Goal: Task Accomplishment & Management: Manage account settings

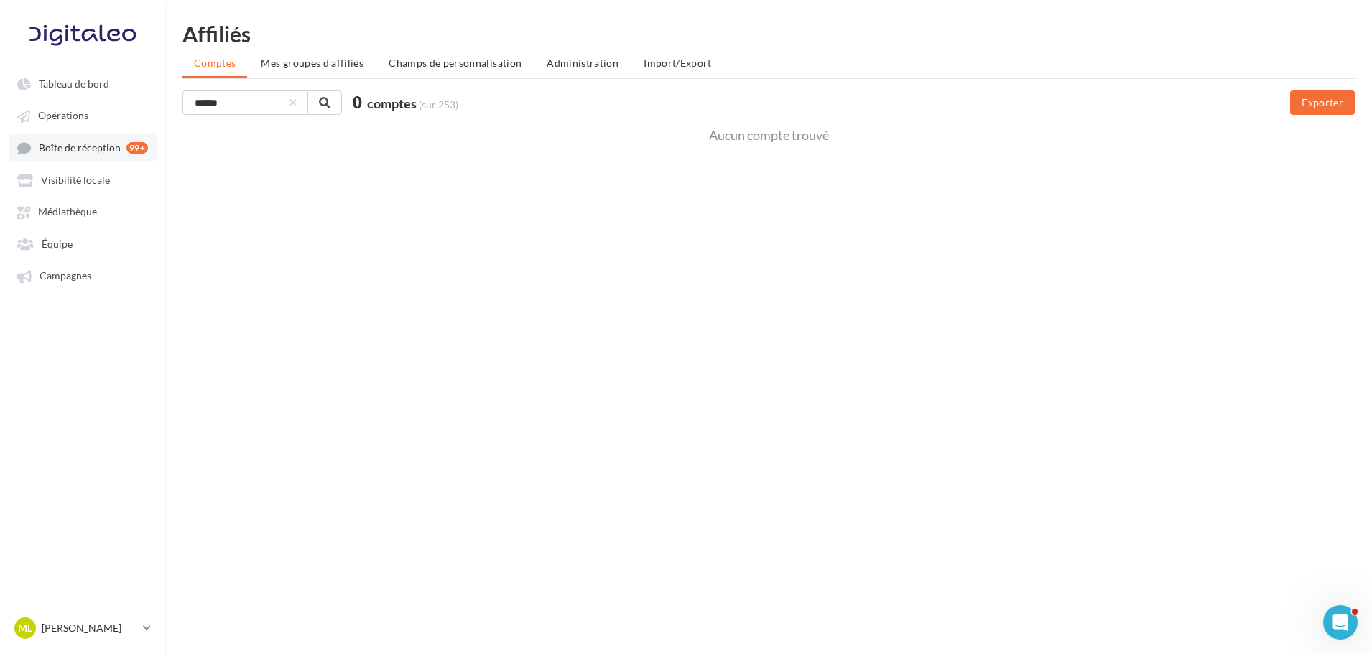
click at [85, 151] on span "Boîte de réception" at bounding box center [80, 147] width 82 height 12
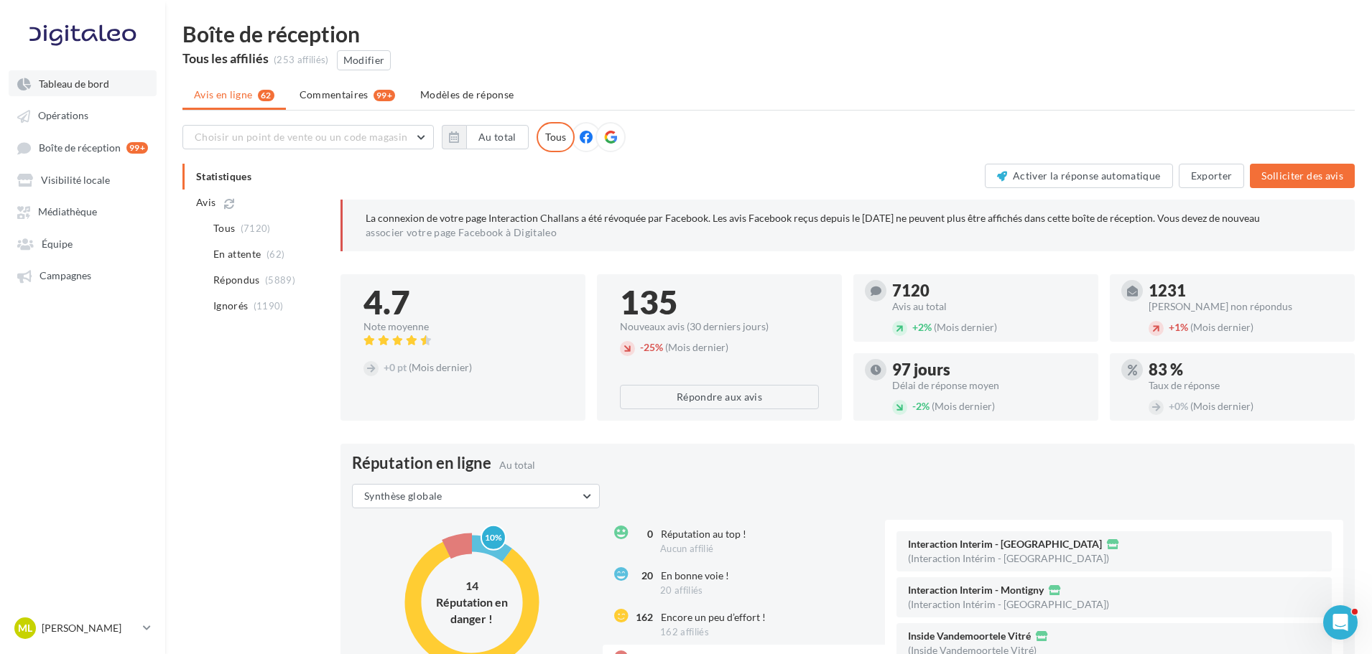
click at [78, 91] on link "Tableau de bord" at bounding box center [83, 83] width 148 height 26
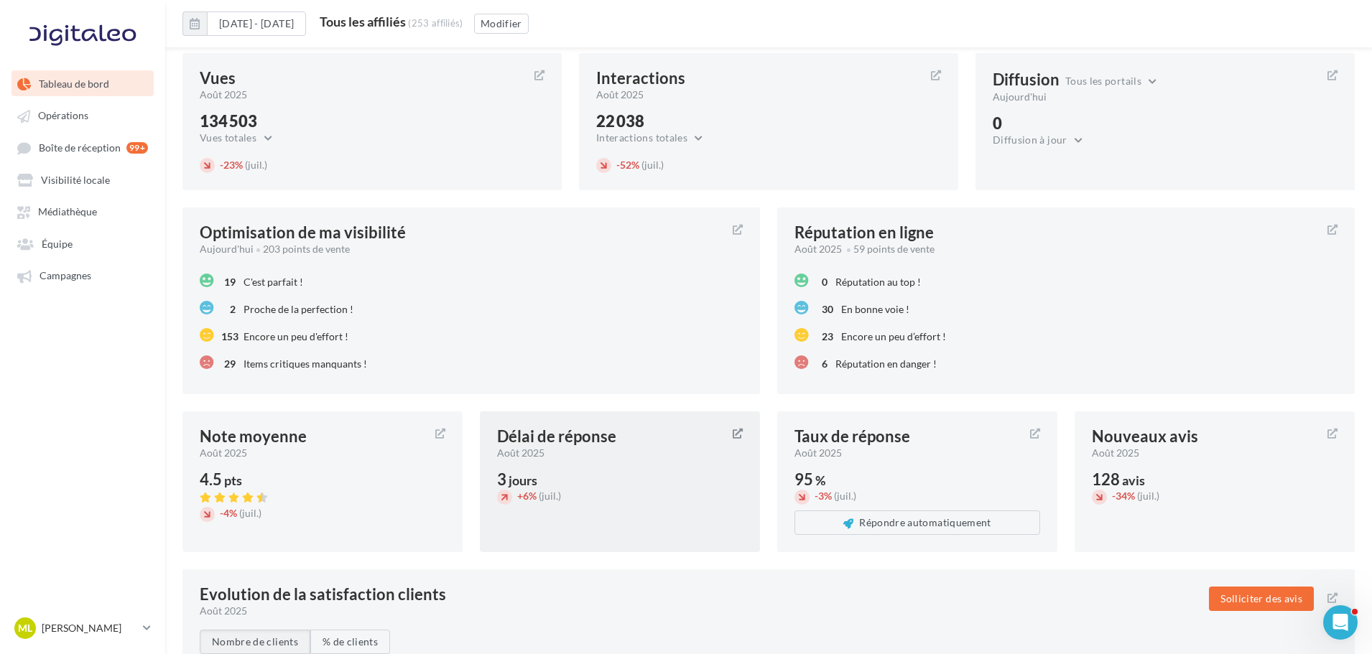
scroll to position [965, 0]
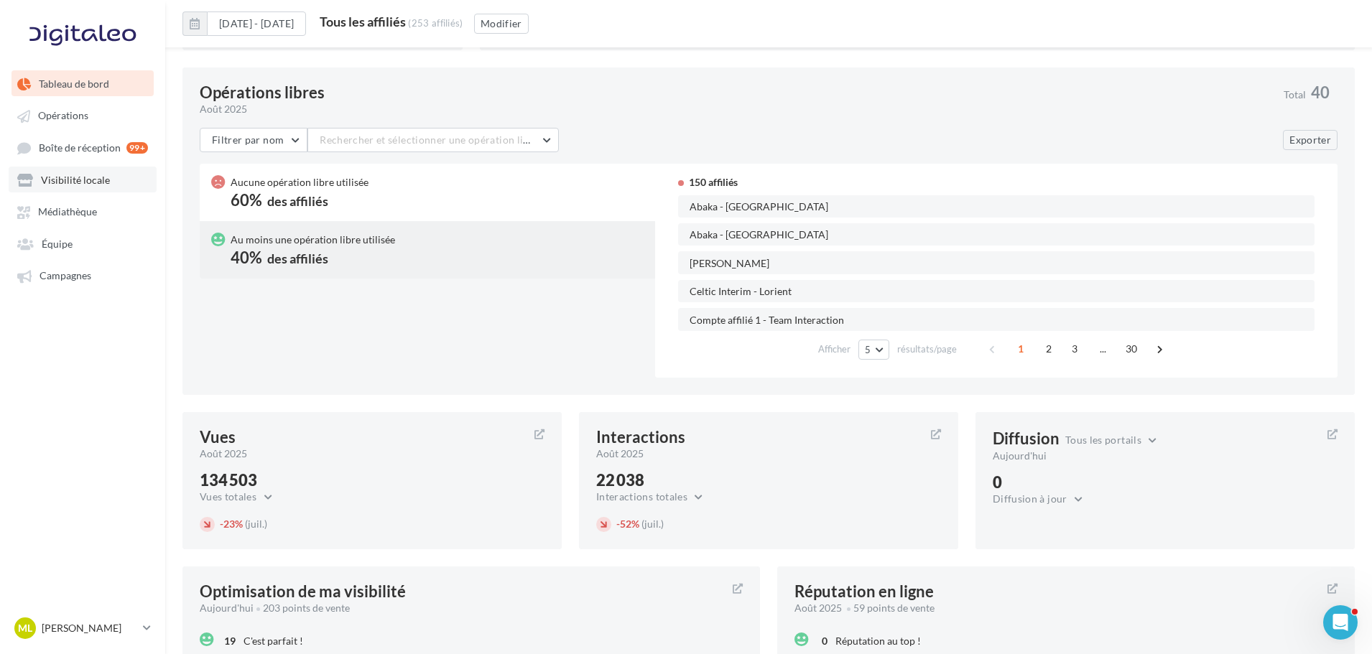
drag, startPoint x: 68, startPoint y: 154, endPoint x: 121, endPoint y: 167, distance: 54.7
click at [68, 154] on span "Boîte de réception" at bounding box center [80, 147] width 82 height 12
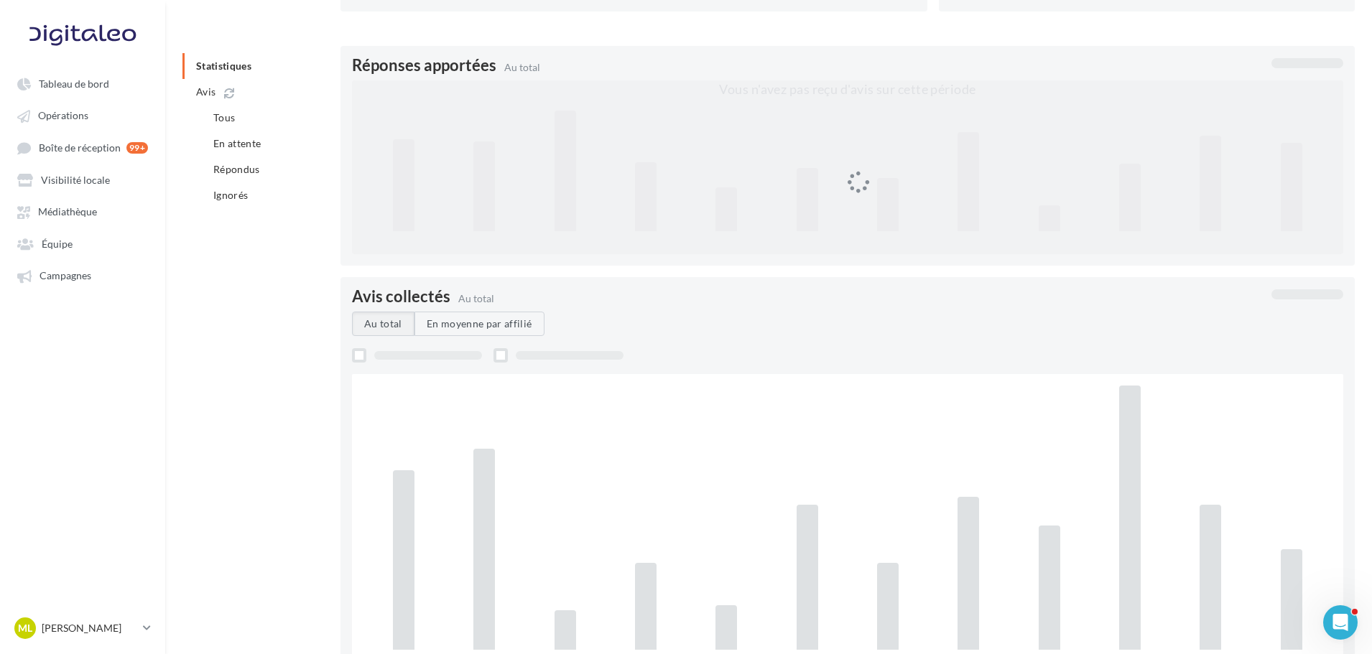
scroll to position [122, 0]
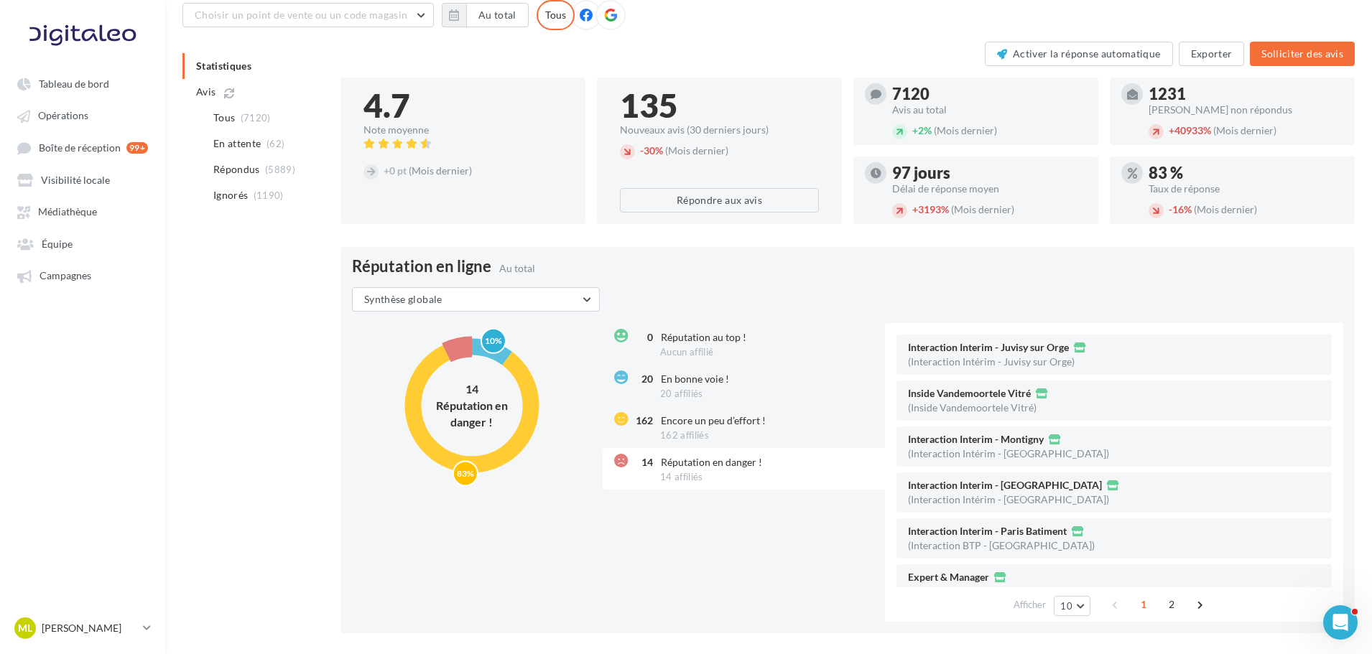
click at [580, 12] on icon at bounding box center [586, 15] width 13 height 13
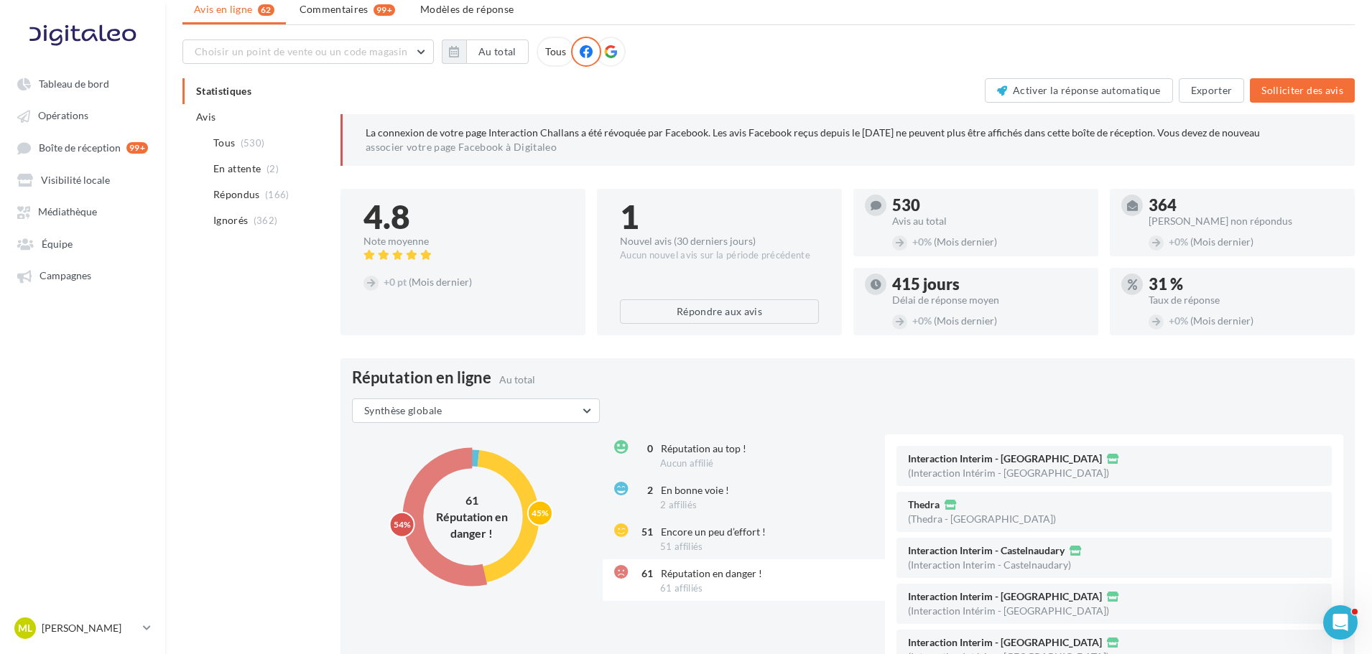
scroll to position [50, 0]
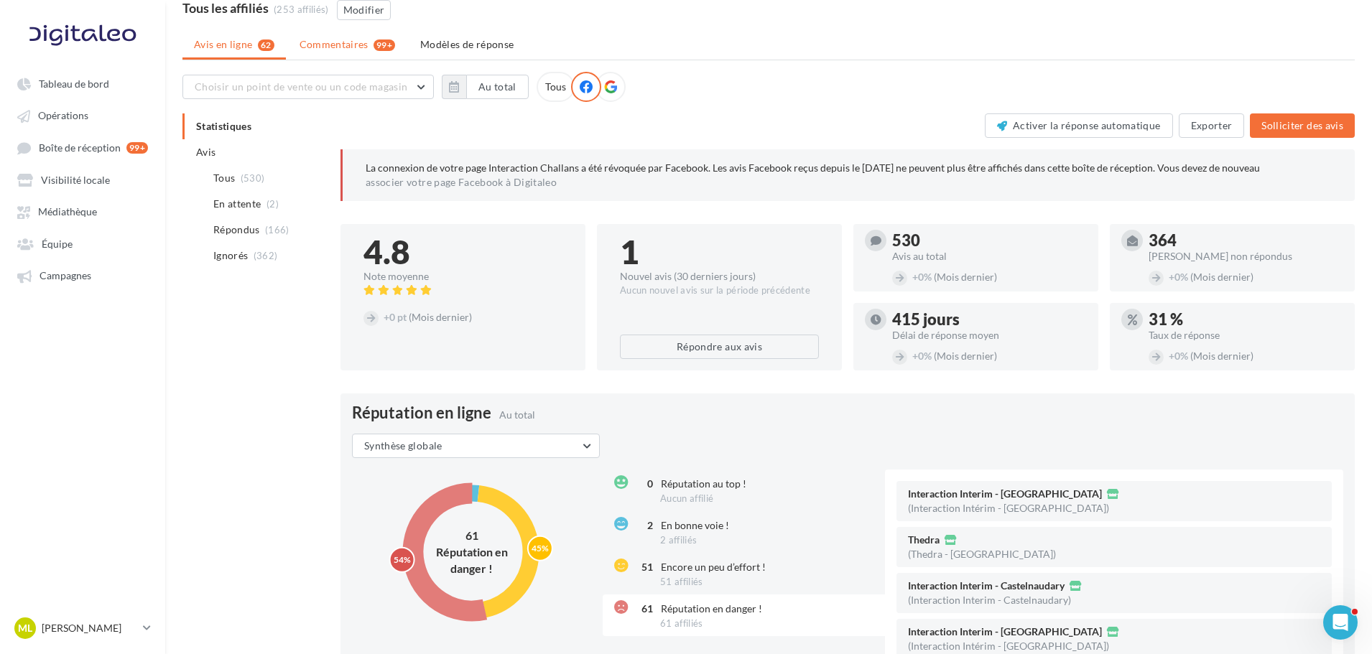
click at [384, 55] on li "Commentaires 99+" at bounding box center [347, 45] width 119 height 26
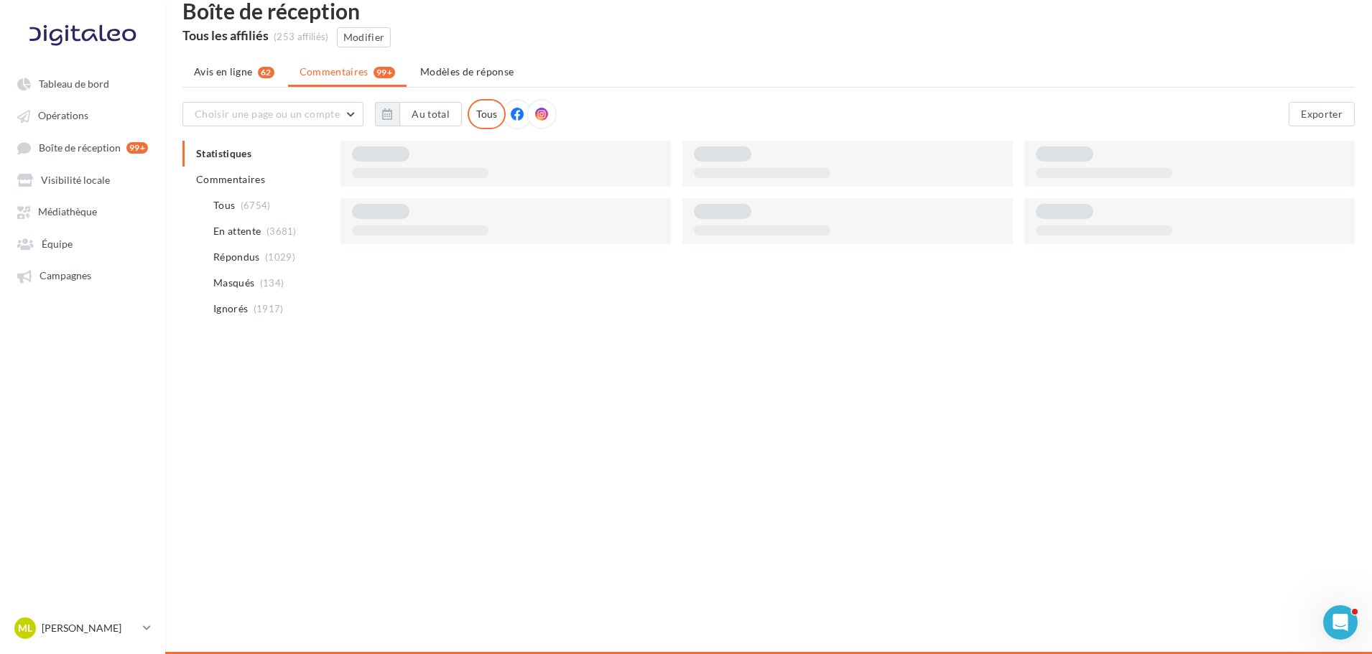
scroll to position [23, 0]
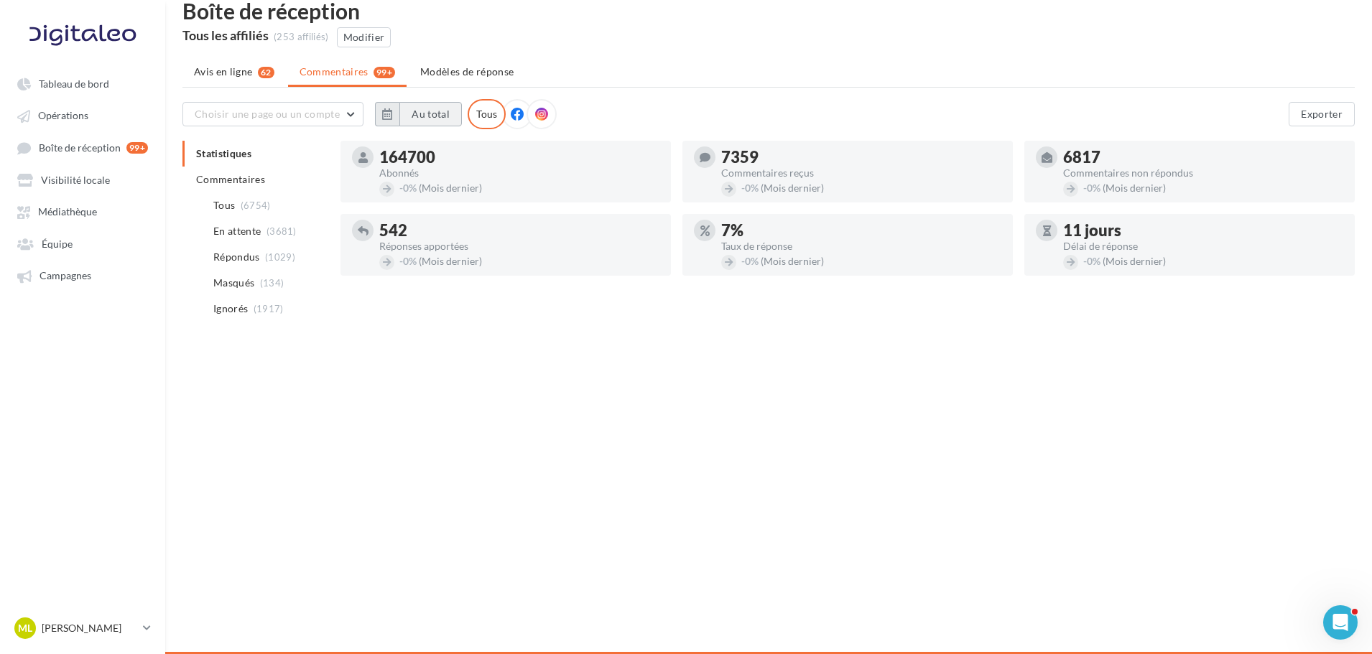
click at [417, 108] on button "Au total" at bounding box center [430, 114] width 62 height 24
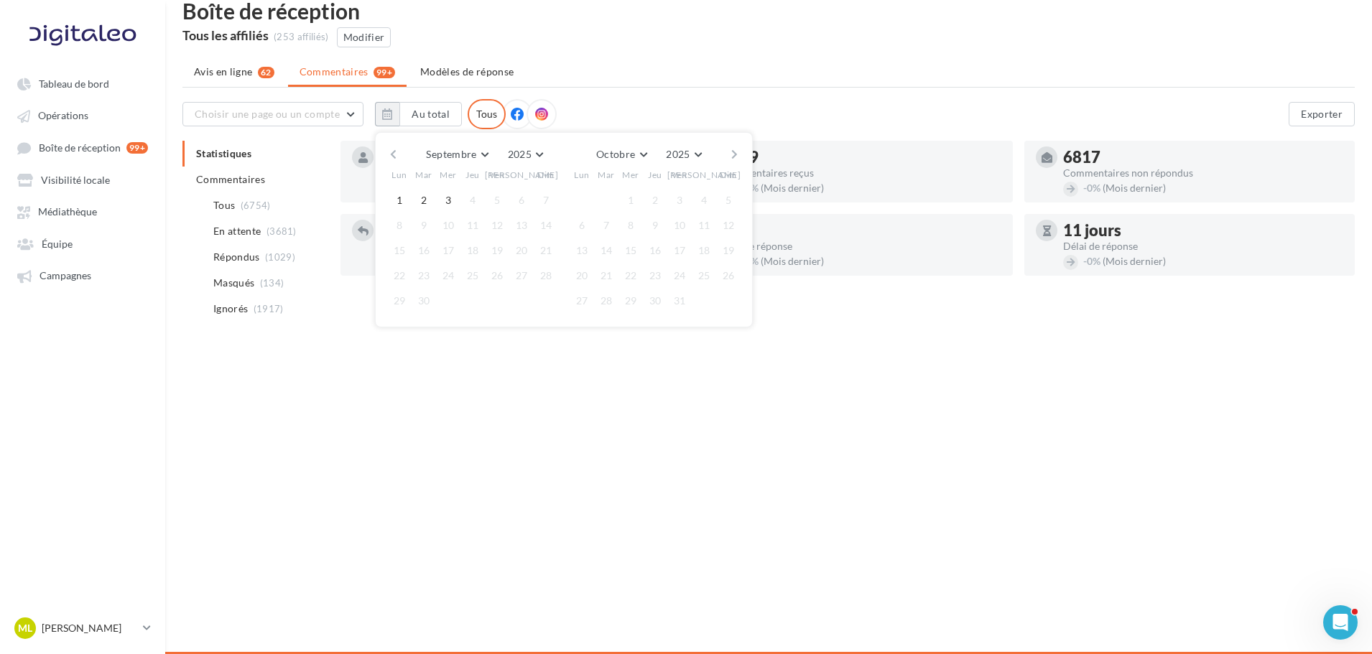
click at [383, 154] on div "Septembre Janvier Février Mars Avril Mai Juin Juillet Août Septembre Octobre No…" at bounding box center [564, 229] width 378 height 195
click at [390, 157] on button "button" at bounding box center [393, 154] width 12 height 20
click at [545, 305] on button "31" at bounding box center [546, 301] width 22 height 22
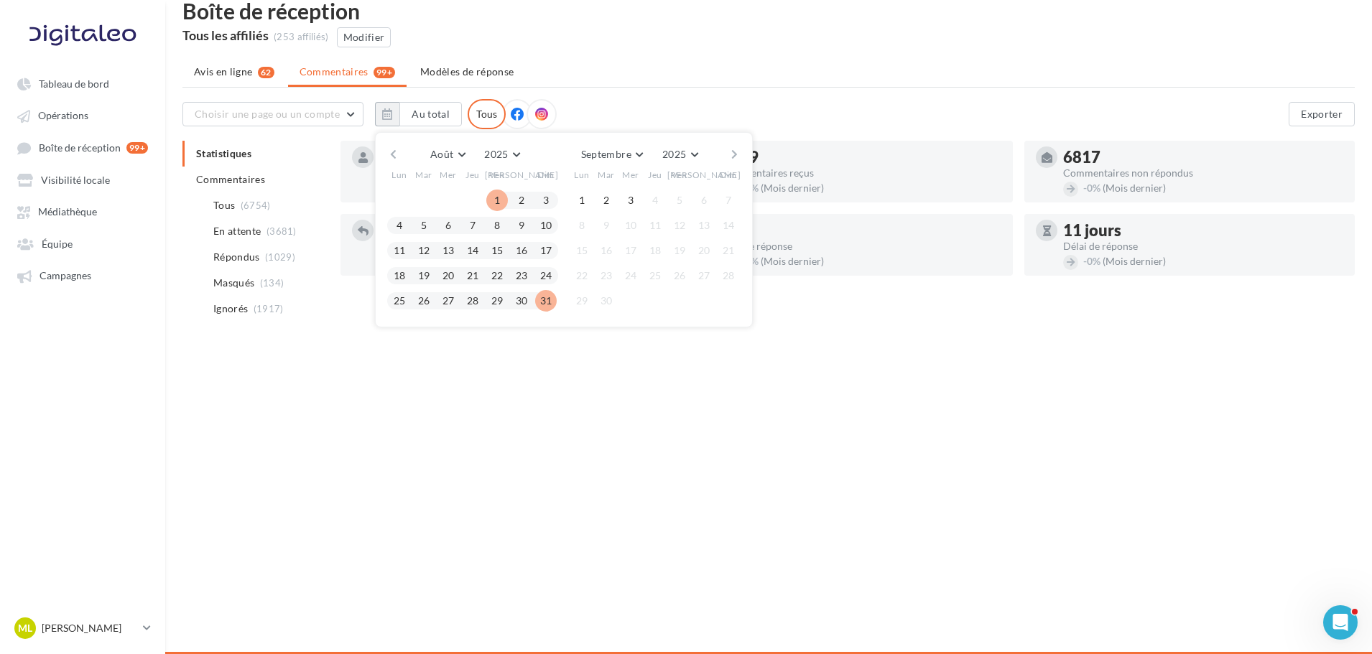
click at [493, 199] on button "1" at bounding box center [497, 201] width 22 height 22
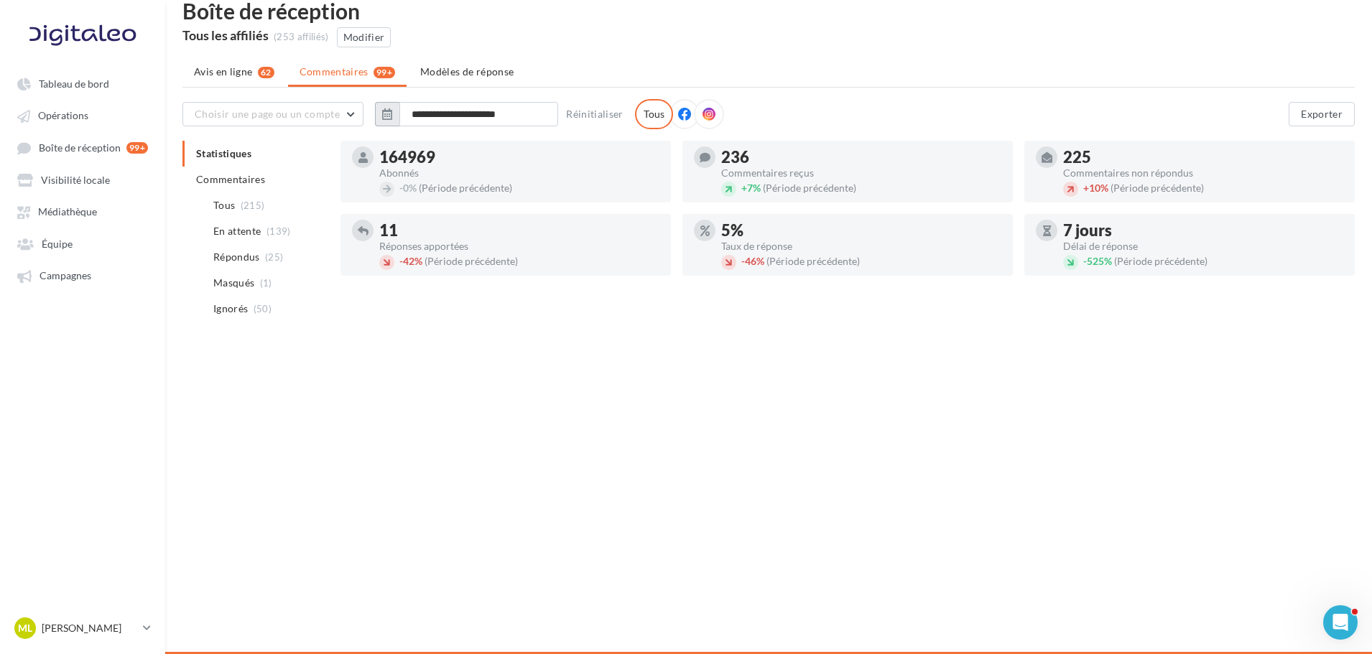
click at [382, 119] on icon "button" at bounding box center [387, 113] width 10 height 11
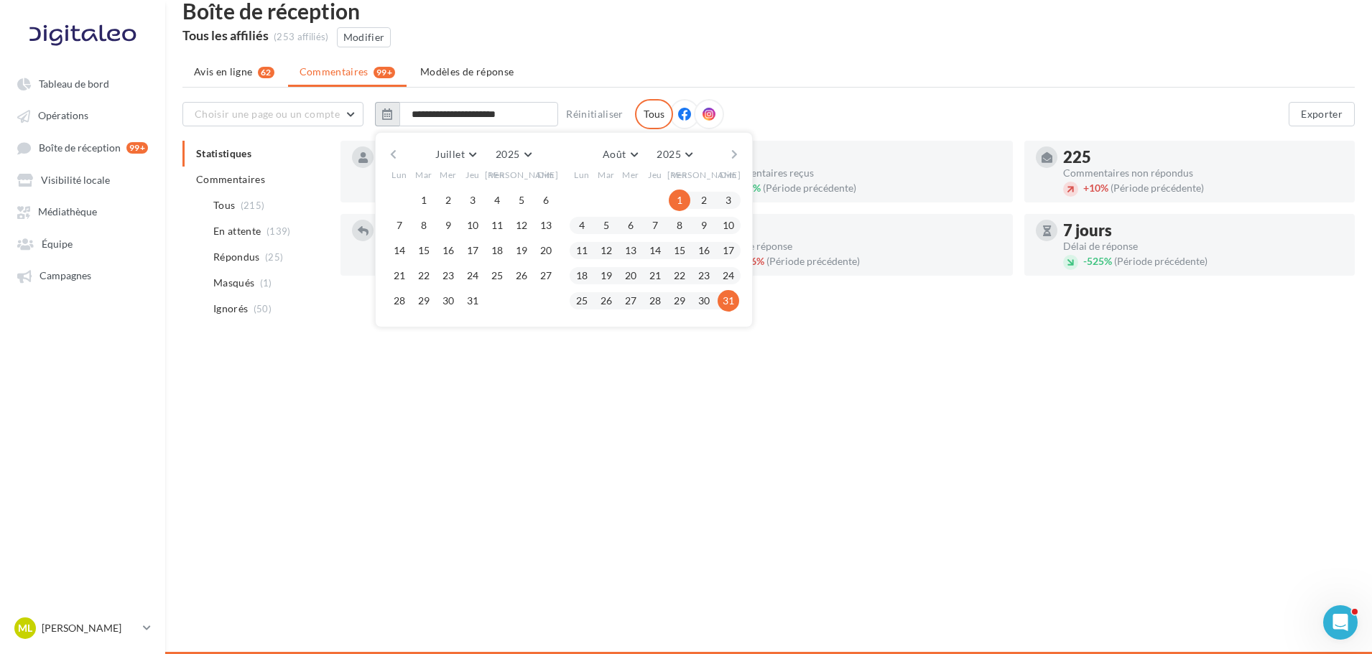
click at [382, 119] on icon "button" at bounding box center [387, 113] width 10 height 11
click at [471, 455] on div "Tableau de bord Opérations Équipe" at bounding box center [686, 327] width 1372 height 654
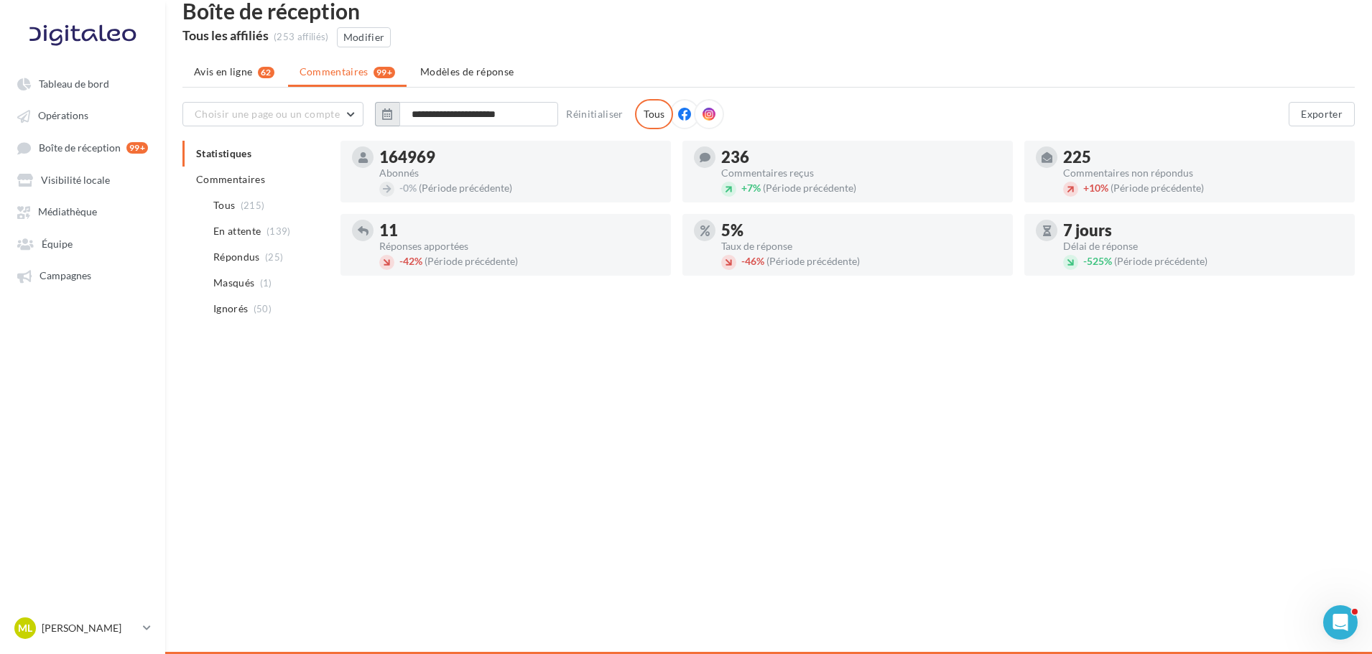
click at [385, 110] on icon "button" at bounding box center [387, 113] width 10 height 11
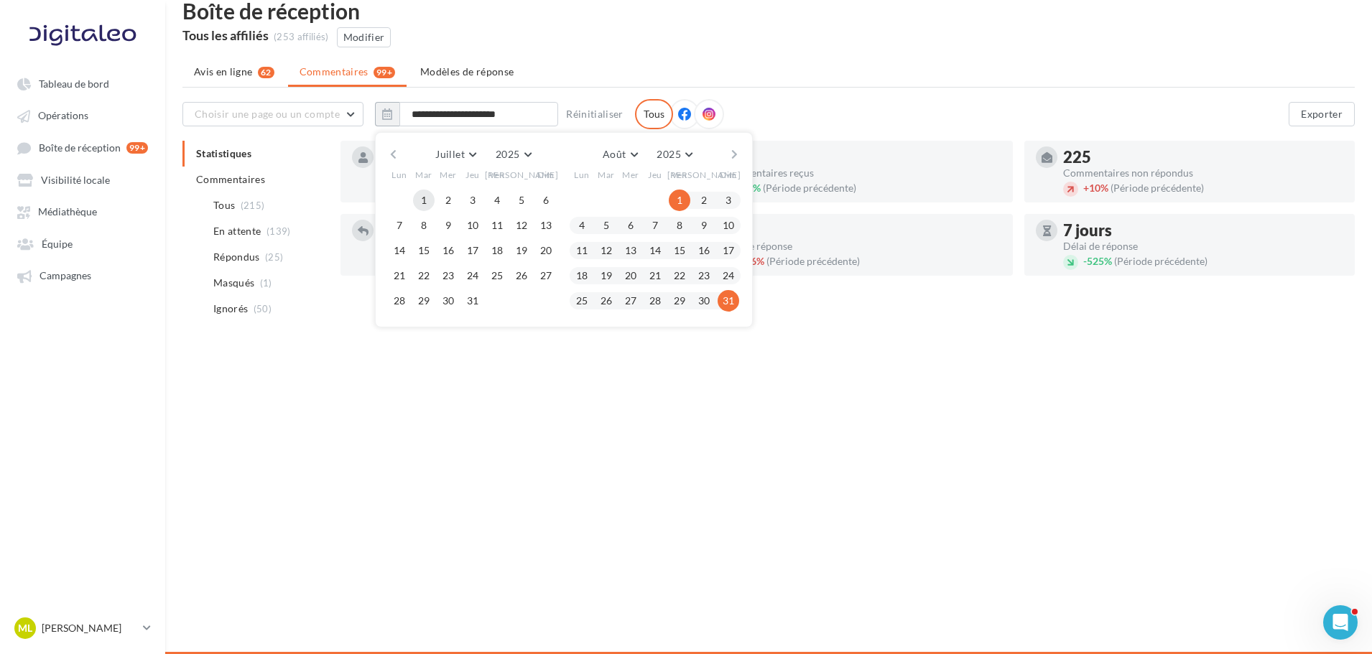
click at [425, 198] on button "1" at bounding box center [424, 201] width 22 height 22
click at [471, 306] on button "31" at bounding box center [473, 301] width 22 height 22
type input "**********"
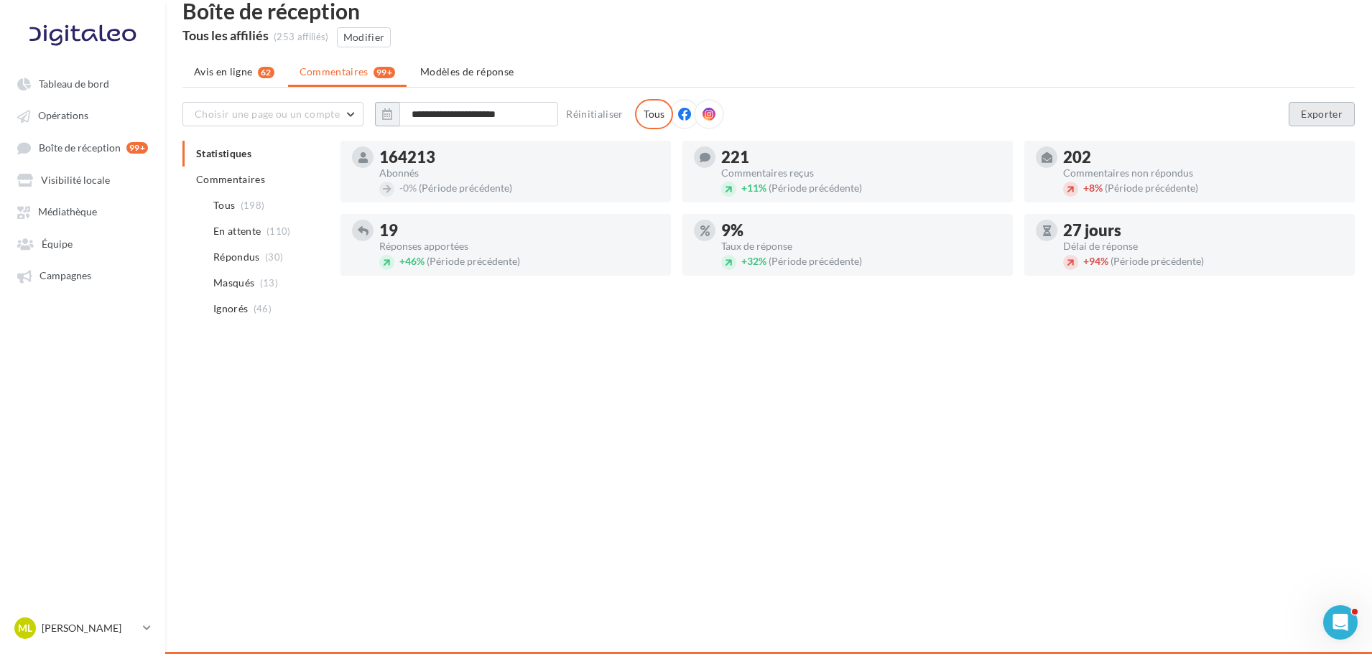
click at [1337, 106] on button "Exporter" at bounding box center [1322, 114] width 66 height 24
click at [376, 116] on button "button" at bounding box center [387, 114] width 24 height 24
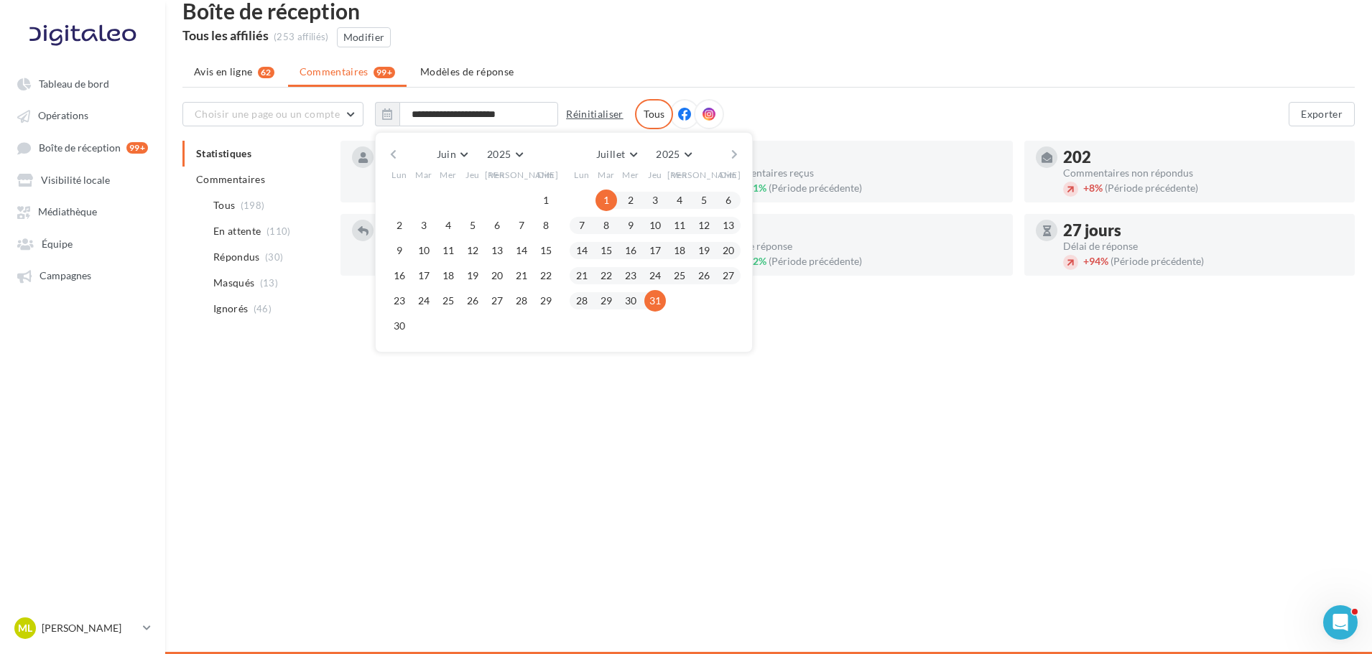
click at [597, 116] on button "Réinitialiser" at bounding box center [594, 114] width 69 height 17
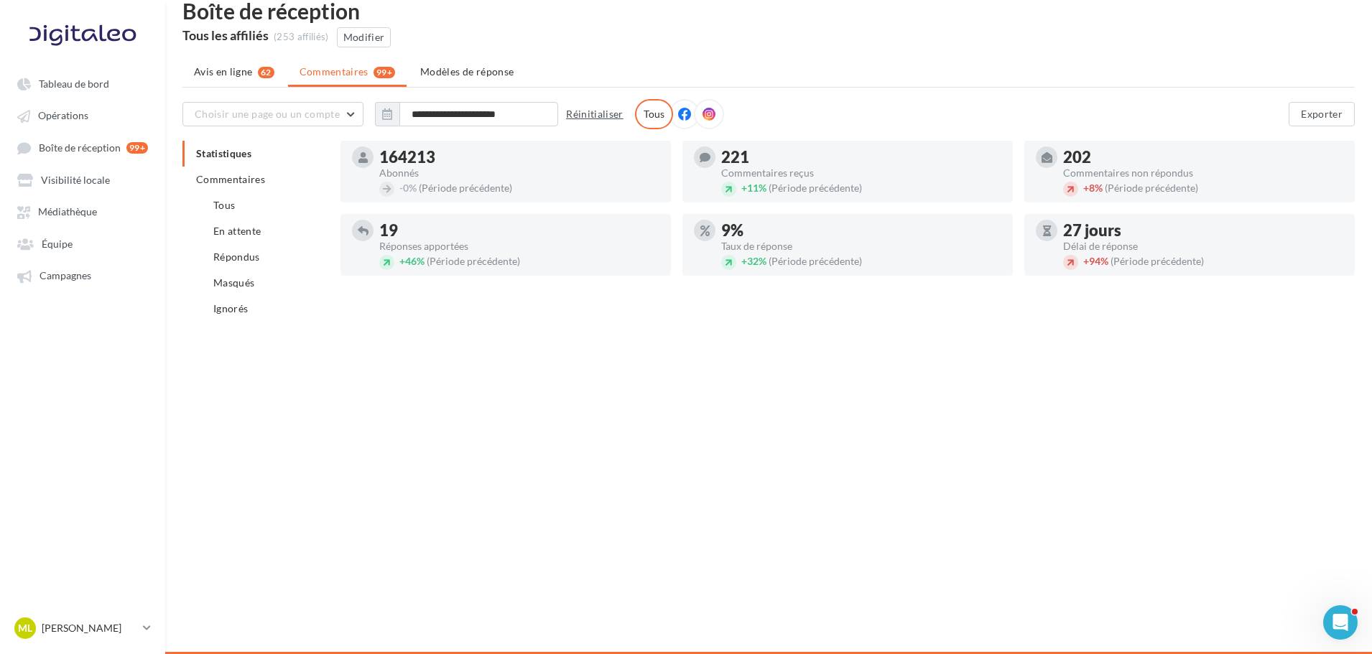
click at [597, 116] on button "Réinitialiser" at bounding box center [594, 114] width 69 height 17
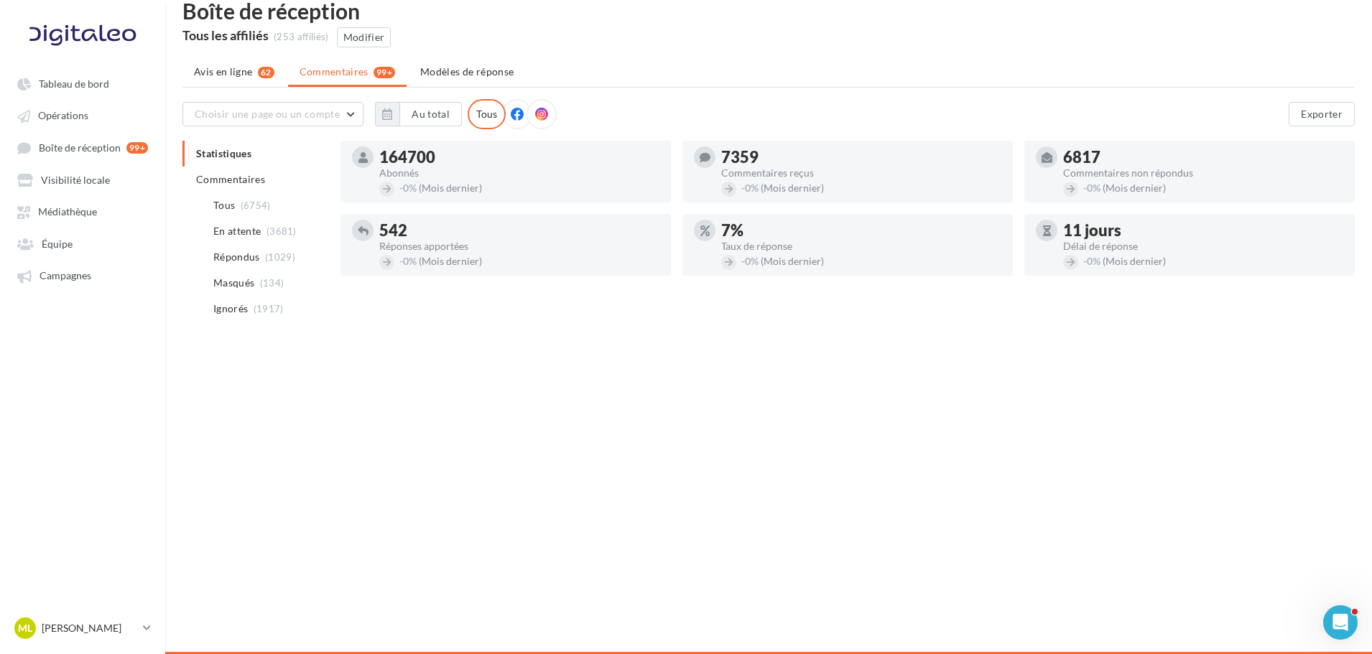
click at [511, 121] on span at bounding box center [517, 115] width 13 height 14
click at [539, 119] on icon at bounding box center [541, 114] width 13 height 13
click at [277, 109] on span "Choisir une page ou un compte" at bounding box center [267, 114] width 145 height 12
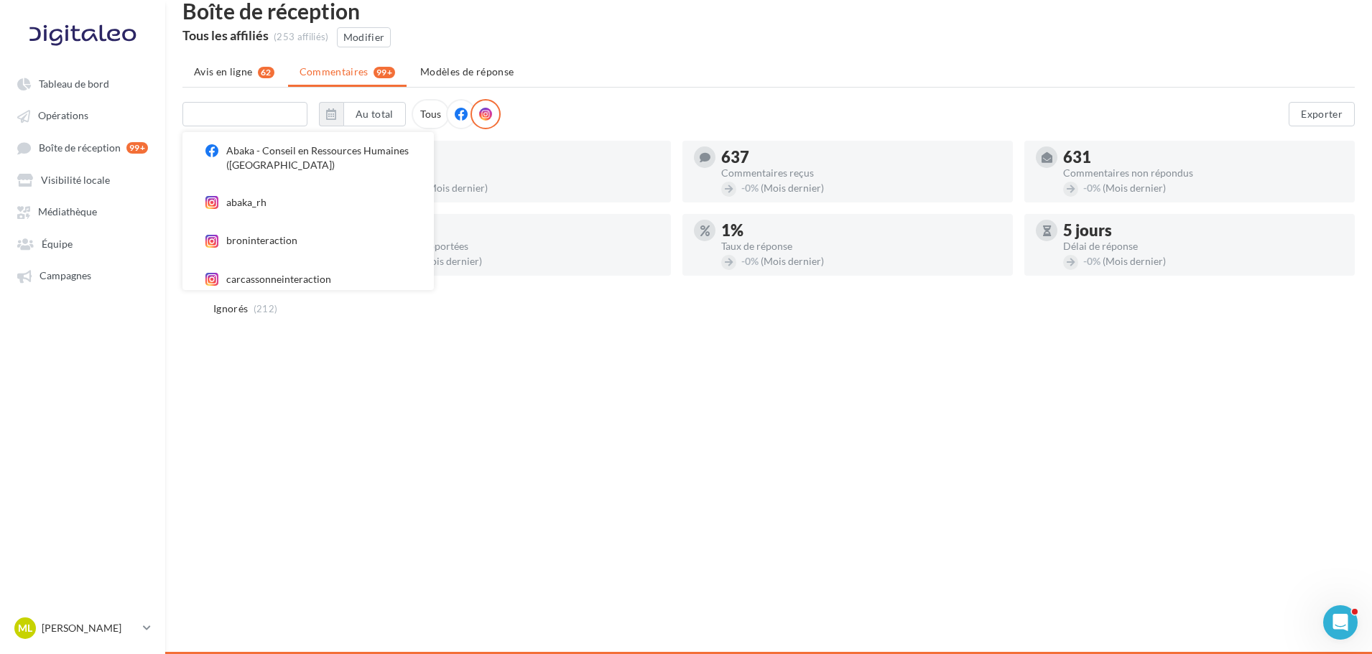
click at [275, 111] on input "text" at bounding box center [244, 114] width 125 height 24
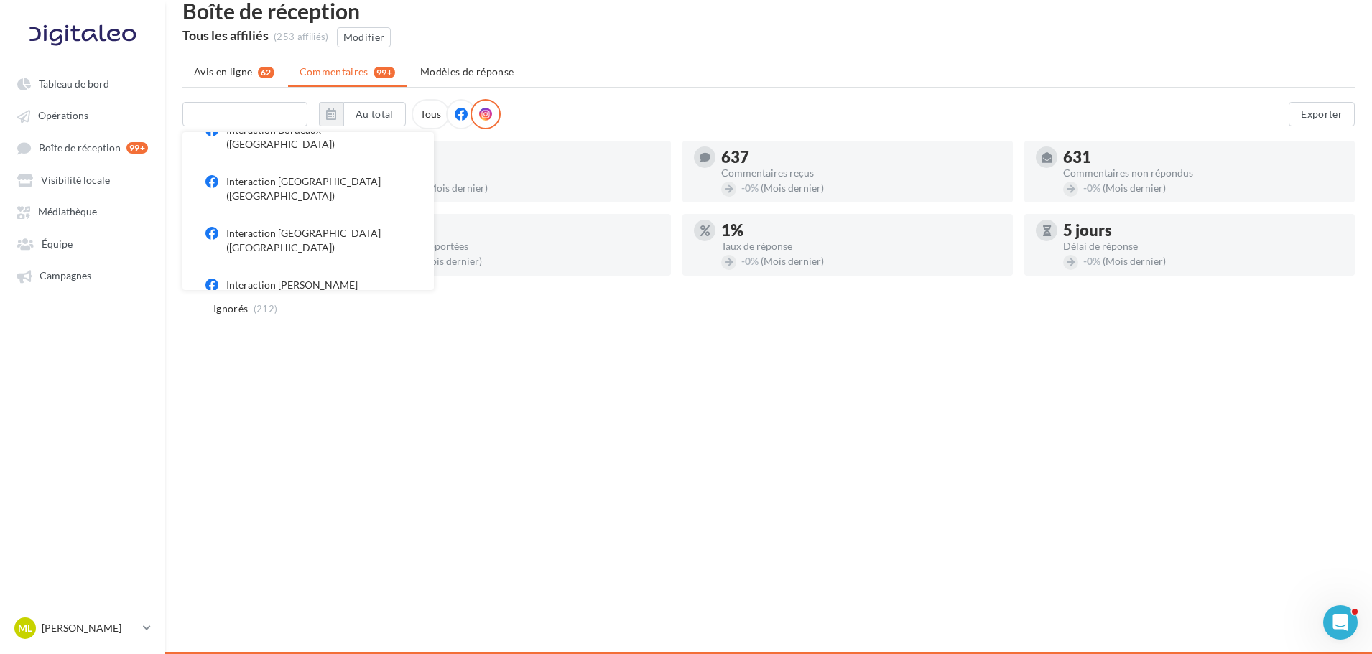
scroll to position [1867, 0]
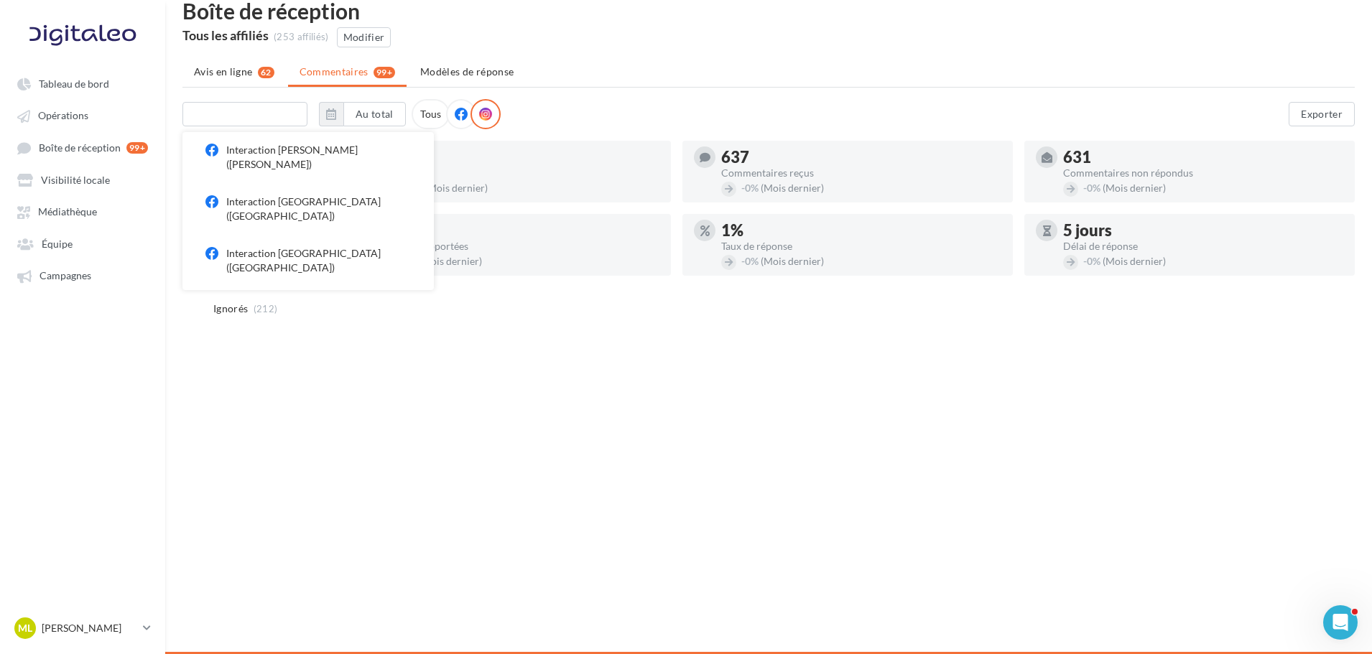
click at [241, 118] on input "text" at bounding box center [244, 114] width 125 height 24
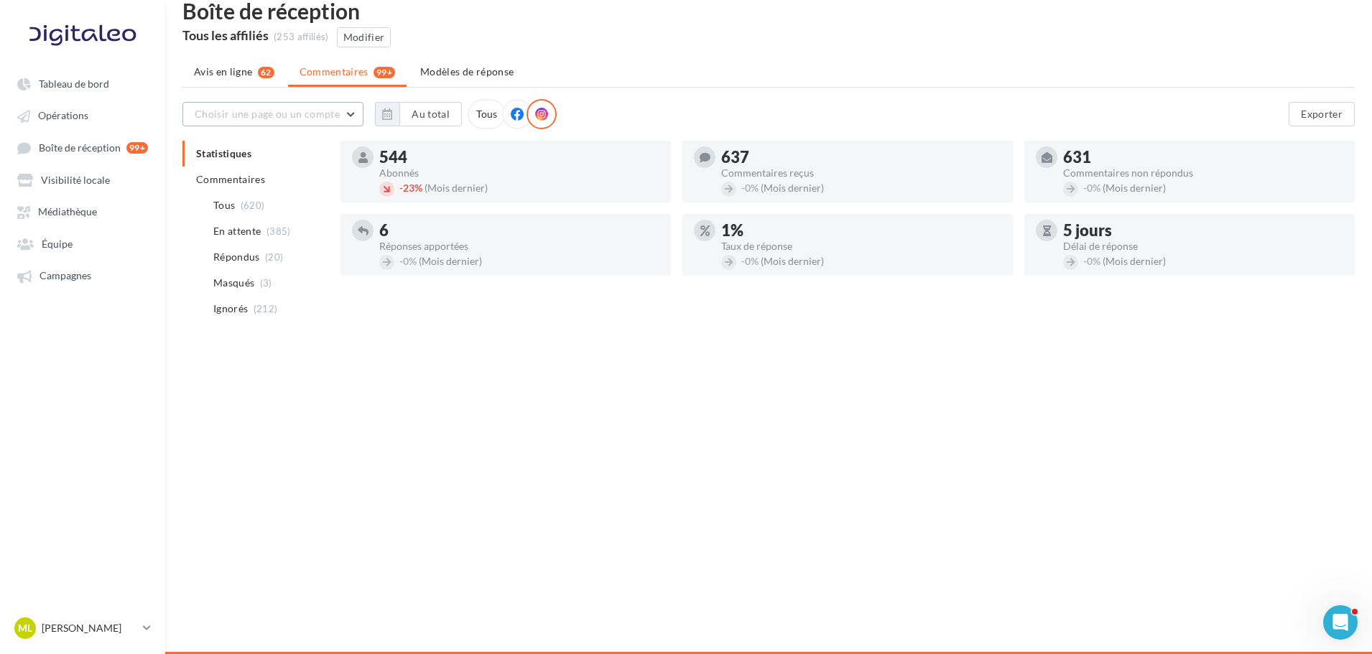
click at [285, 114] on span "Choisir une page ou un compte" at bounding box center [267, 114] width 145 height 12
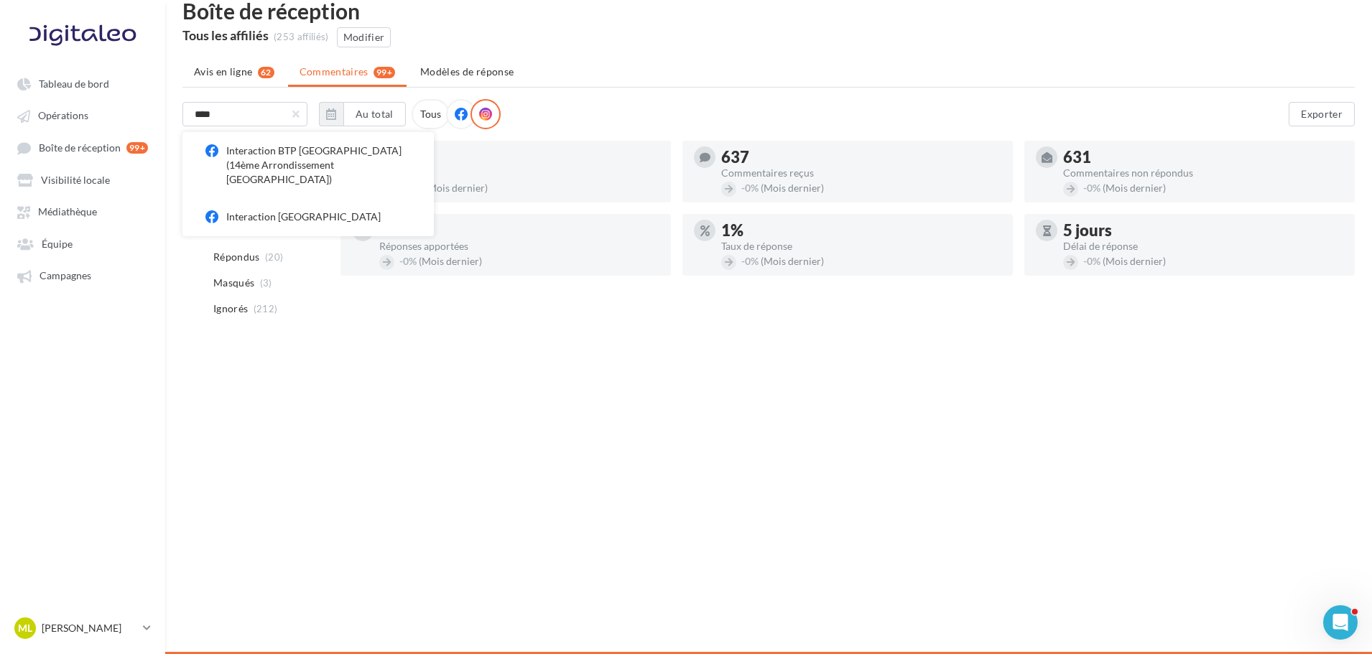
scroll to position [0, 0]
type input "****"
click at [281, 210] on div "Interaction Marseille" at bounding box center [318, 217] width 184 height 14
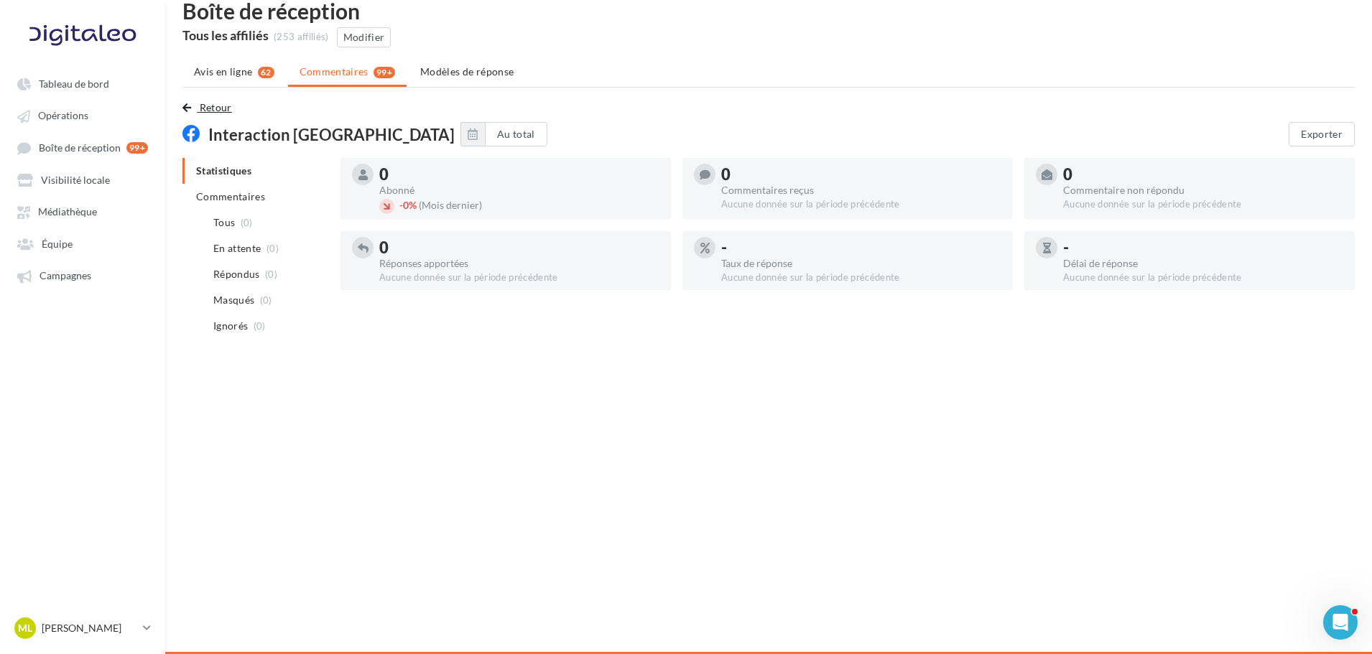
click at [211, 113] on span "Retour" at bounding box center [216, 107] width 32 height 12
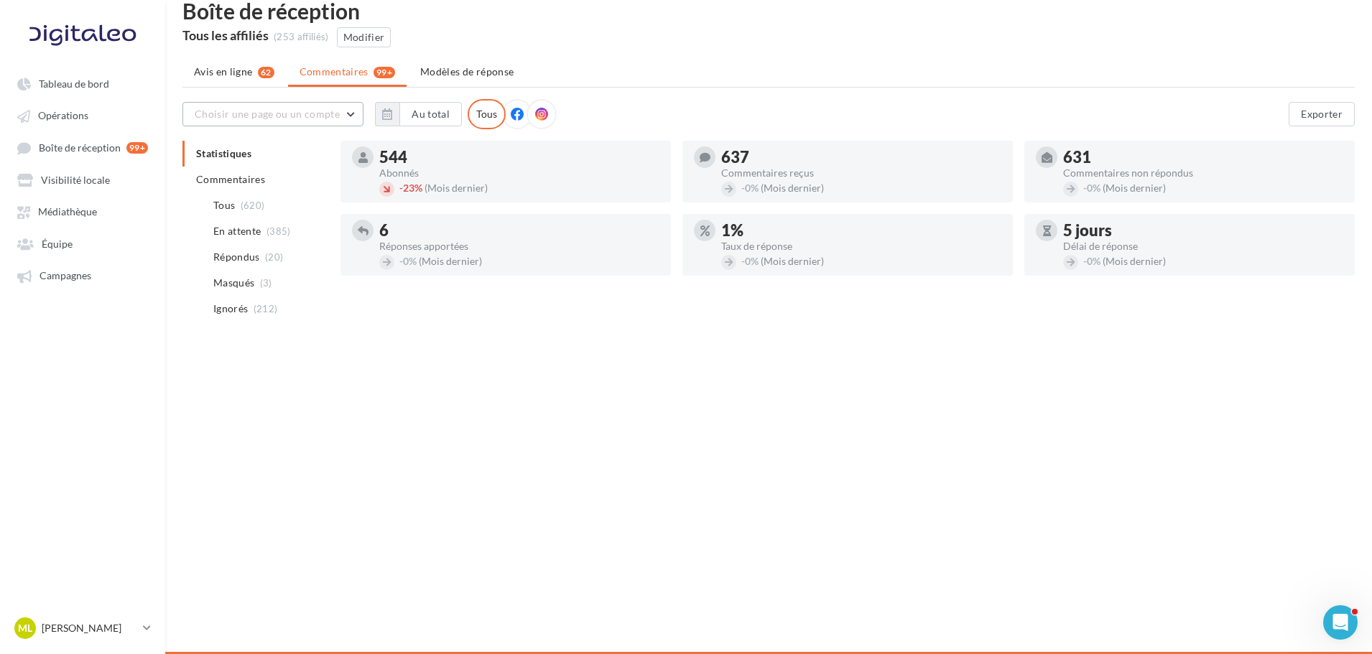
click at [323, 119] on span "Choisir une page ou un compte" at bounding box center [267, 114] width 145 height 12
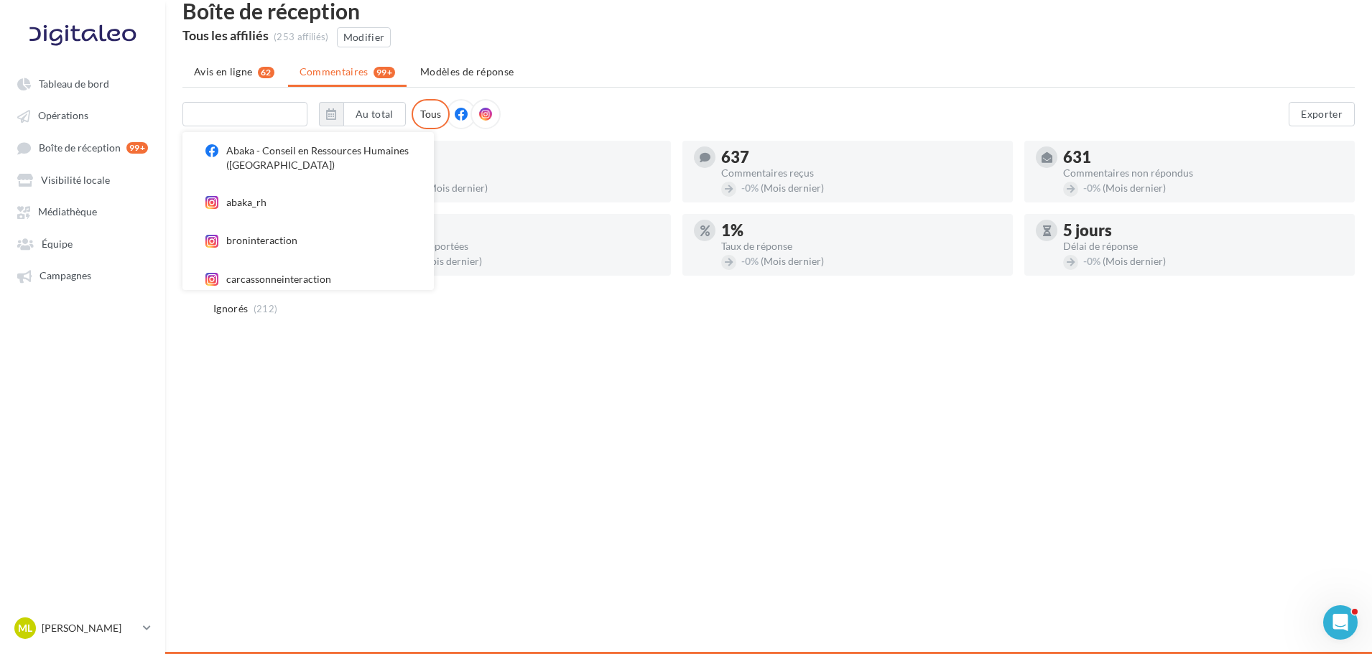
click at [301, 116] on input "text" at bounding box center [244, 114] width 125 height 24
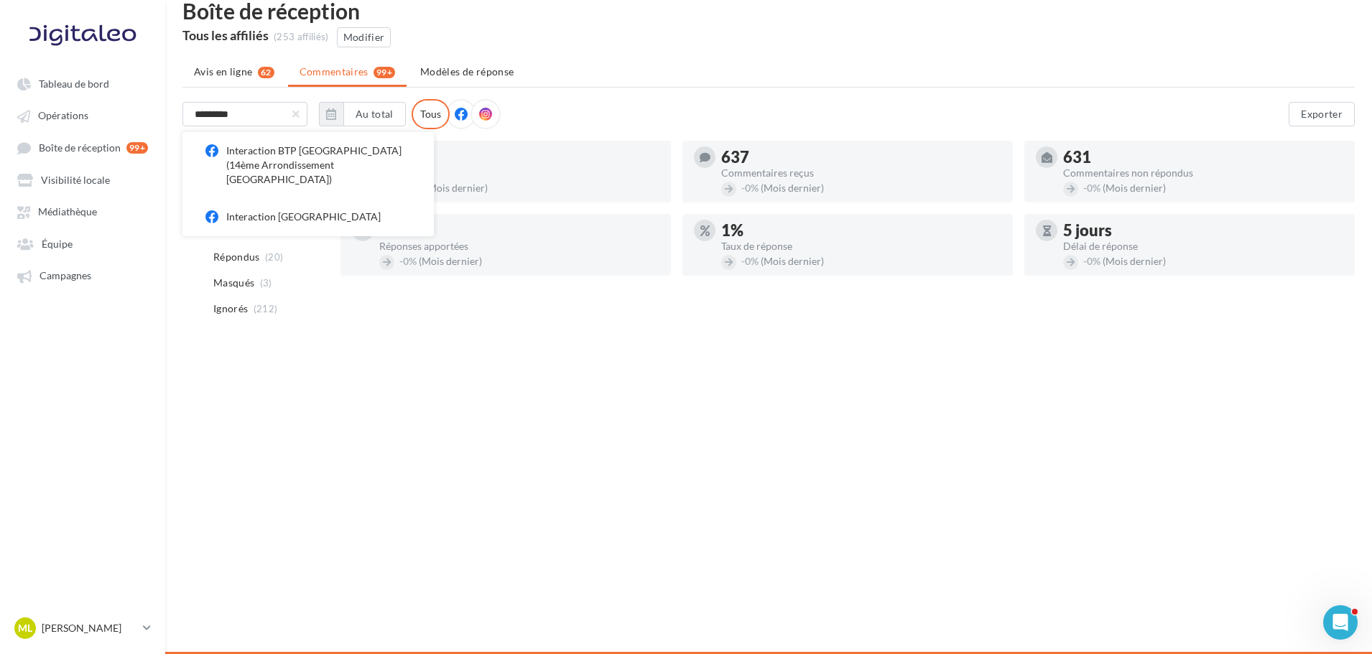
type input "*********"
click at [275, 210] on div "Interaction Marseille" at bounding box center [318, 217] width 184 height 14
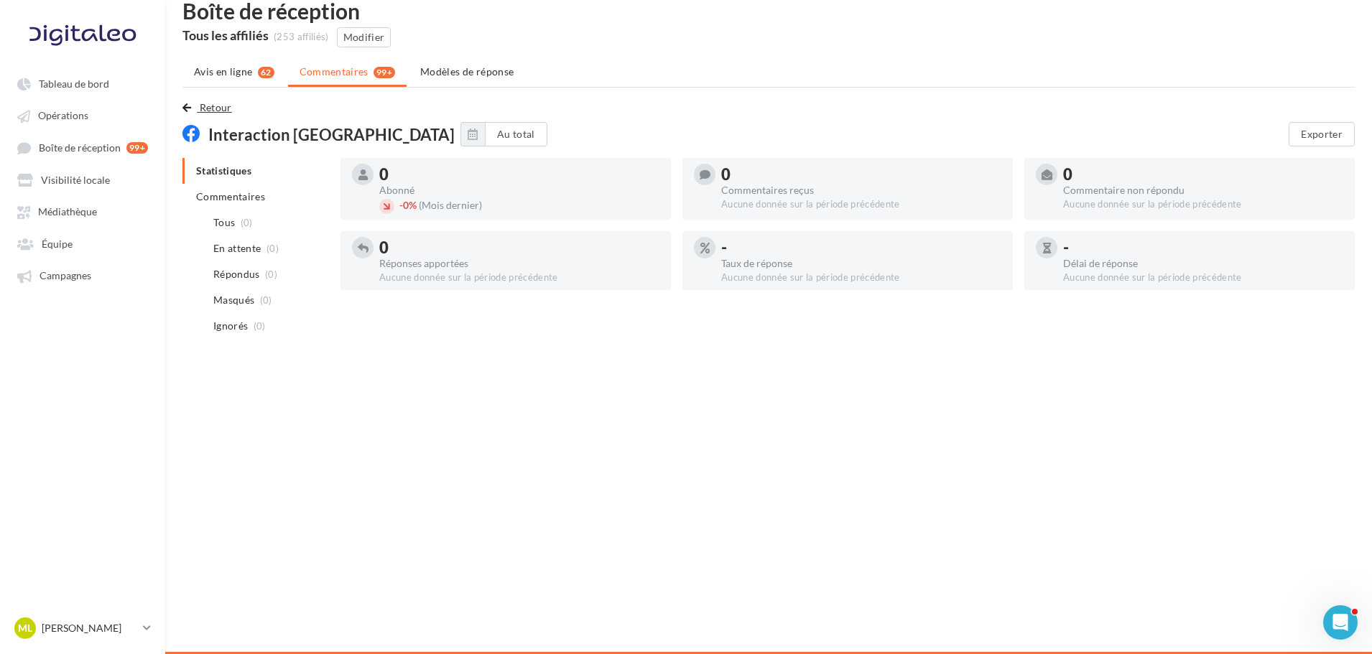
drag, startPoint x: 210, startPoint y: 114, endPoint x: 241, endPoint y: 134, distance: 37.1
click at [210, 114] on button "Retour" at bounding box center [209, 107] width 55 height 17
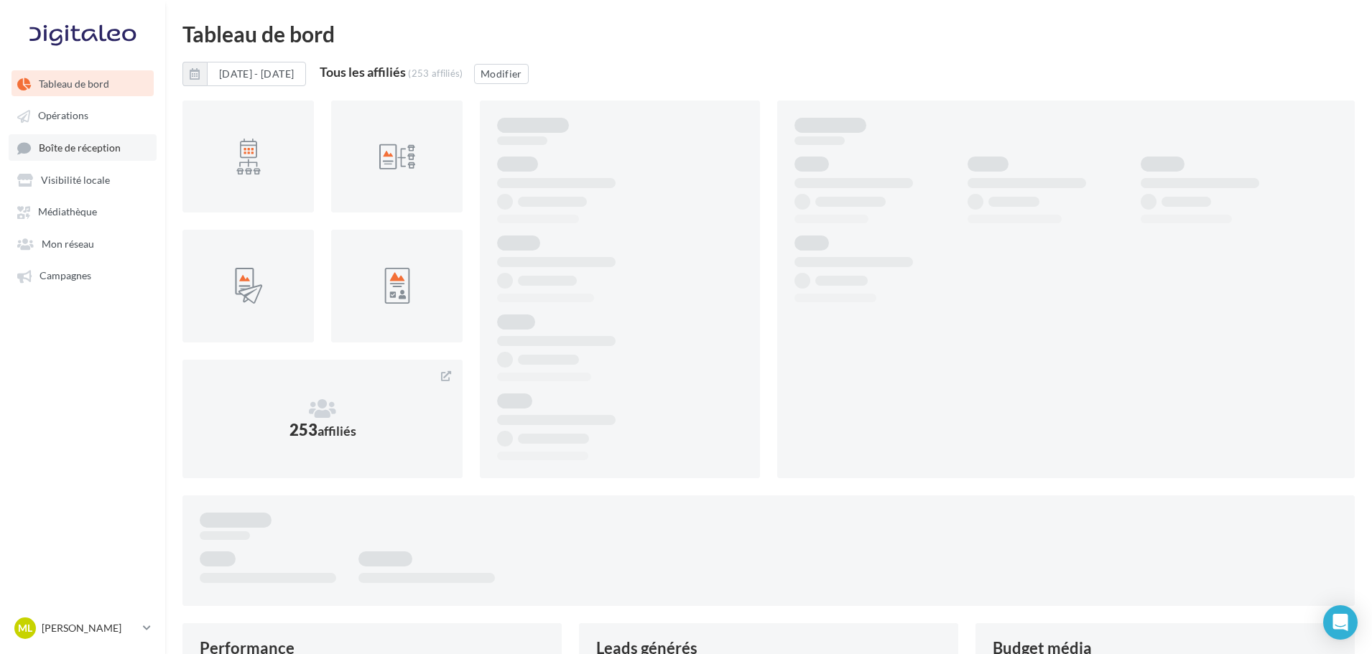
click at [82, 147] on span "Boîte de réception" at bounding box center [80, 147] width 82 height 12
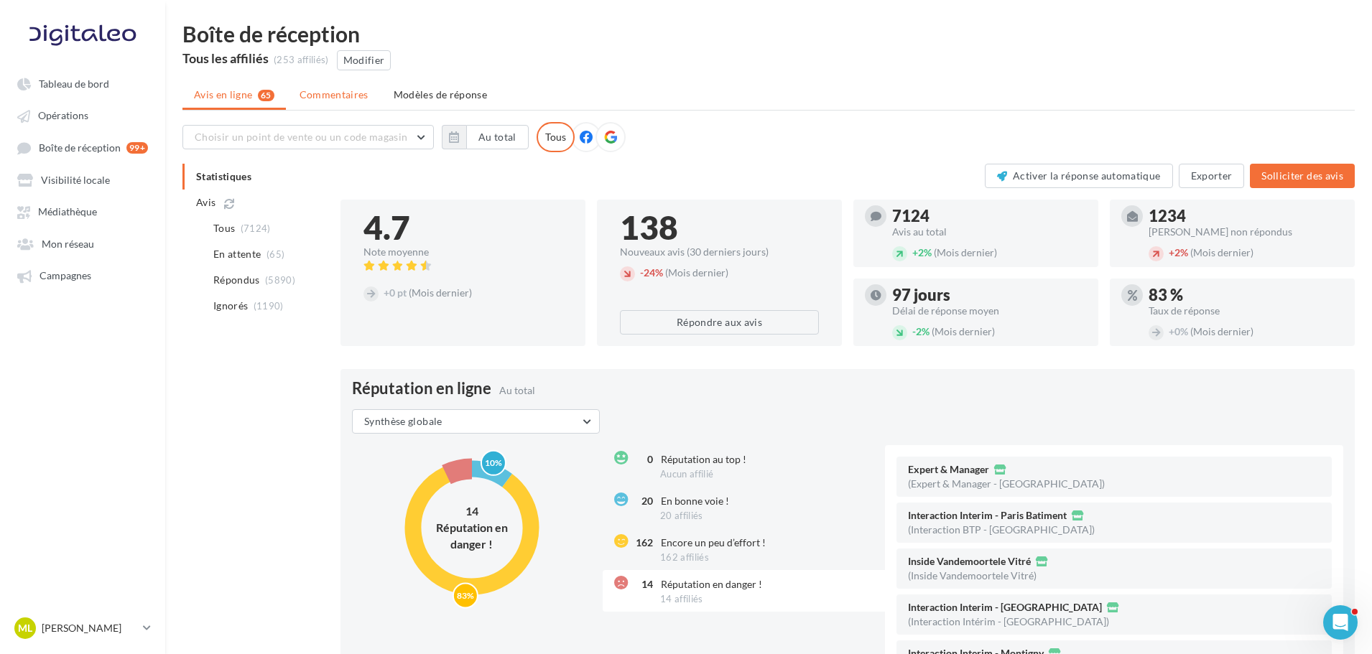
click at [369, 105] on li "Commentaires" at bounding box center [334, 95] width 92 height 26
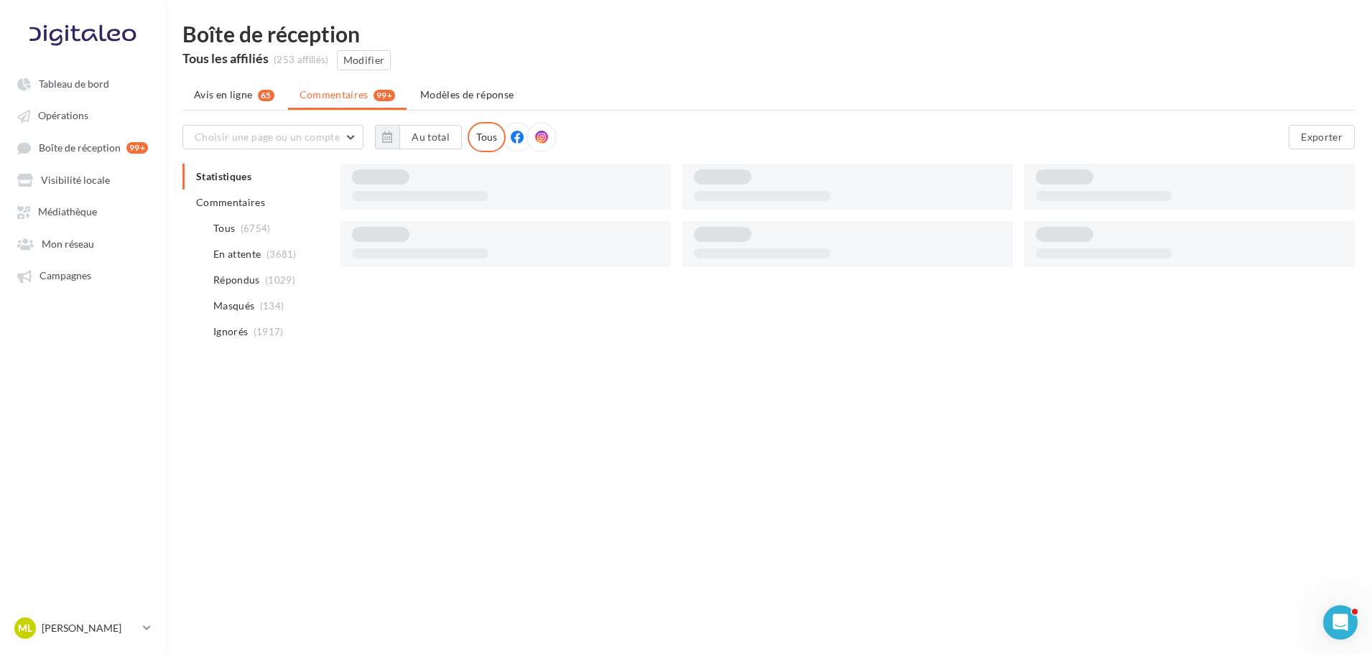
click at [511, 142] on icon at bounding box center [517, 137] width 13 height 13
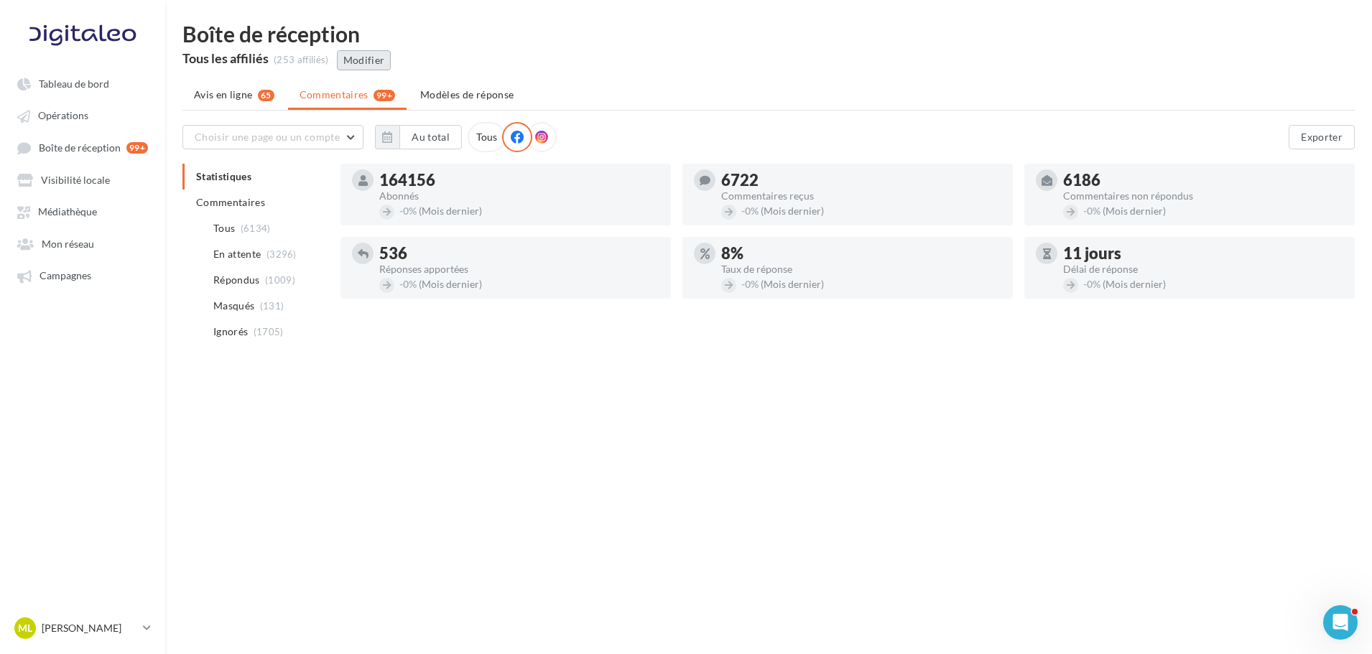
click at [356, 62] on button "Modifier" at bounding box center [364, 60] width 55 height 20
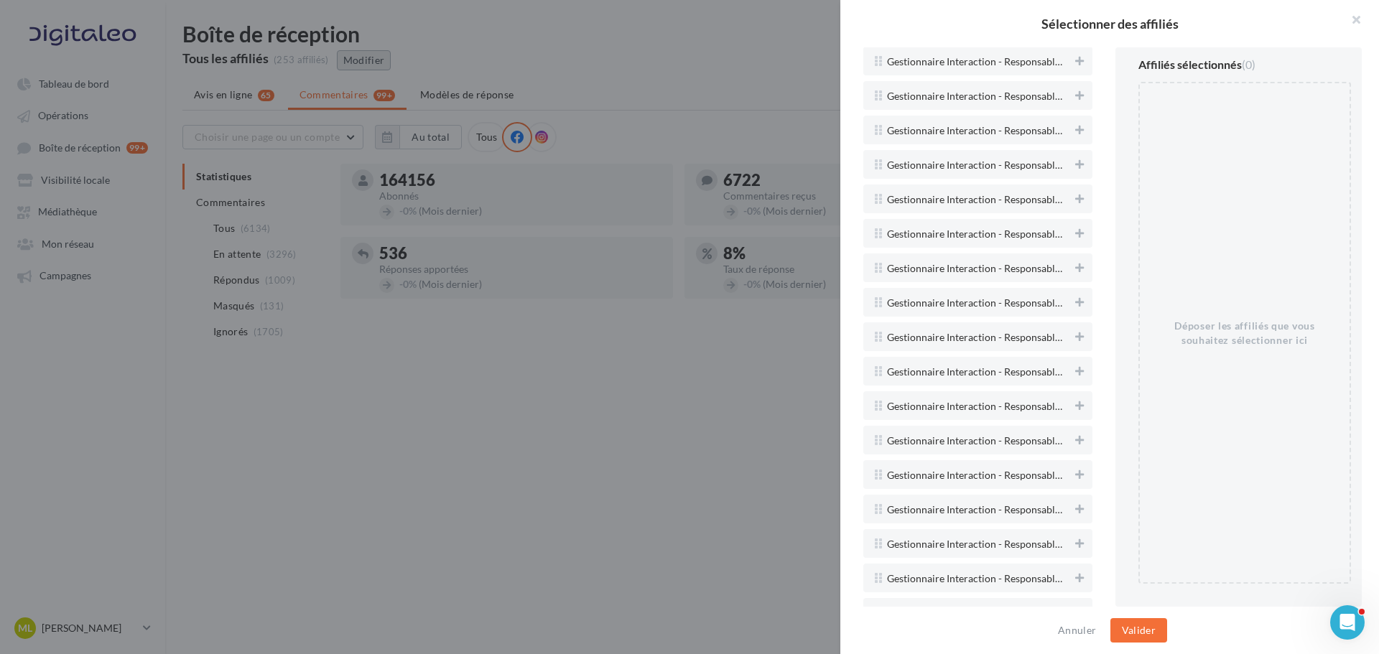
scroll to position [3017, 0]
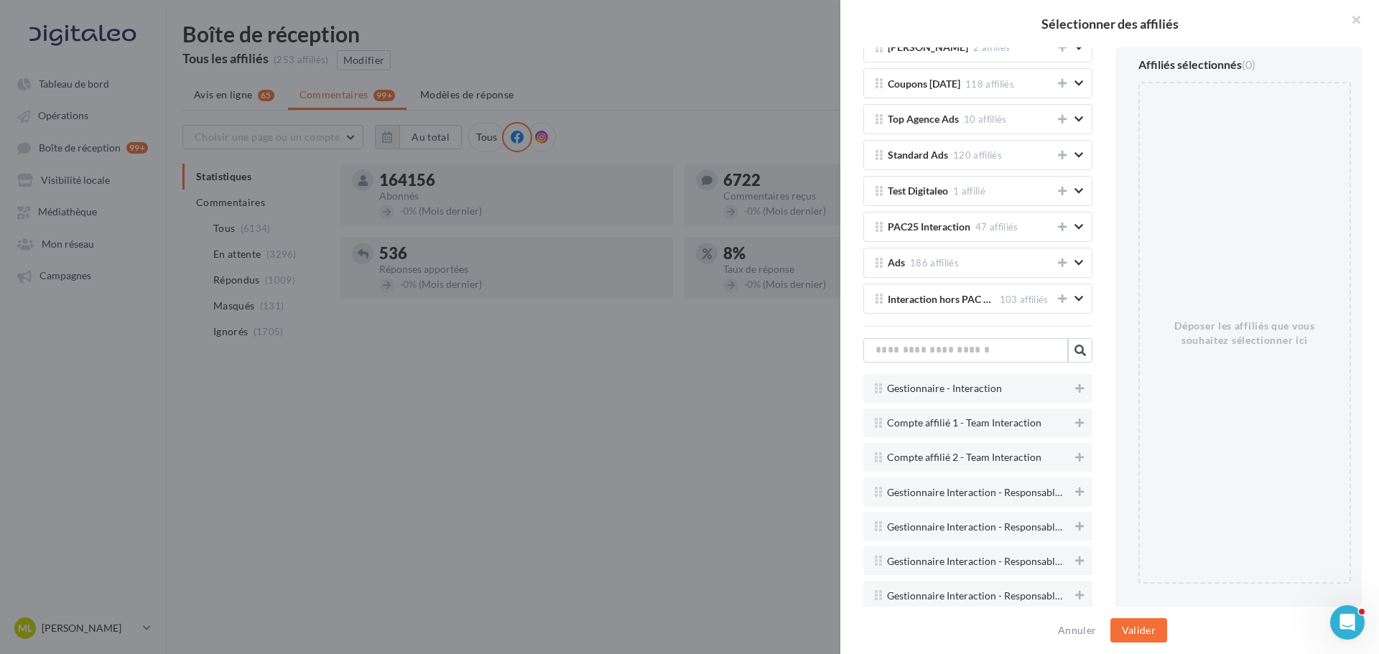
click at [955, 337] on div "Tous les affiliés 253 affiliés Mes groupes d'affiliés Stéphane ROUSSEAU 7 affil…" at bounding box center [977, 327] width 275 height 560
click at [942, 351] on input "text" at bounding box center [965, 350] width 205 height 24
click at [973, 344] on input "*****" at bounding box center [965, 347] width 205 height 24
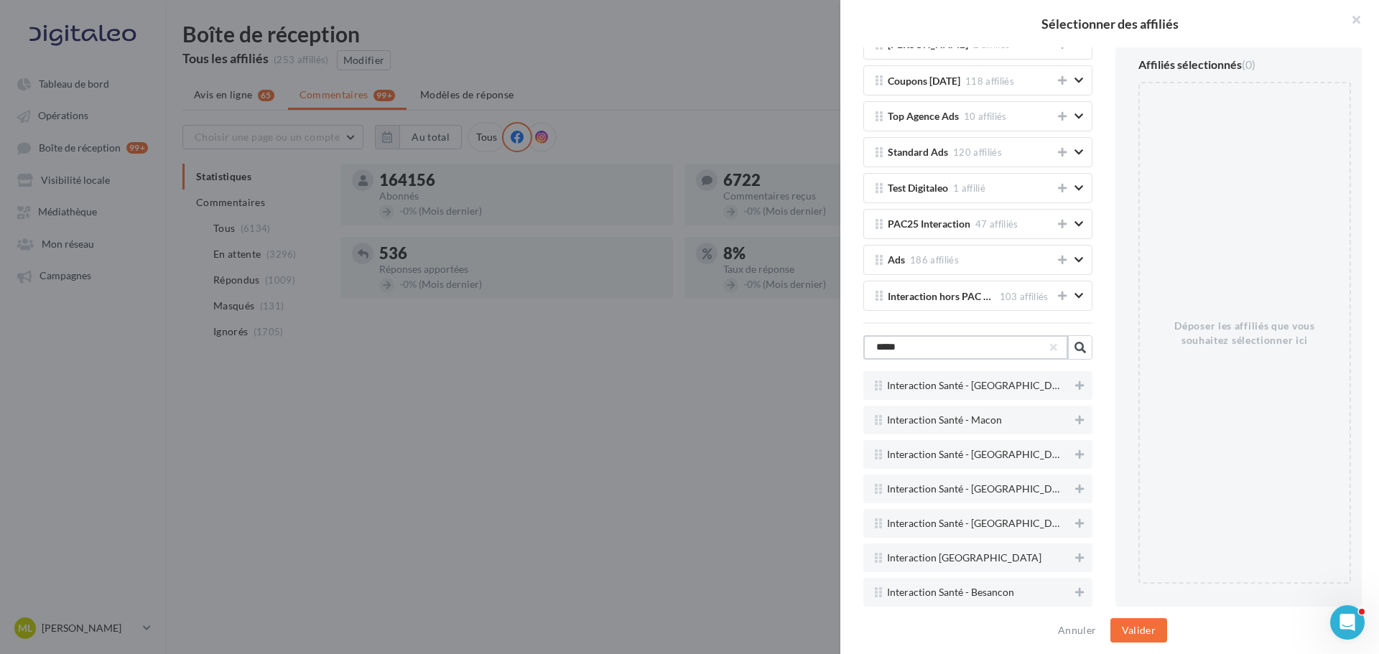
click at [973, 344] on input "*****" at bounding box center [965, 347] width 205 height 24
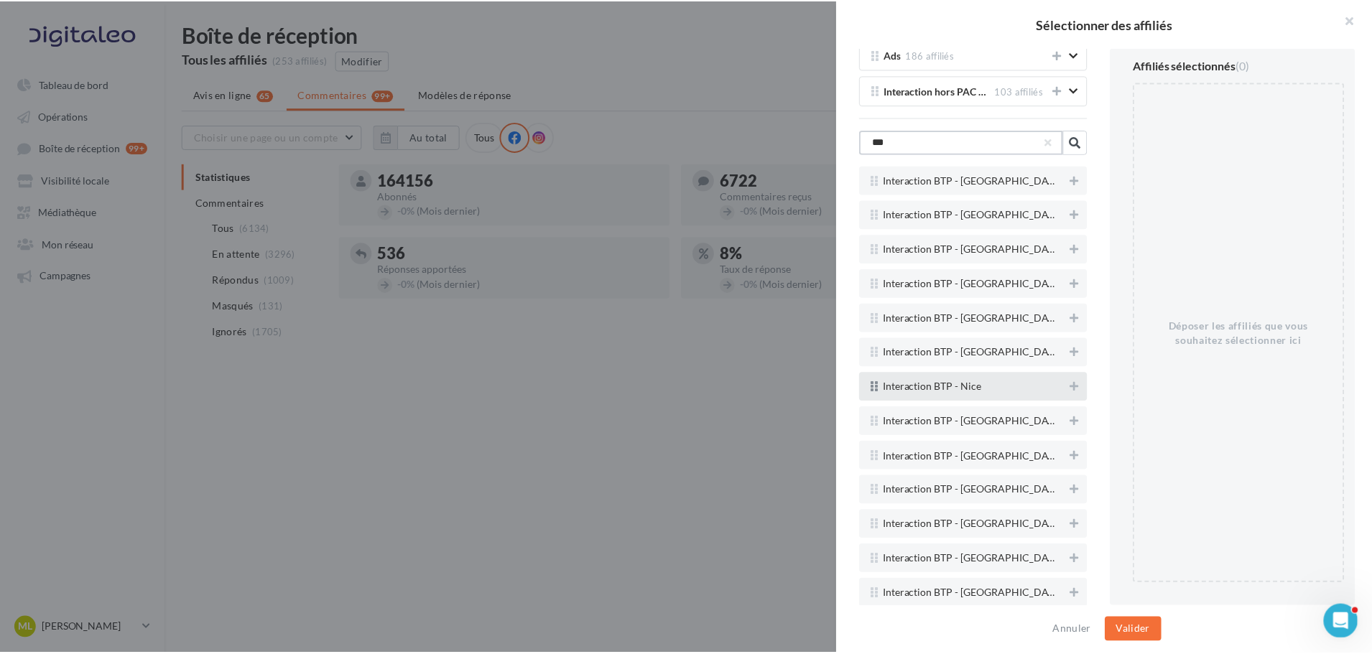
scroll to position [3226, 0]
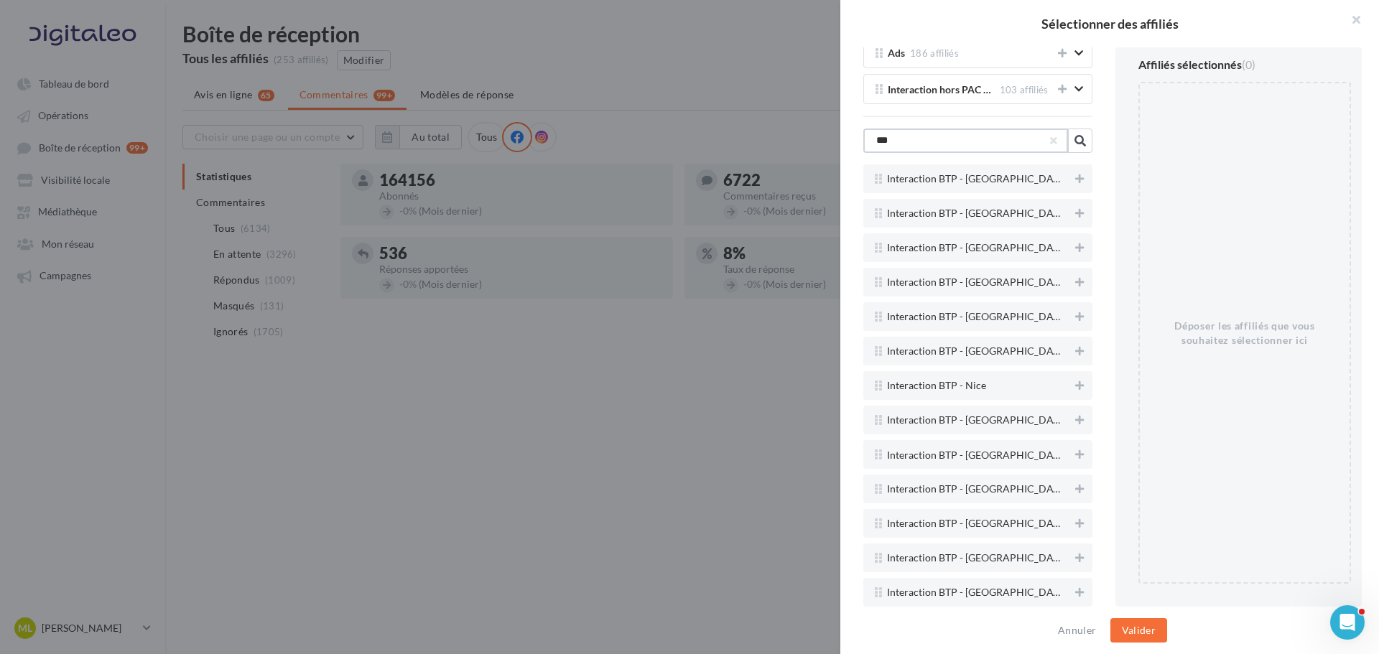
type input "***"
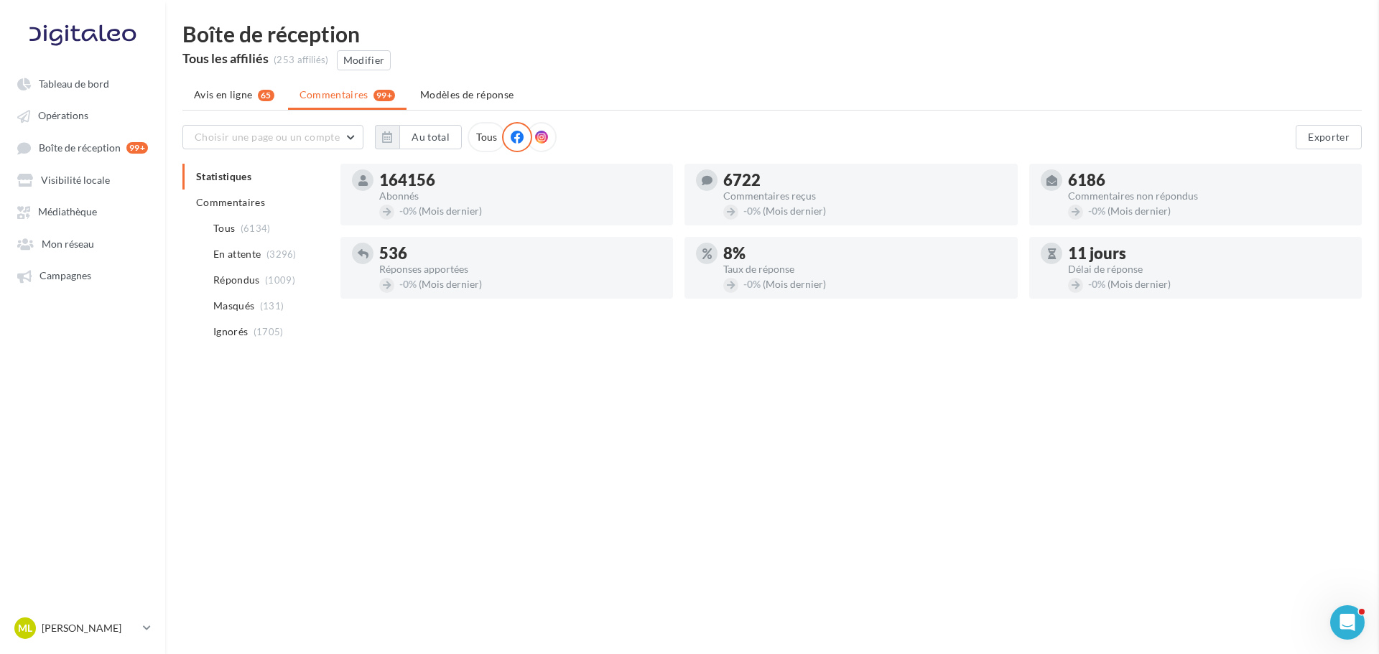
click at [96, 623] on p "[PERSON_NAME]" at bounding box center [90, 628] width 96 height 14
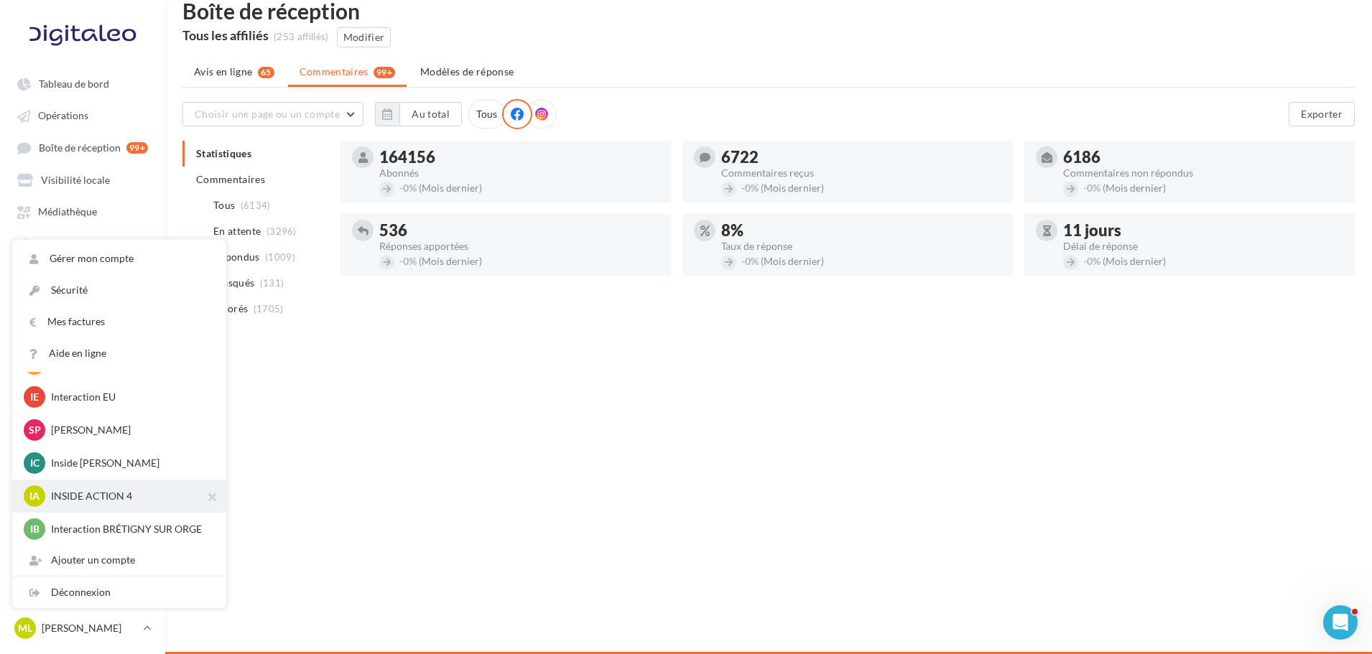
scroll to position [0, 0]
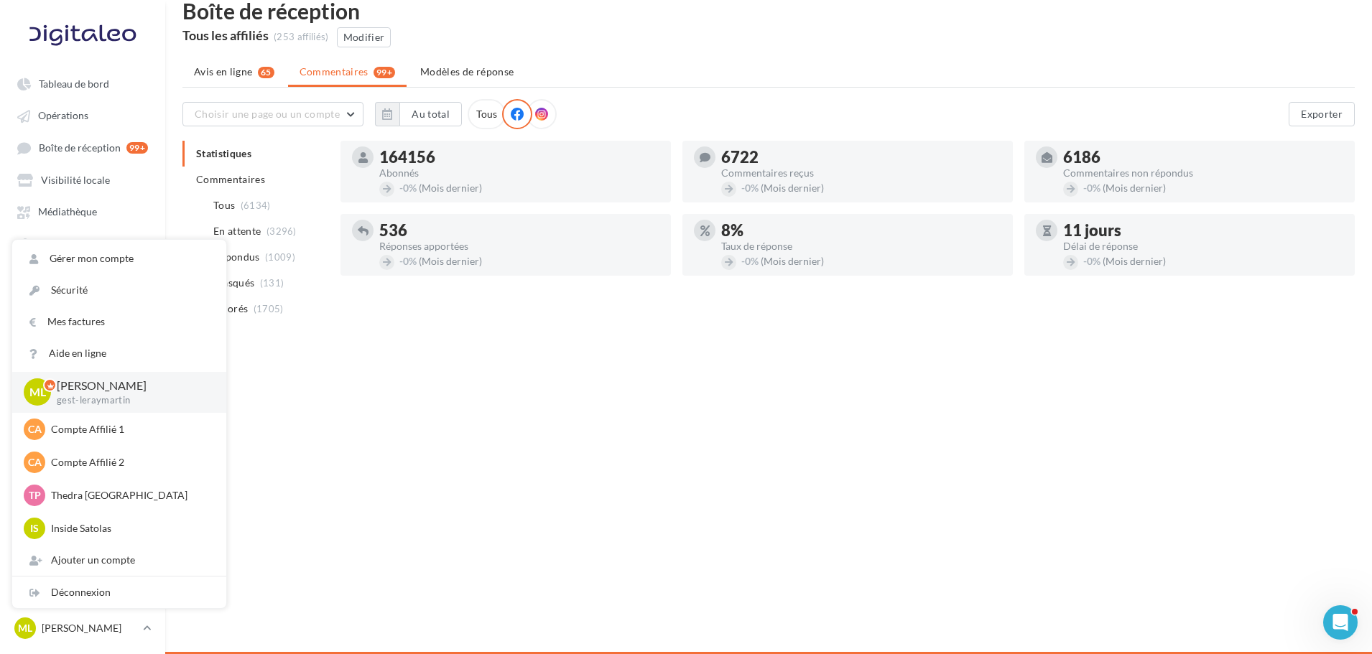
click at [409, 479] on div "Tableau de bord Opérations Mon réseau" at bounding box center [686, 327] width 1372 height 654
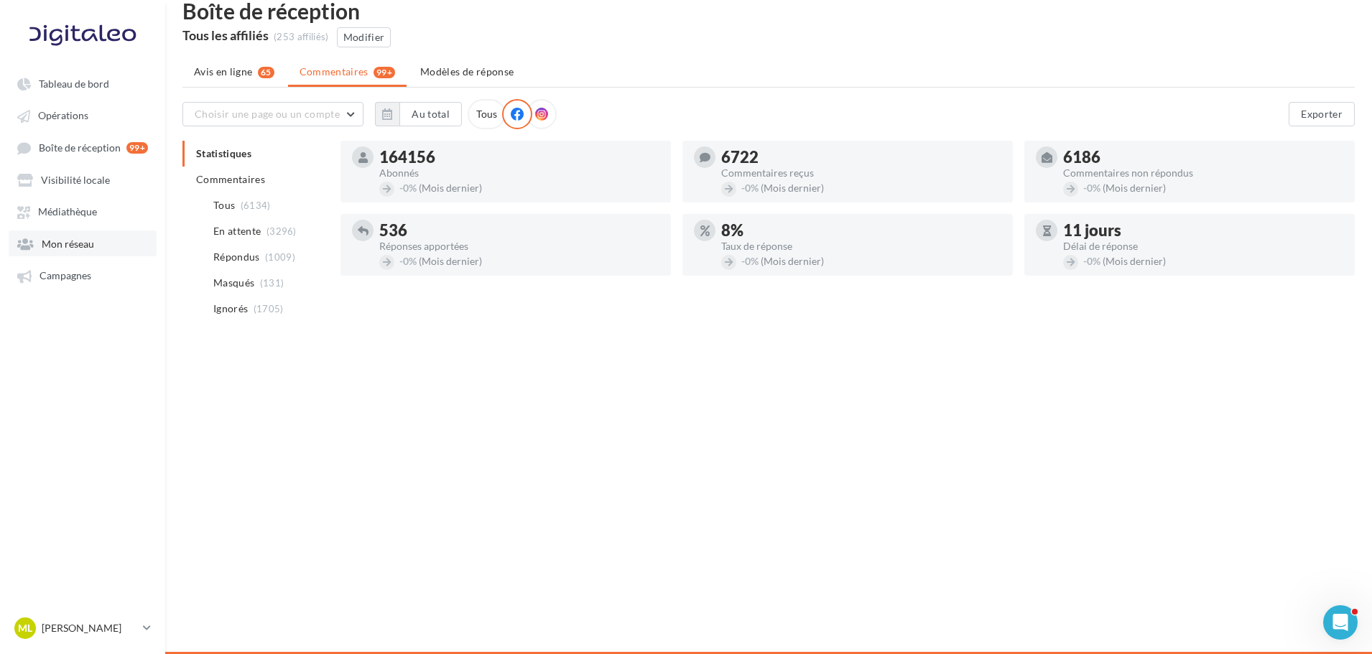
click at [80, 238] on span "Mon réseau" at bounding box center [68, 244] width 52 height 12
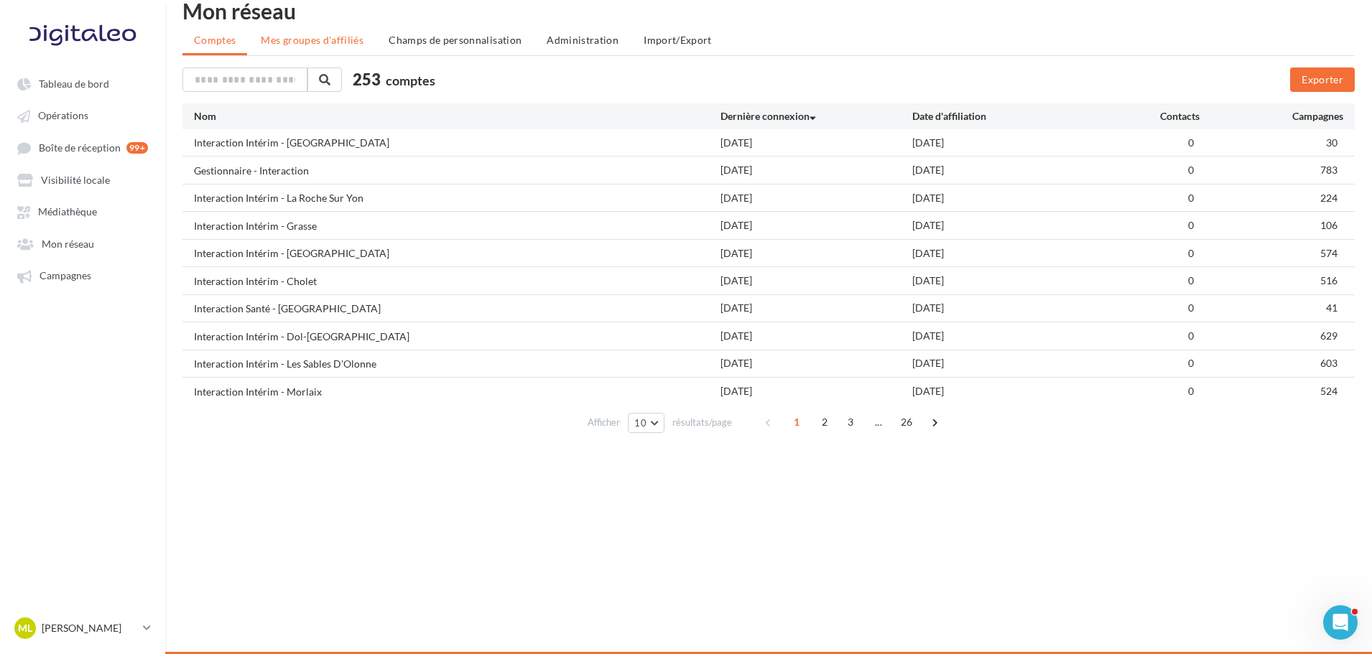
click at [322, 42] on span "Mes groupes d'affiliés" at bounding box center [312, 40] width 103 height 12
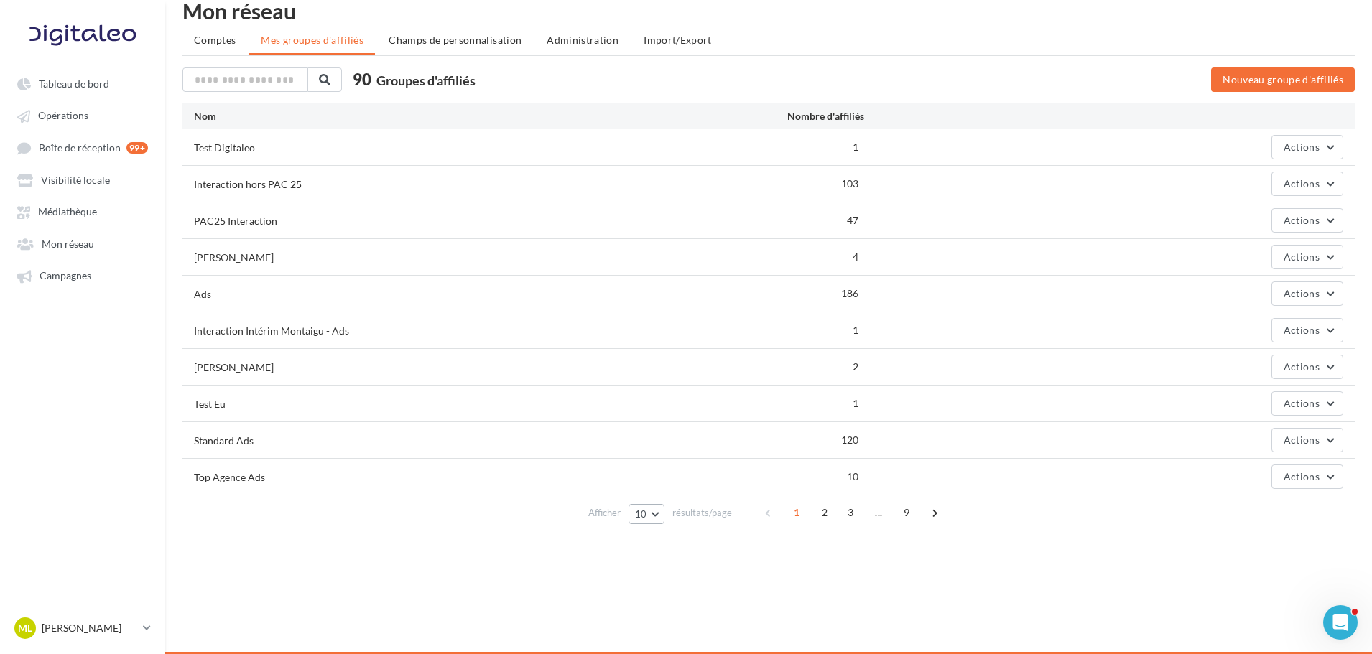
click at [648, 516] on button "10" at bounding box center [646, 514] width 37 height 20
click at [661, 491] on button "100" at bounding box center [678, 487] width 101 height 25
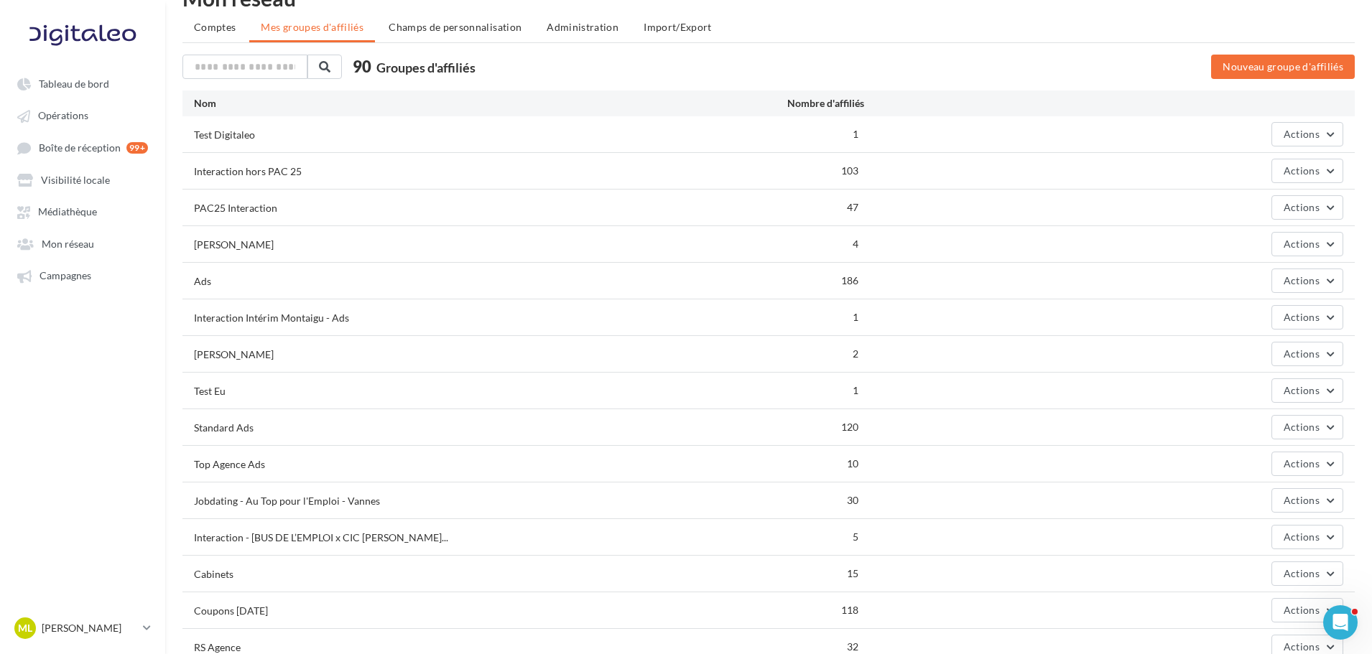
scroll to position [72, 0]
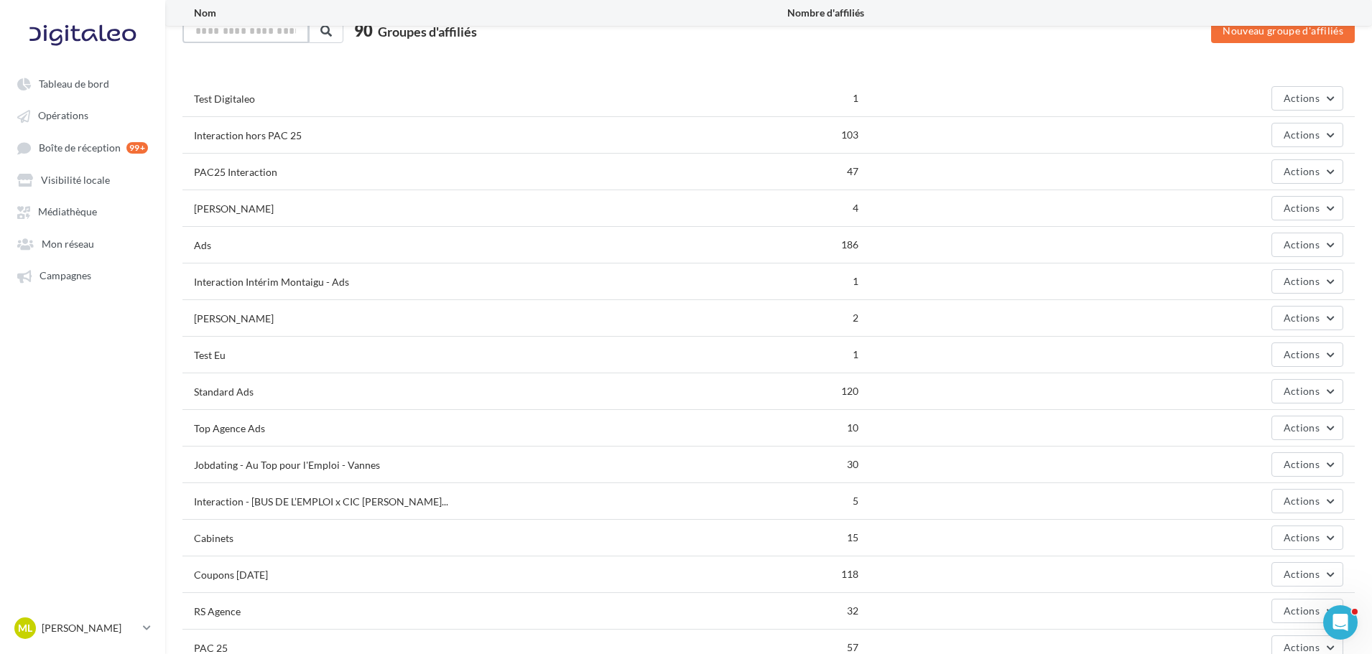
click at [251, 37] on input "text" at bounding box center [245, 31] width 126 height 24
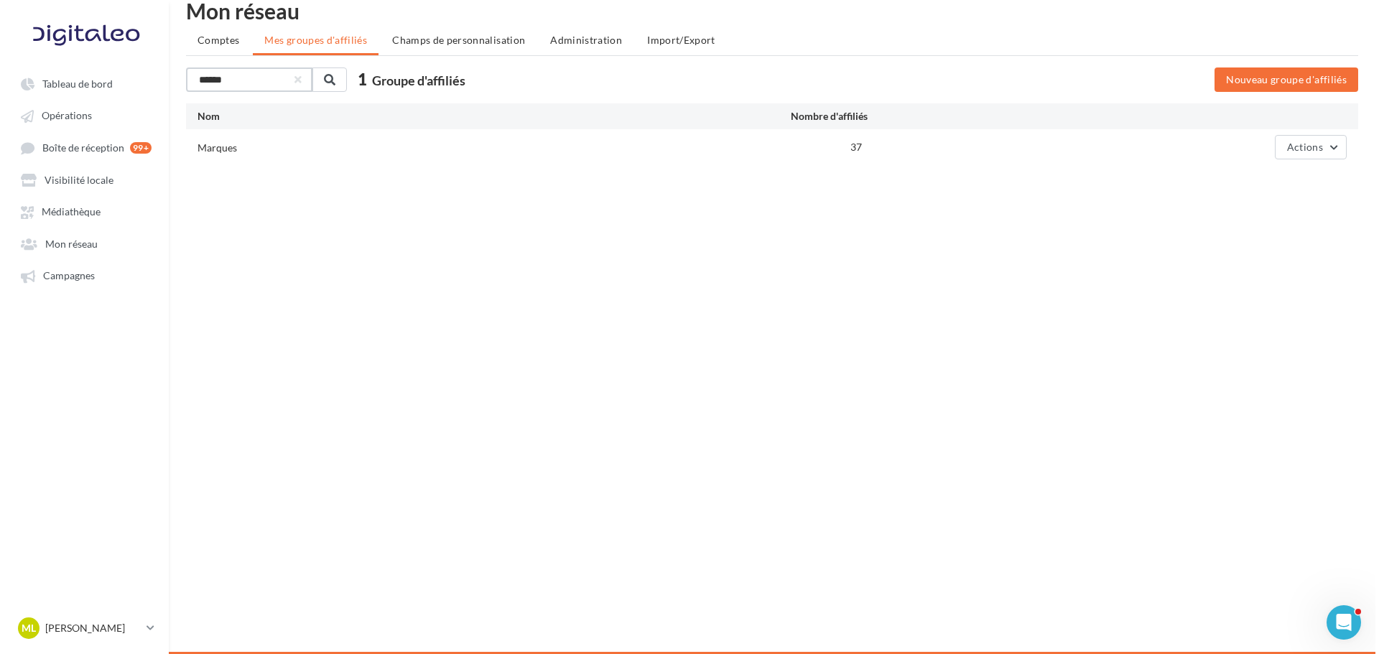
scroll to position [23, 0]
type input "******"
click at [227, 149] on div "Marques" at bounding box center [214, 148] width 40 height 14
click at [1332, 149] on button "Actions" at bounding box center [1307, 147] width 72 height 24
click at [1274, 195] on button "Editer" at bounding box center [1271, 180] width 144 height 37
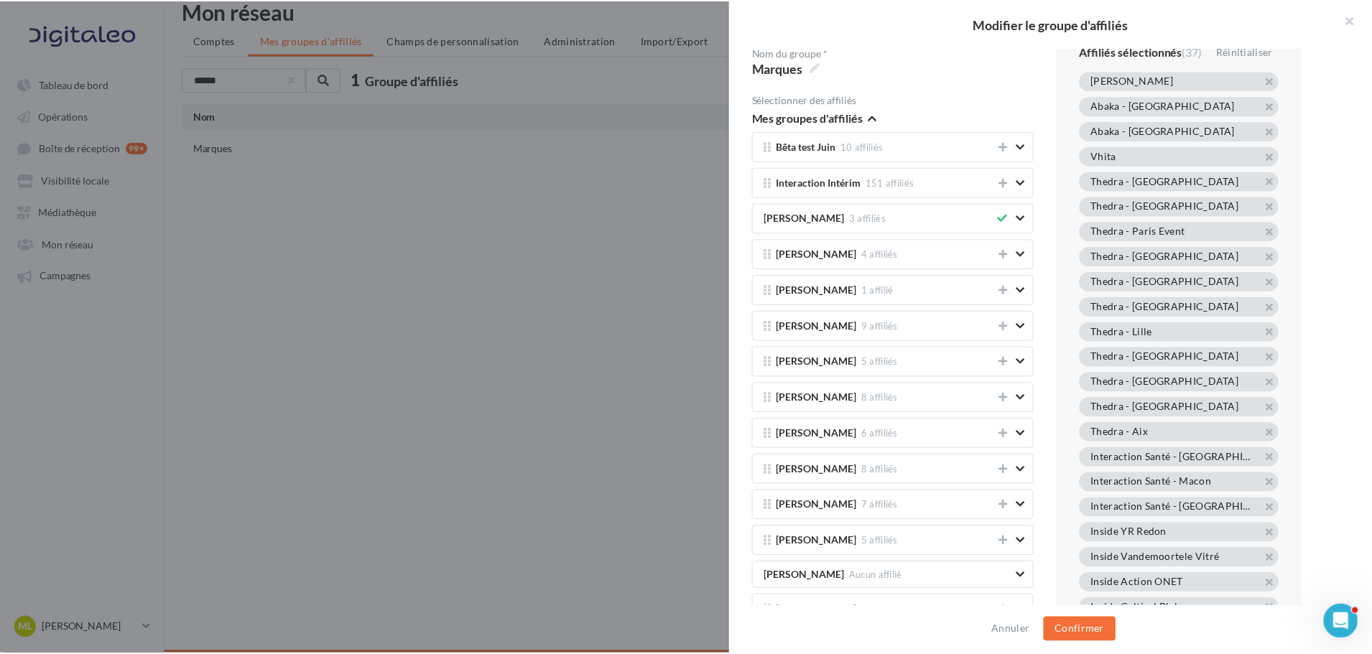
scroll to position [0, 0]
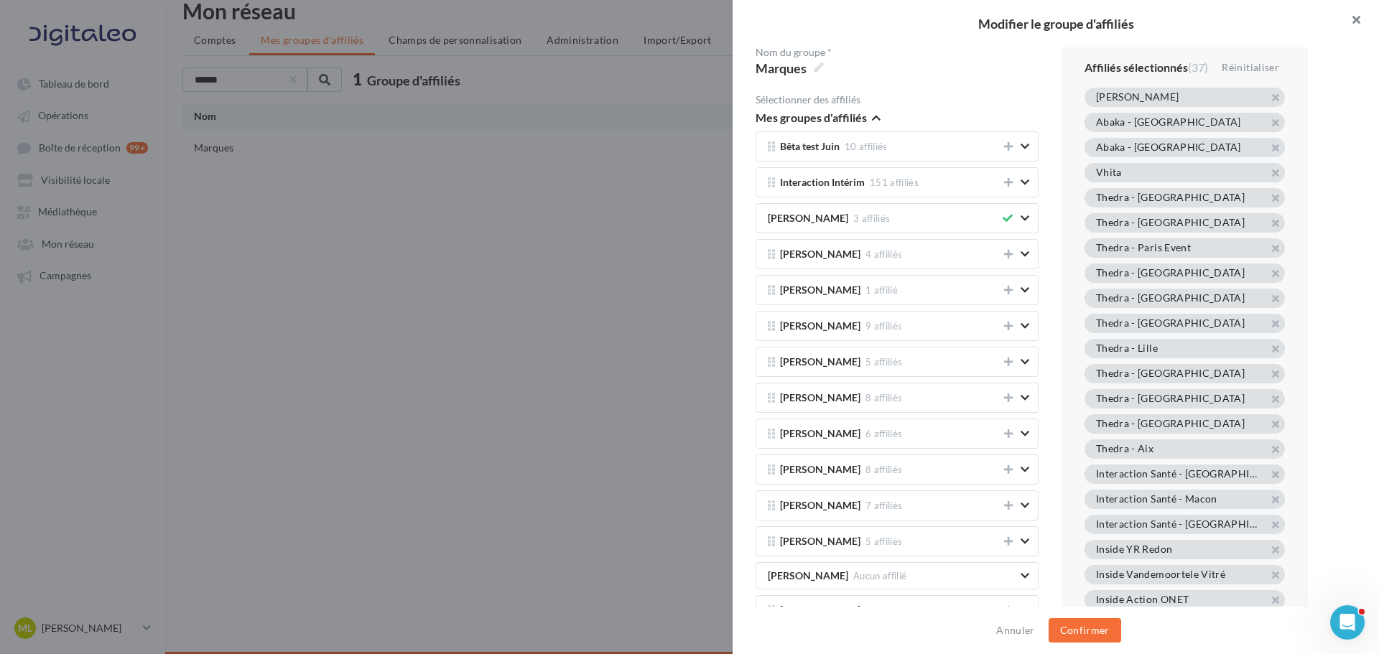
click at [1361, 9] on button "button" at bounding box center [1350, 21] width 57 height 43
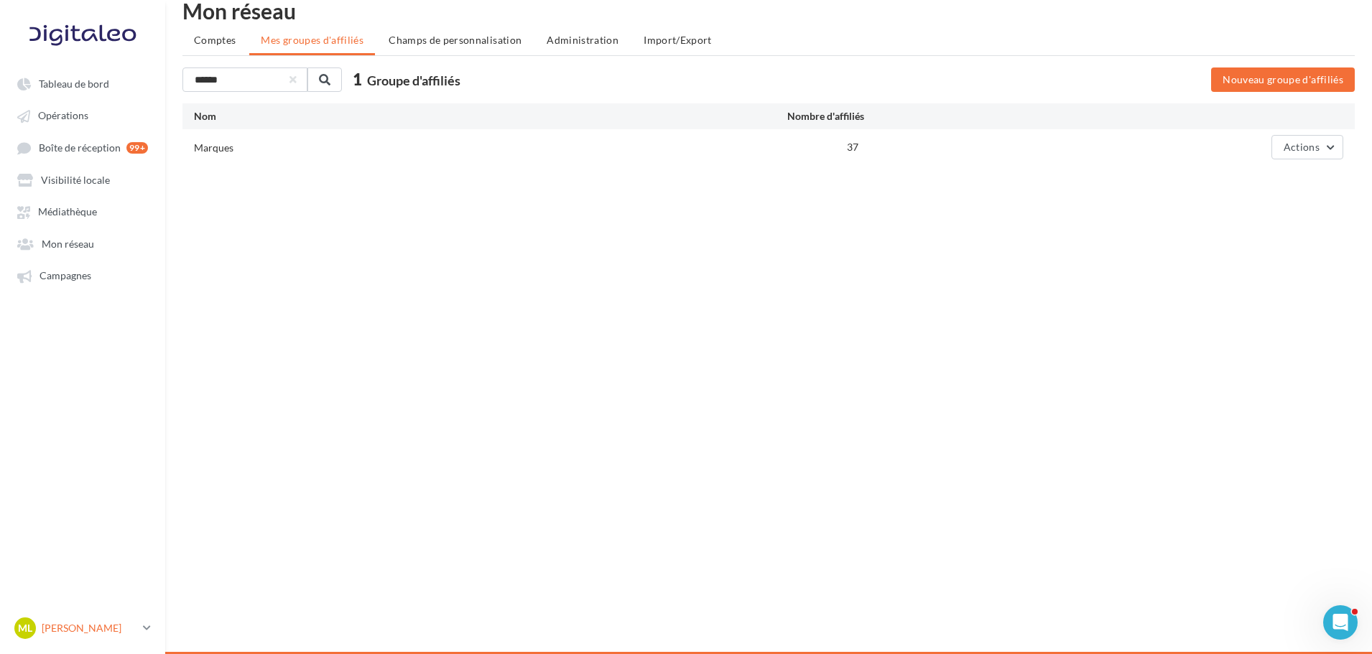
click at [149, 624] on icon at bounding box center [147, 628] width 8 height 12
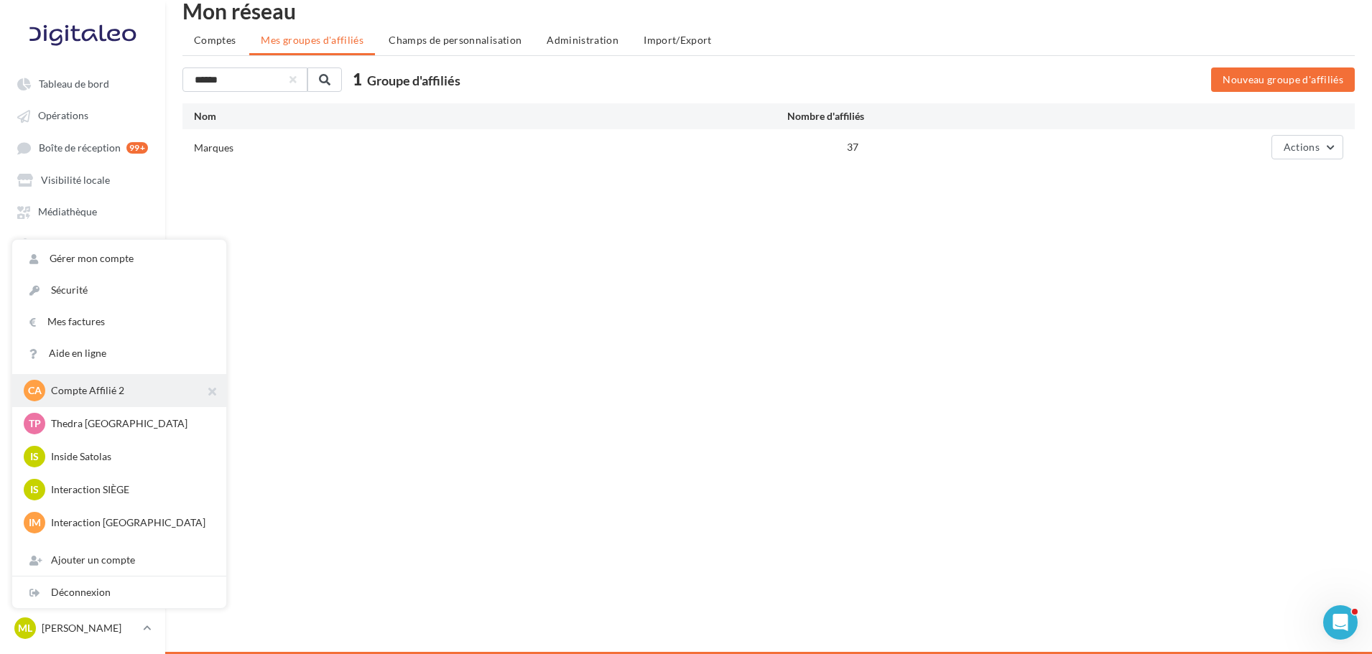
scroll to position [144, 0]
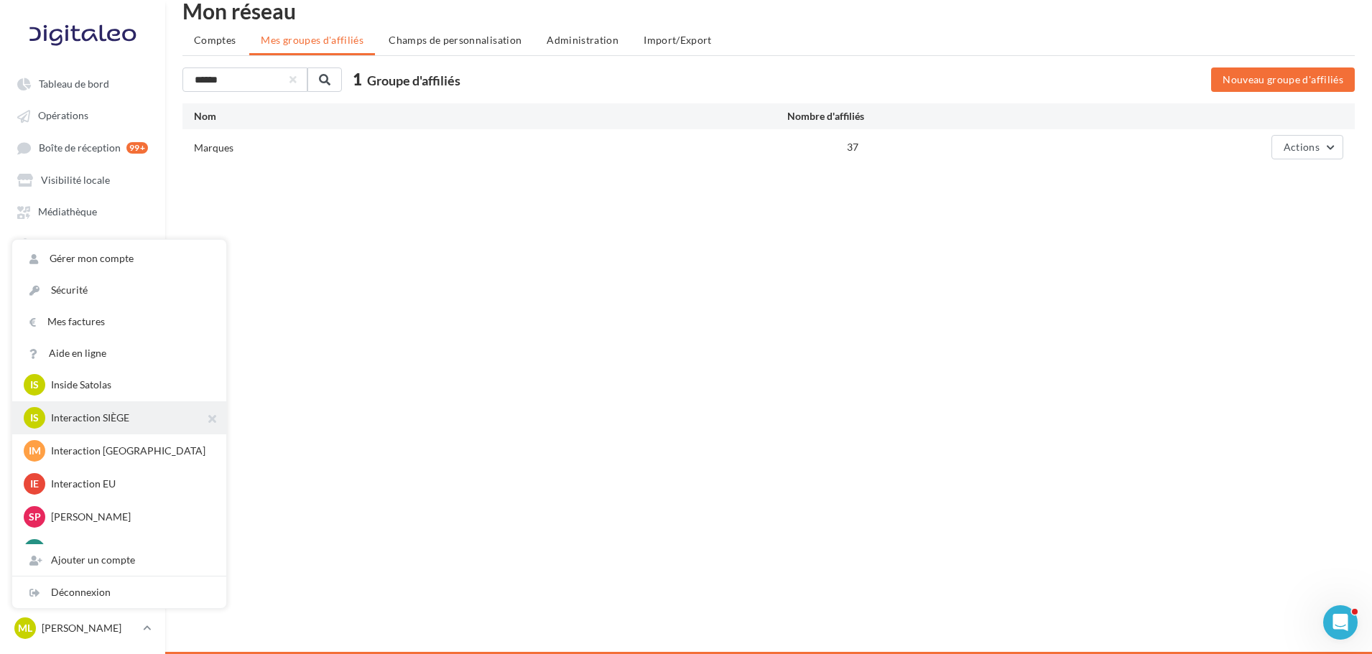
click at [149, 417] on p "Interaction SIÈGE" at bounding box center [130, 418] width 158 height 14
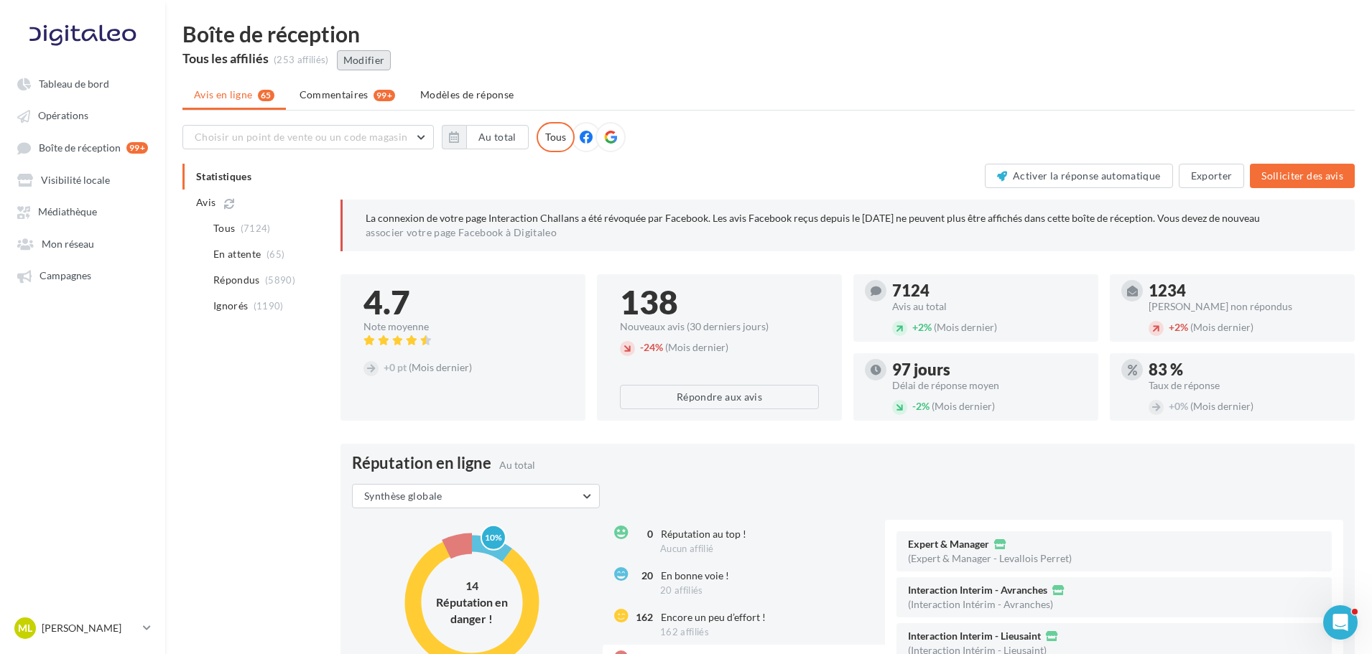
click at [356, 59] on button "Modifier" at bounding box center [364, 60] width 55 height 20
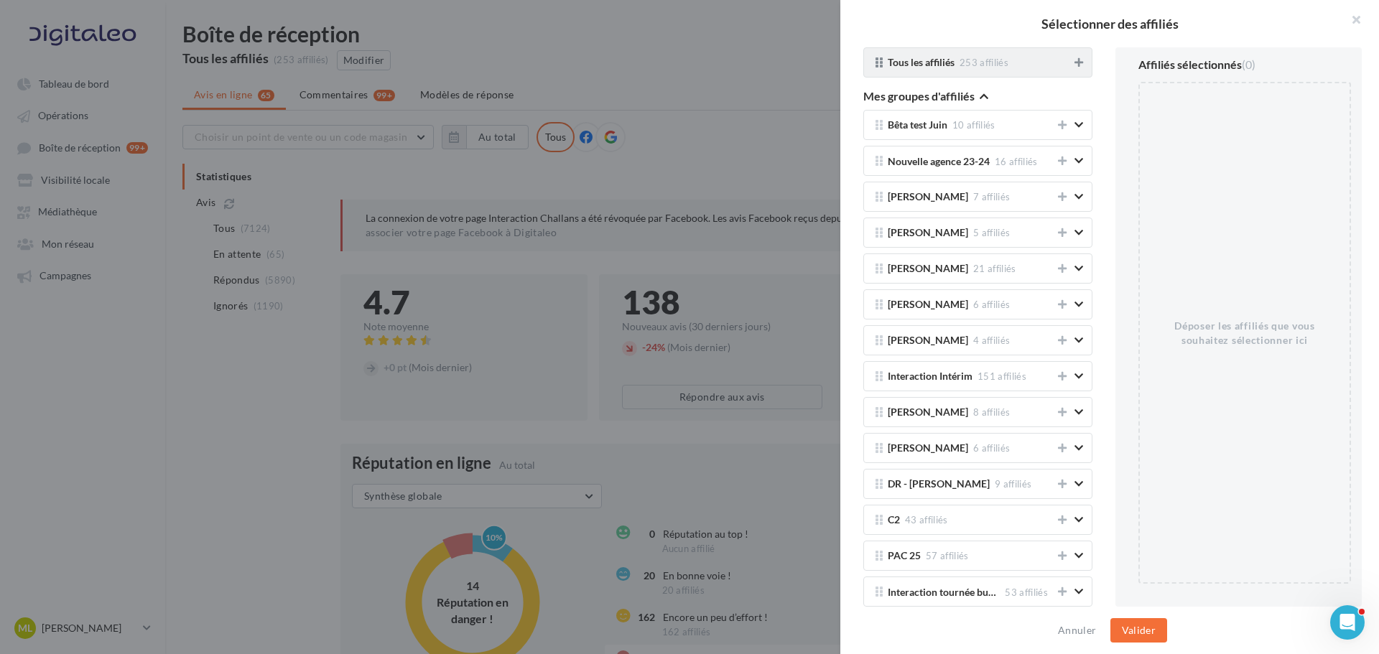
click at [1074, 63] on icon at bounding box center [1078, 62] width 9 height 10
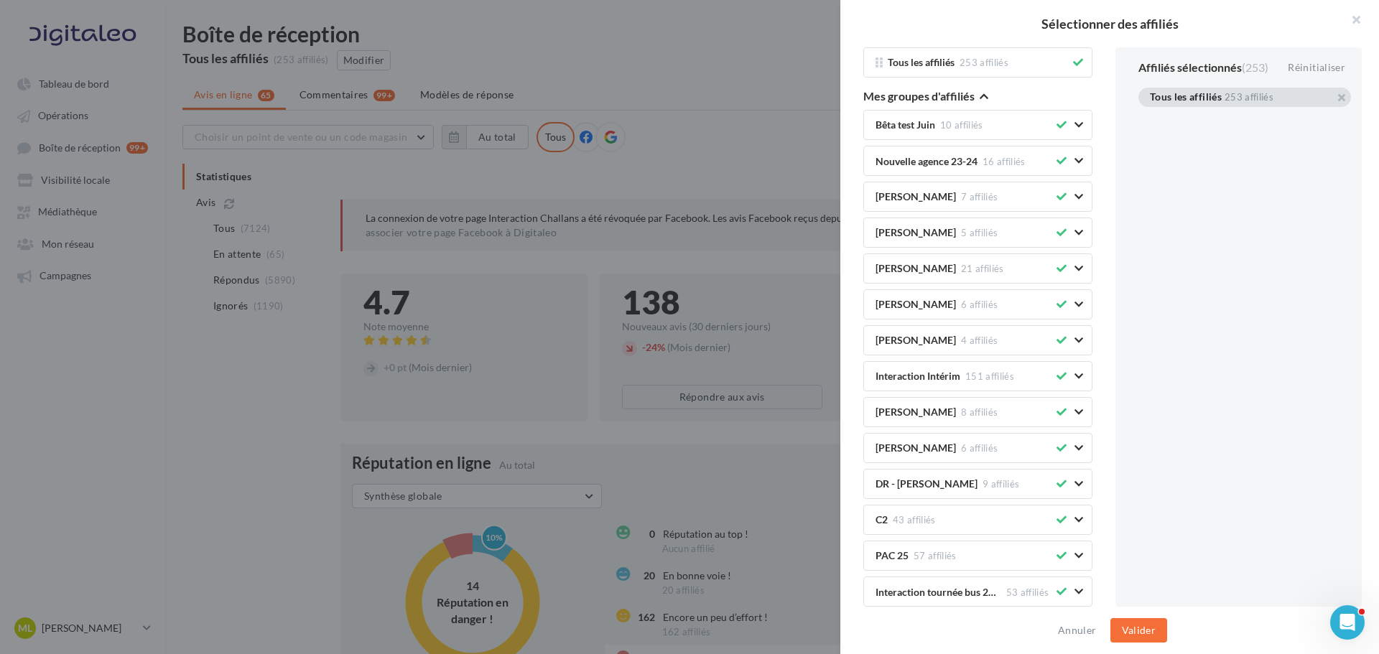
click at [1292, 101] on div "Tous les affiliés 253 affiliés" at bounding box center [1242, 98] width 184 height 16
click at [1253, 97] on div "253 affiliés" at bounding box center [1249, 97] width 49 height 9
click at [1210, 101] on div "Tous les affiliés" at bounding box center [1186, 98] width 72 height 13
click at [1210, 100] on div "Tous les affiliés" at bounding box center [1186, 98] width 72 height 13
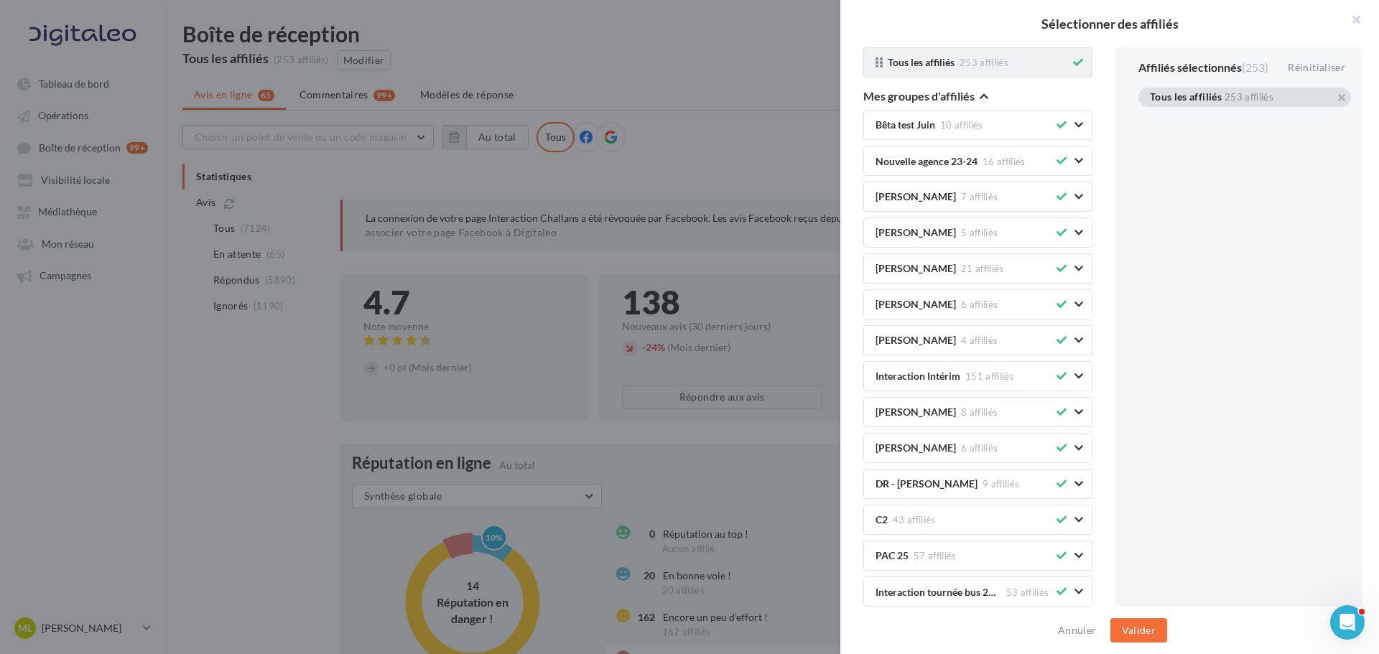
click at [1073, 60] on icon at bounding box center [1078, 62] width 10 height 10
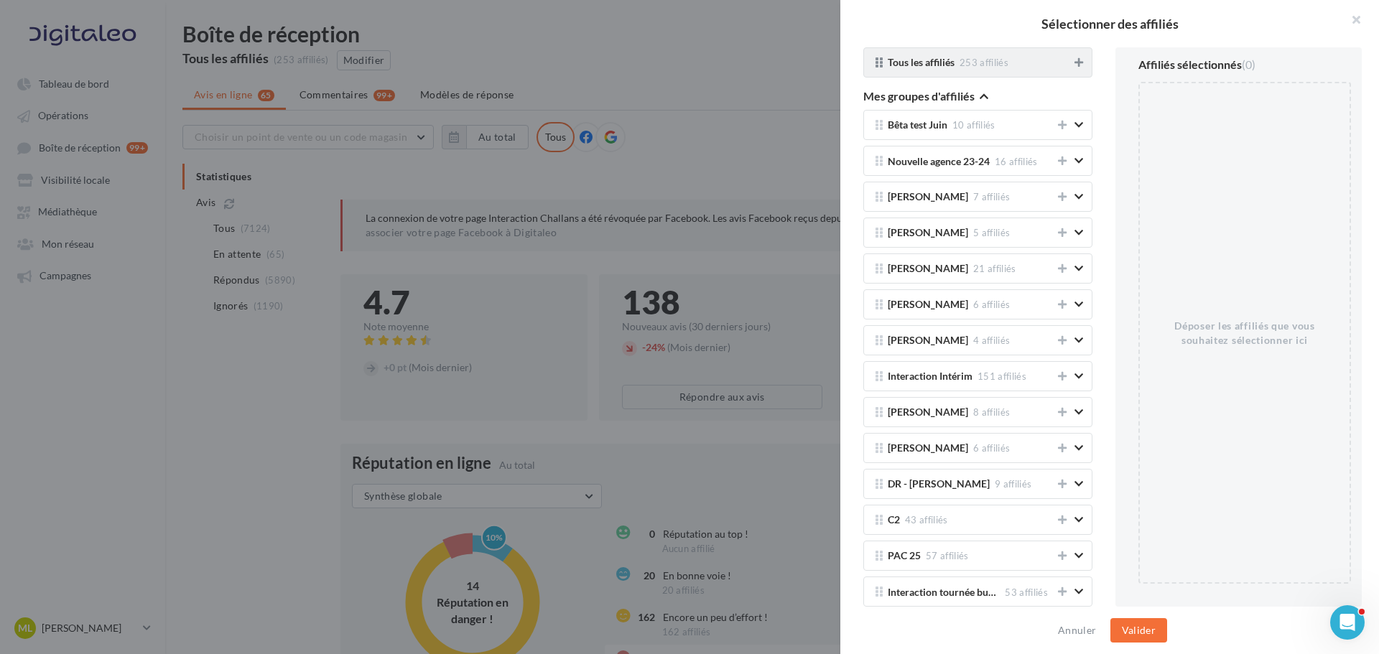
click at [1074, 63] on icon at bounding box center [1078, 62] width 9 height 10
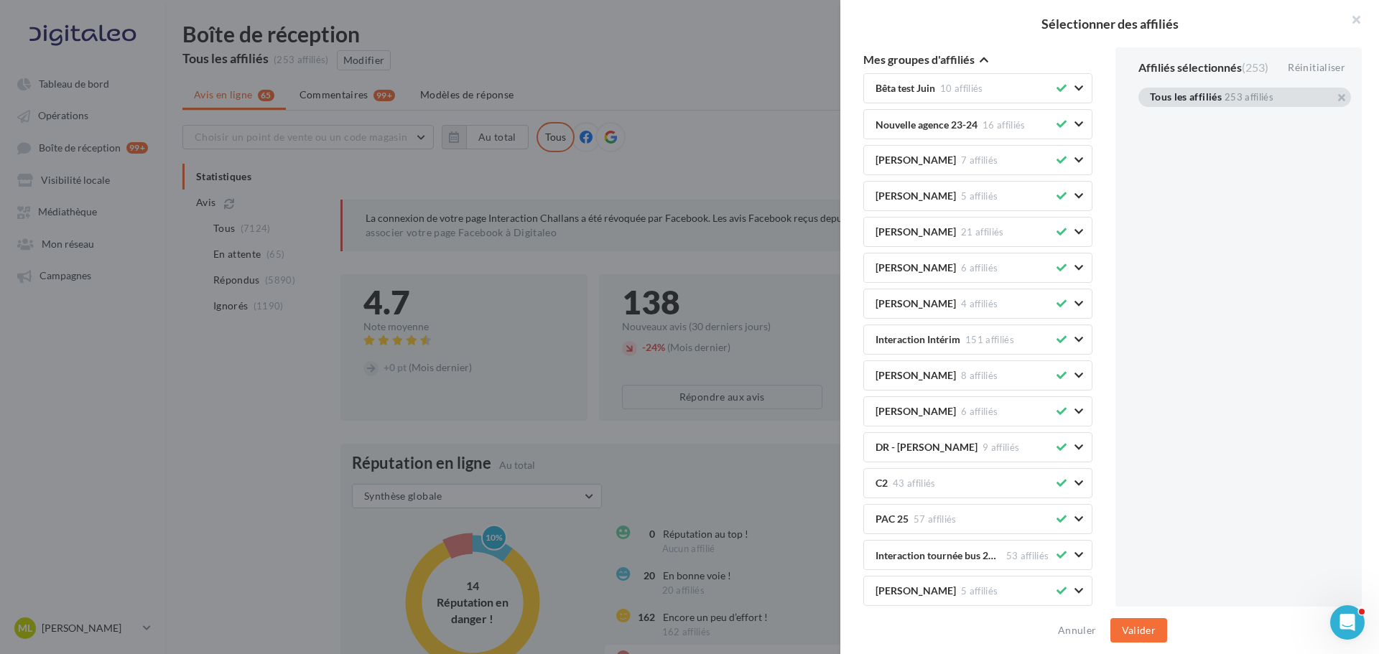
scroll to position [72, 0]
click at [1074, 413] on icon "button" at bounding box center [1078, 412] width 9 height 10
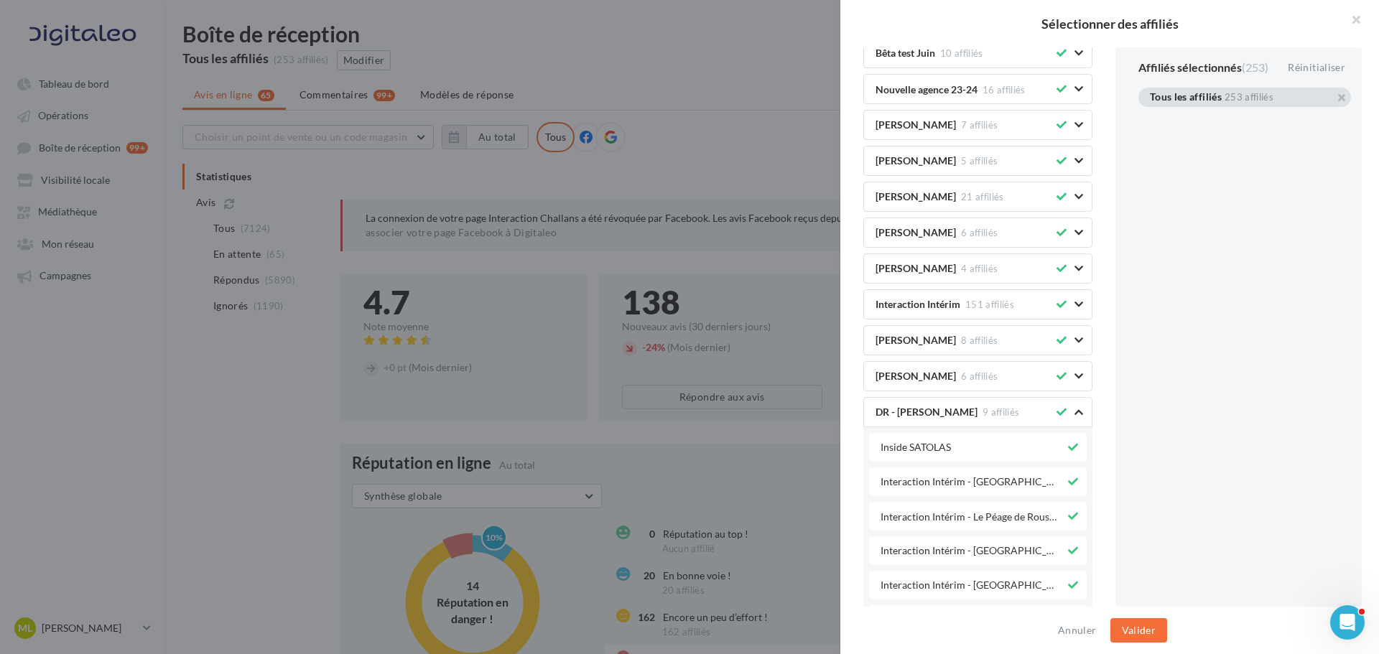
click at [1074, 413] on icon "button" at bounding box center [1078, 412] width 9 height 10
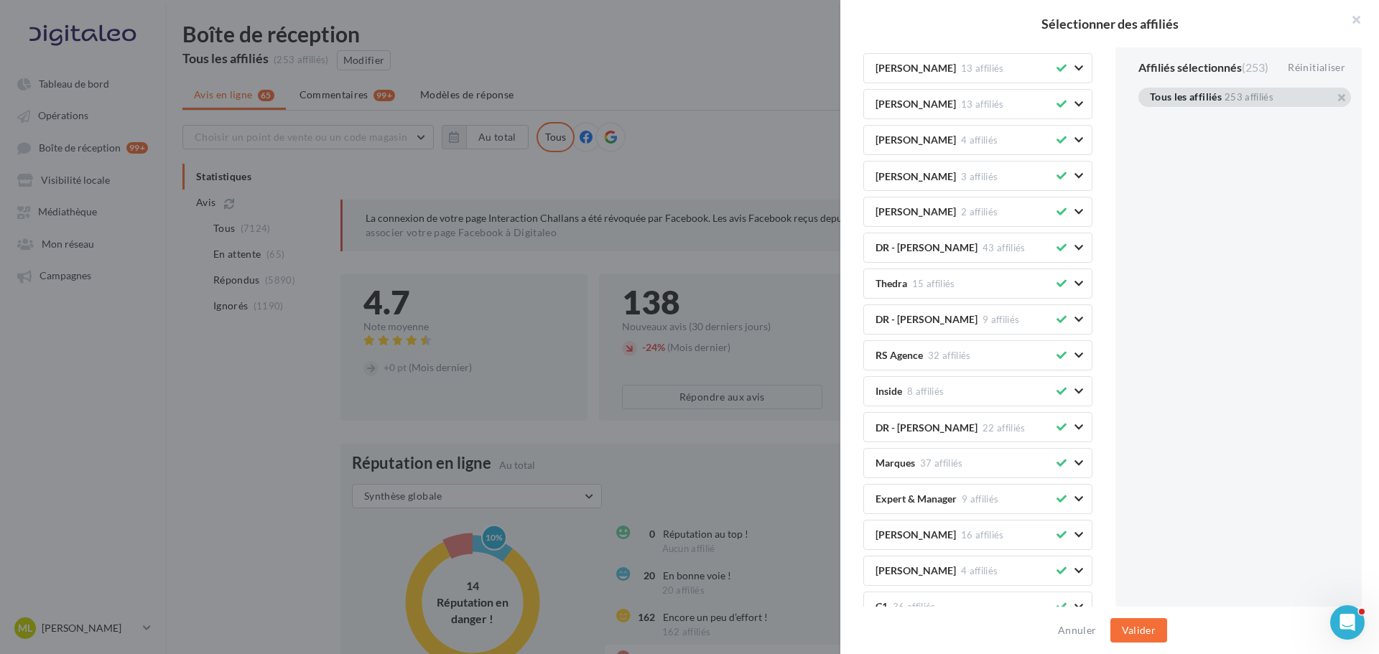
scroll to position [646, 0]
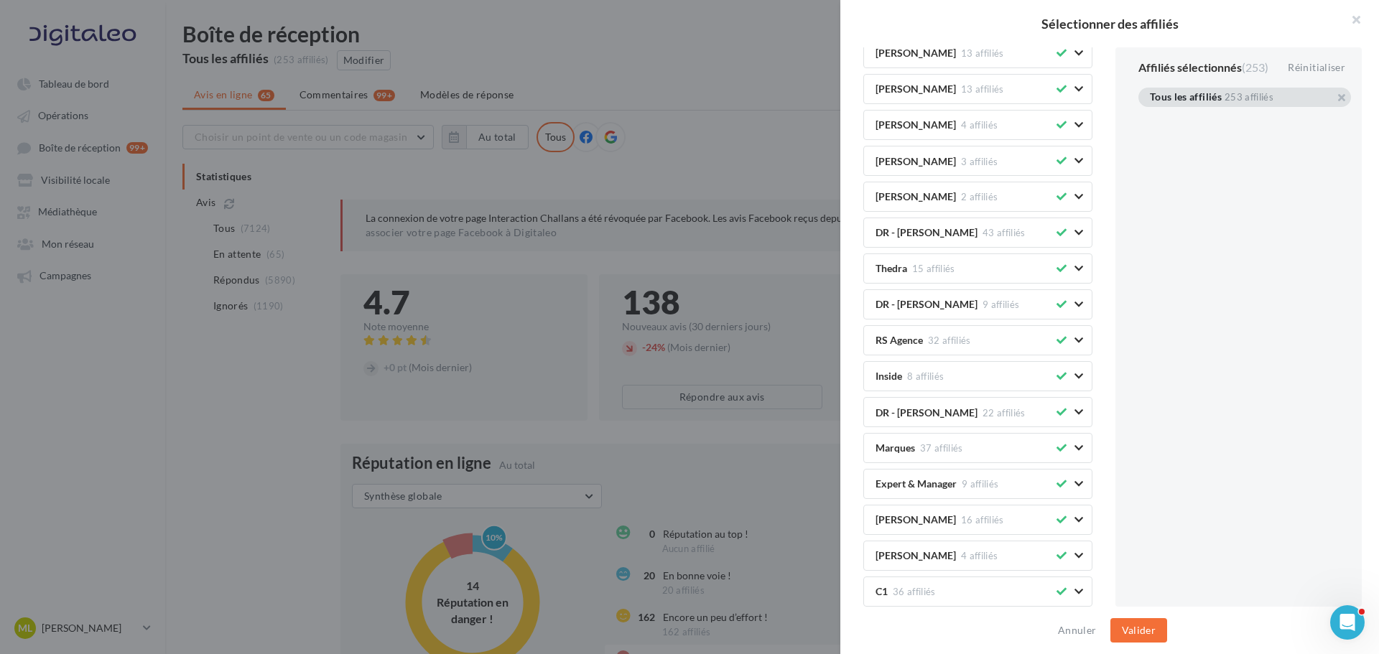
click at [1074, 340] on icon "button" at bounding box center [1078, 340] width 9 height 10
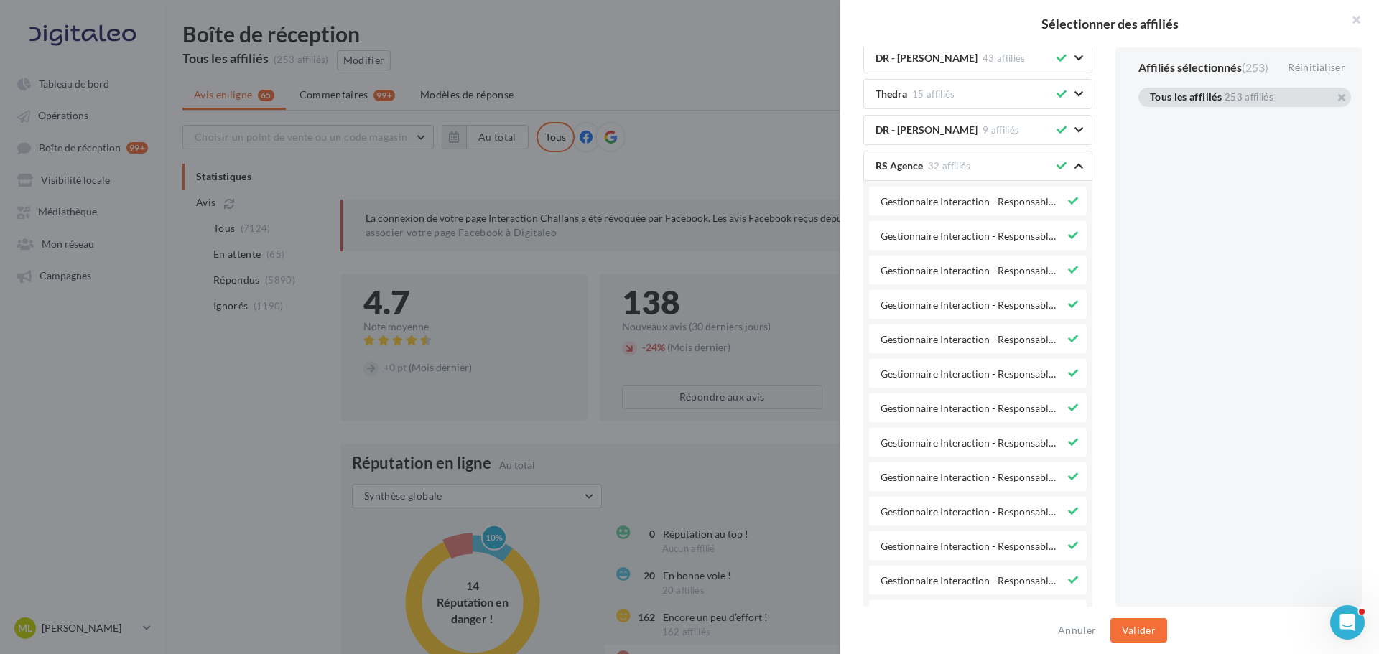
scroll to position [718, 0]
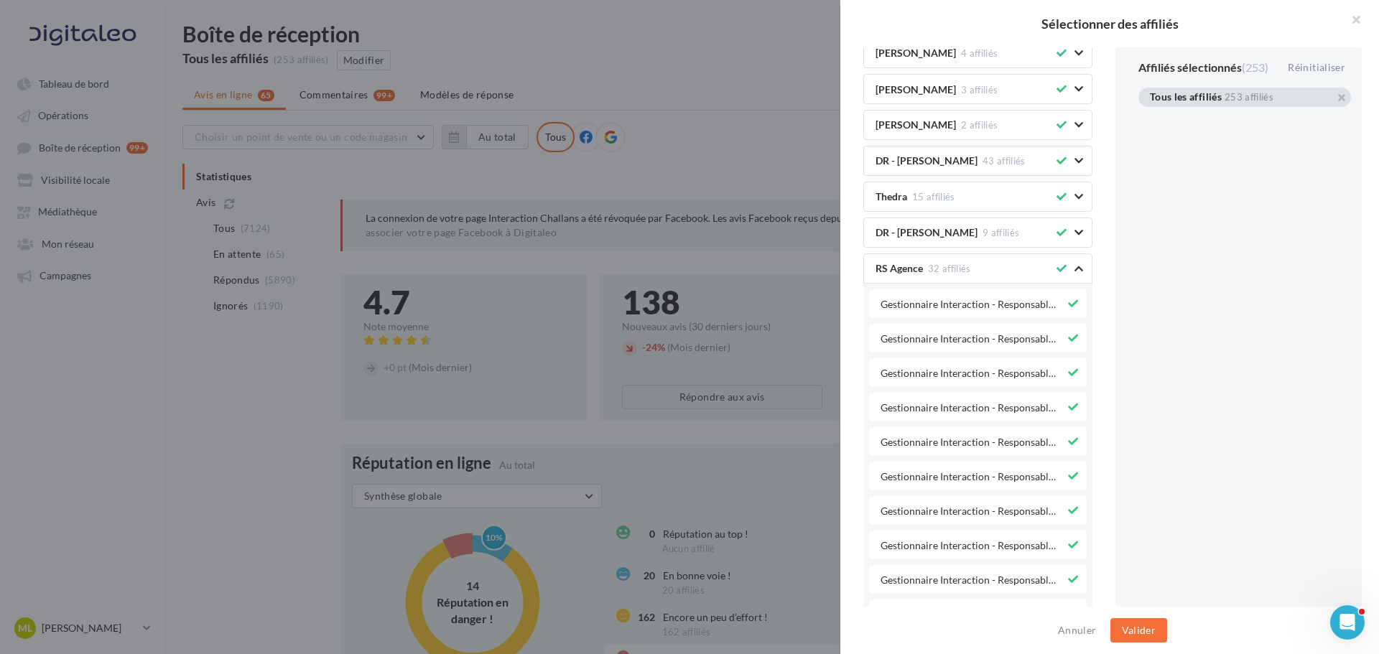
click at [1057, 266] on icon at bounding box center [1062, 269] width 10 height 10
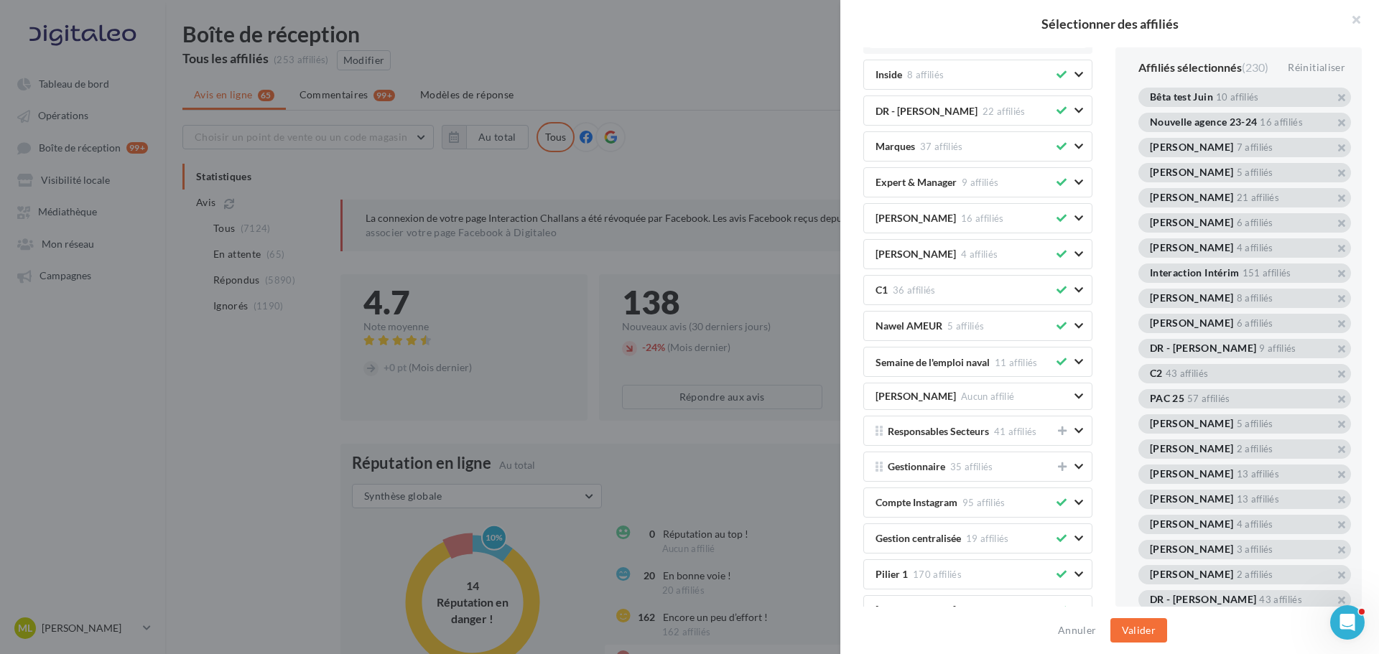
scroll to position [2083, 0]
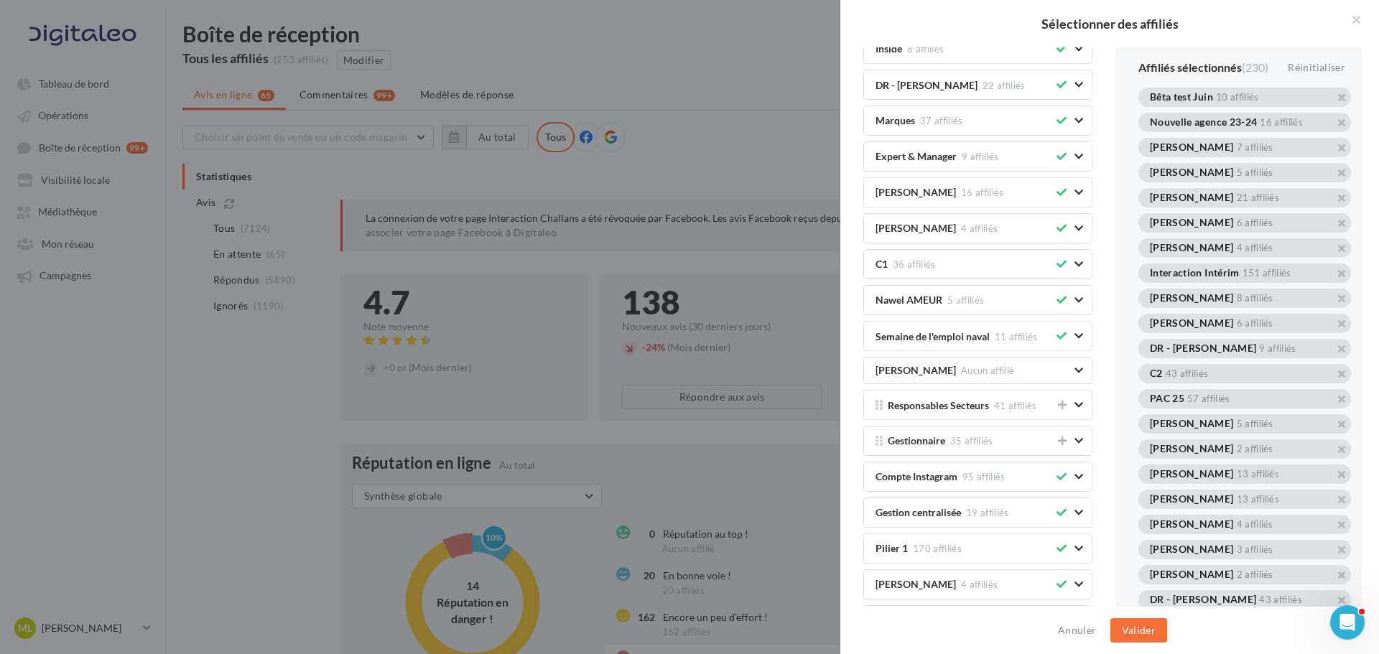
click at [1074, 121] on icon "button" at bounding box center [1078, 121] width 9 height 10
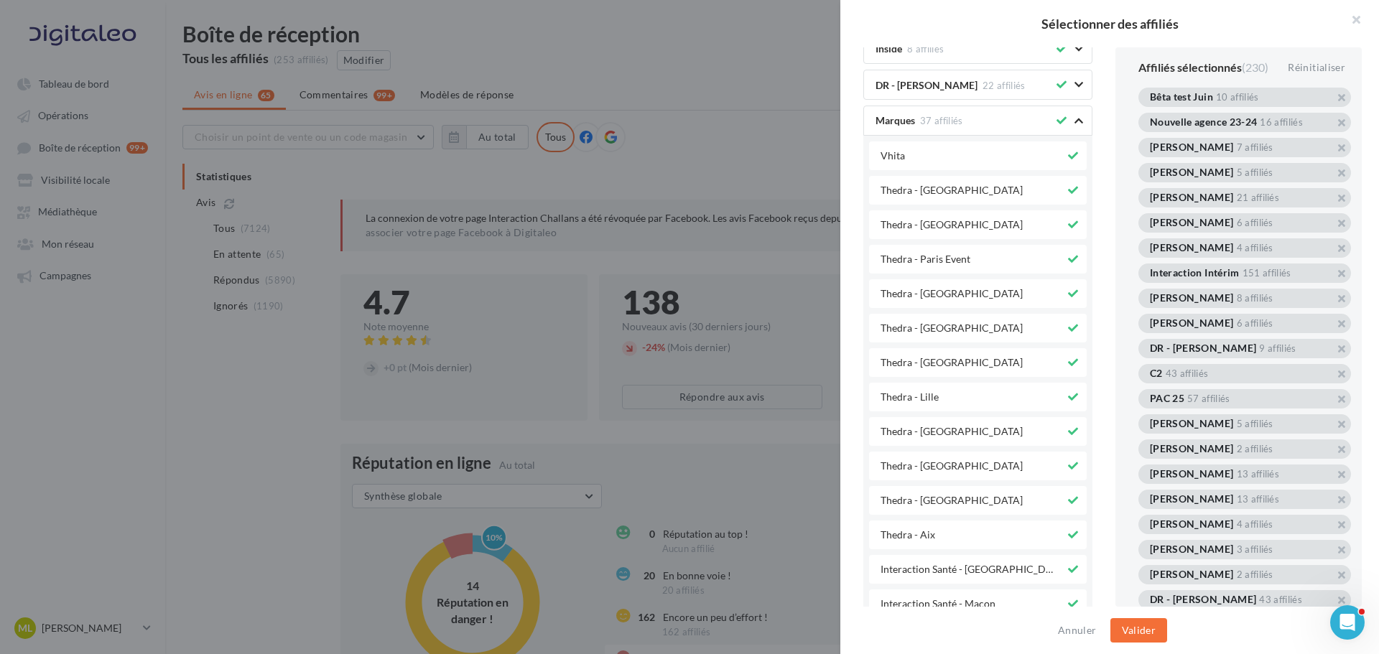
click at [1074, 121] on icon "button" at bounding box center [1078, 121] width 9 height 10
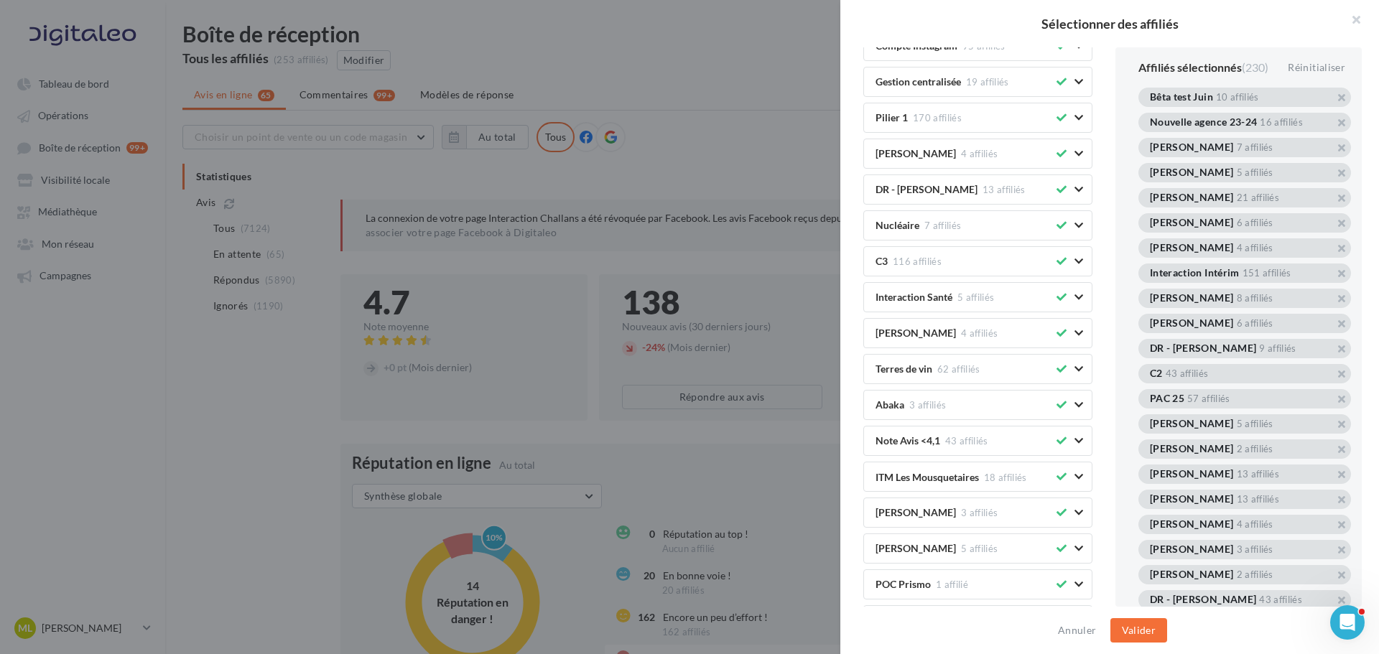
scroll to position [2586, 0]
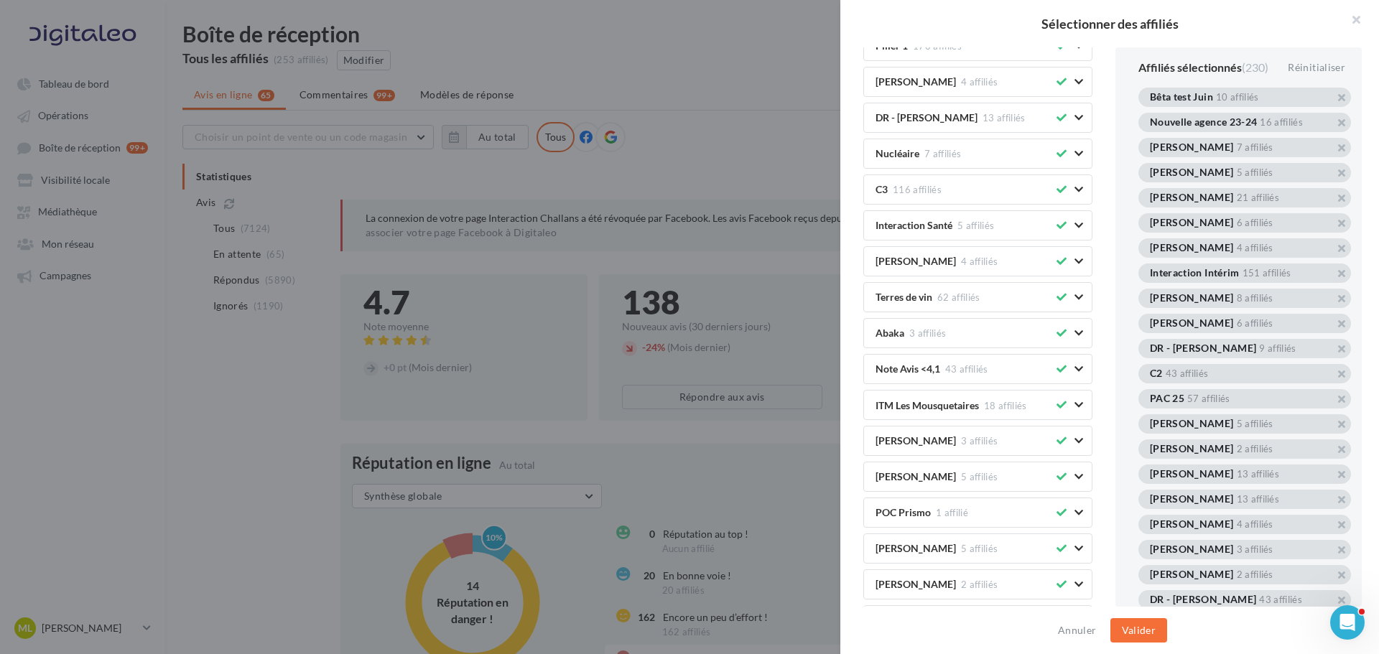
click at [1057, 333] on icon at bounding box center [1062, 333] width 10 height 10
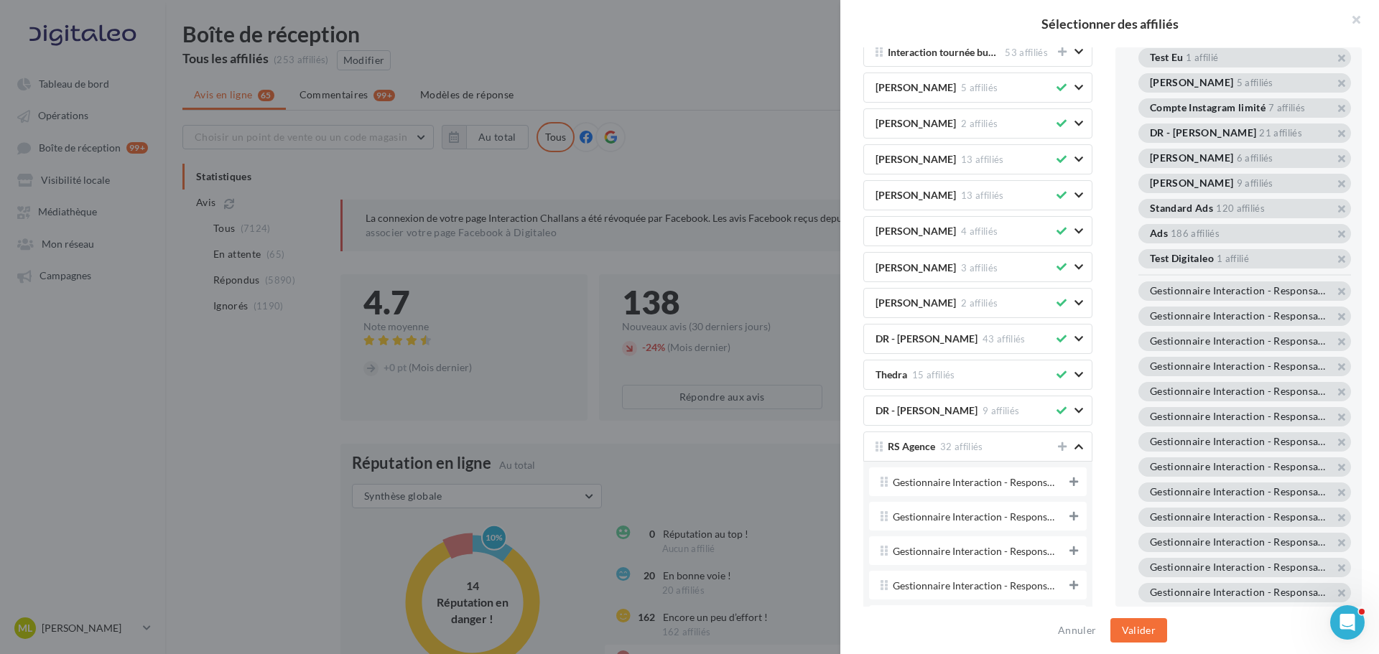
scroll to position [575, 0]
click at [1074, 412] on icon "button" at bounding box center [1078, 412] width 9 height 10
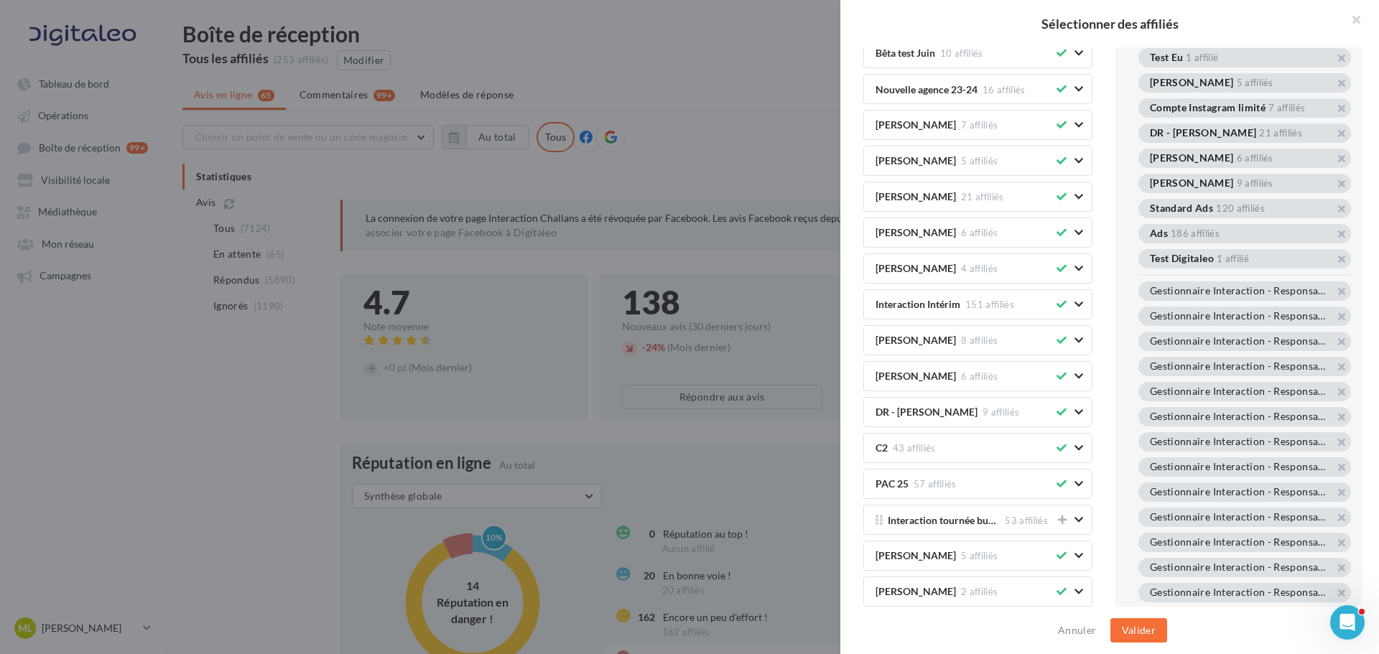
scroll to position [0, 0]
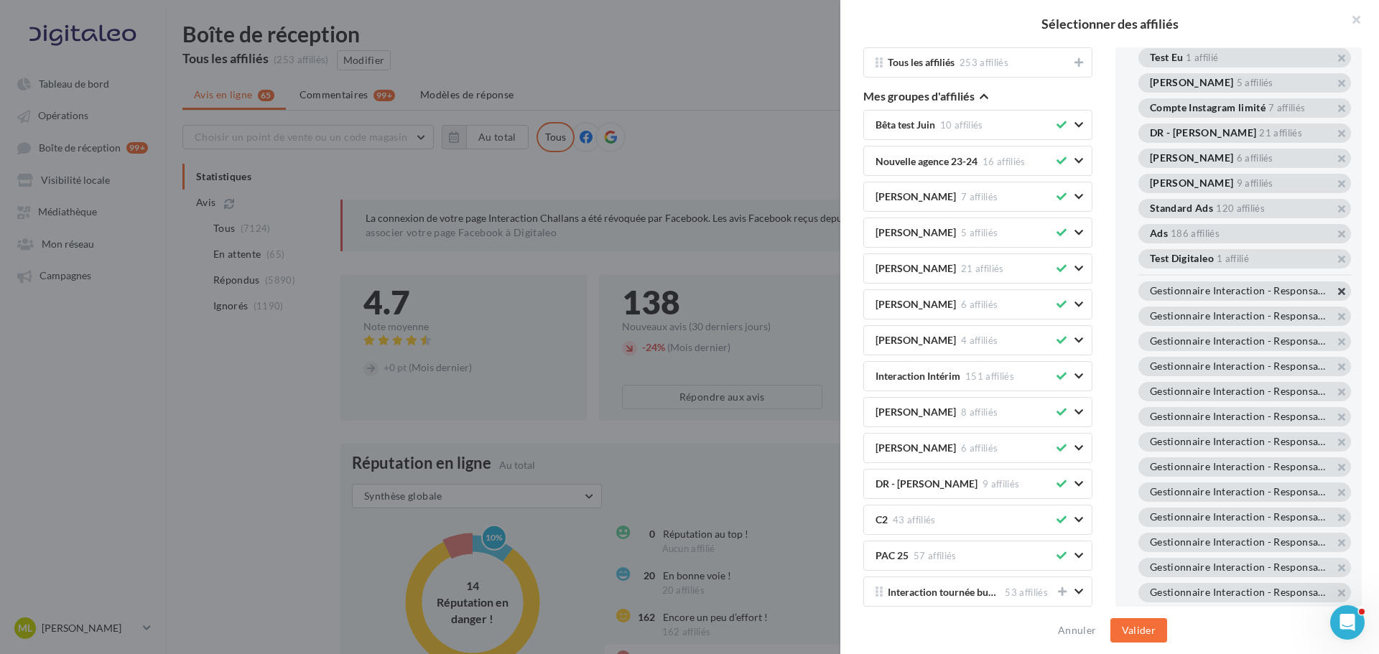
click at [1150, 309] on button "button" at bounding box center [1150, 309] width 0 height 0
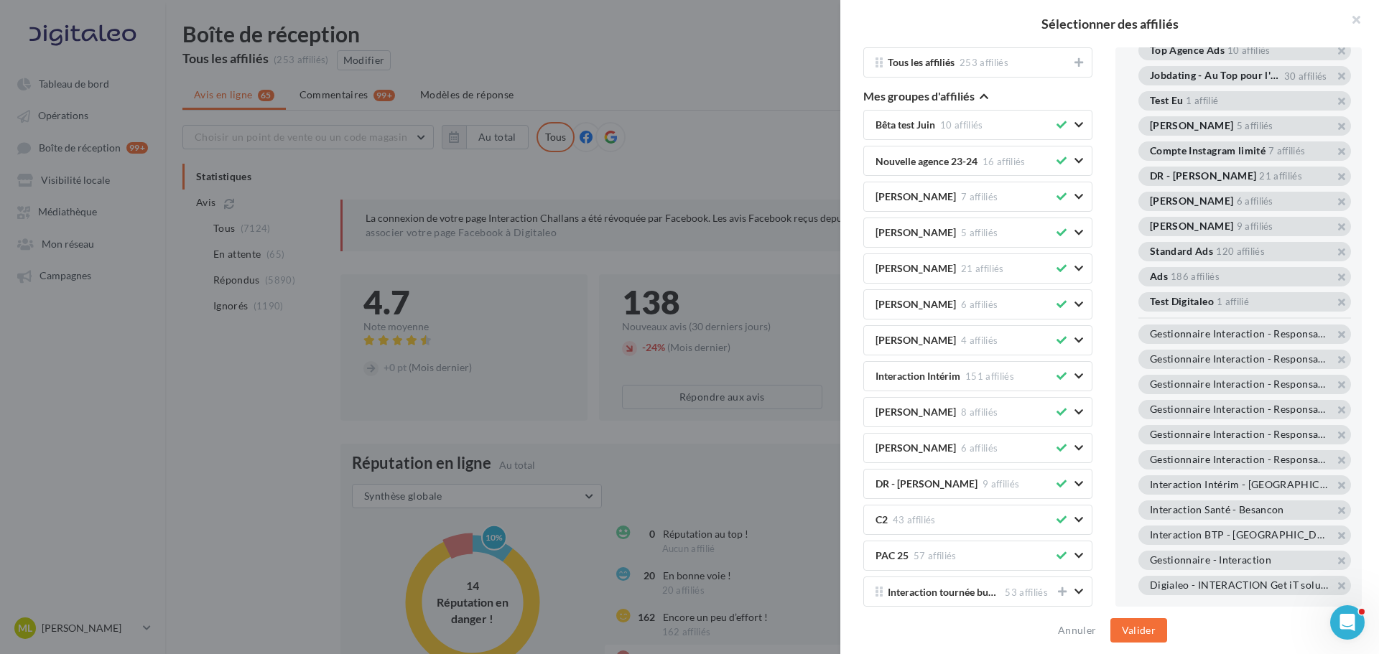
scroll to position [1681, 0]
click at [1150, 352] on button "button" at bounding box center [1150, 352] width 0 height 0
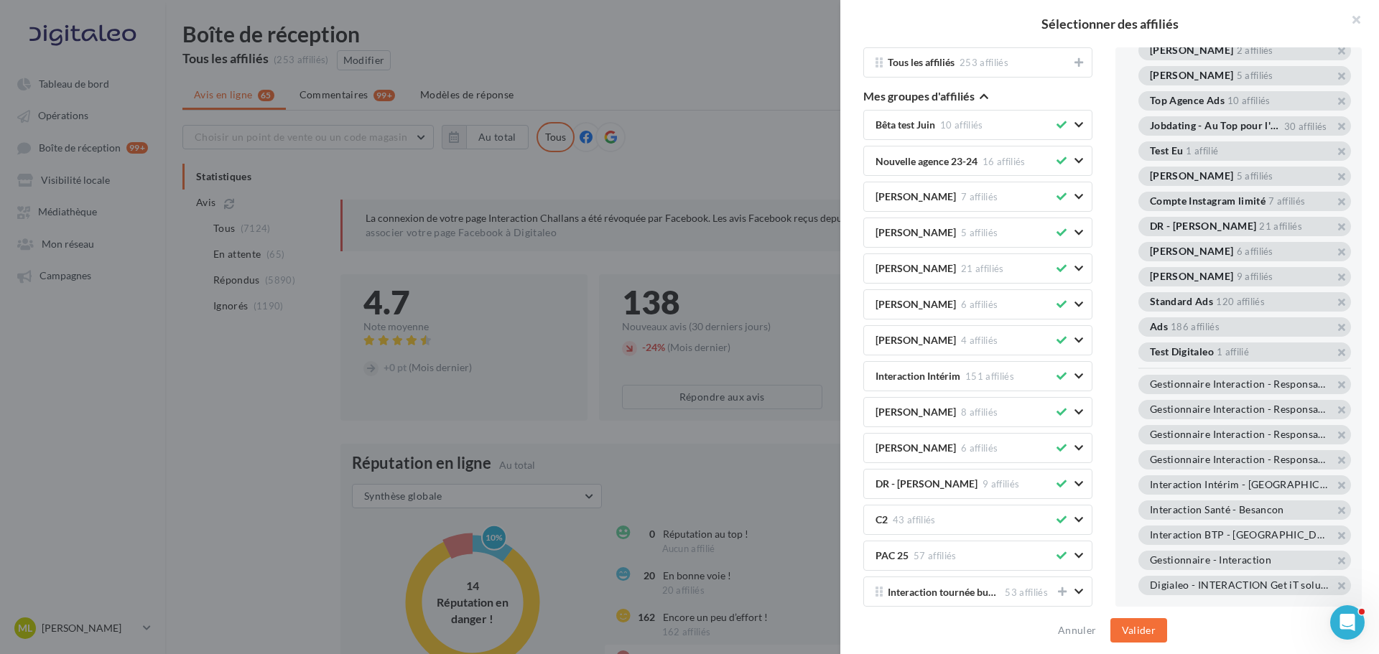
scroll to position [1630, 0]
click at [1150, 478] on button "button" at bounding box center [1150, 478] width 0 height 0
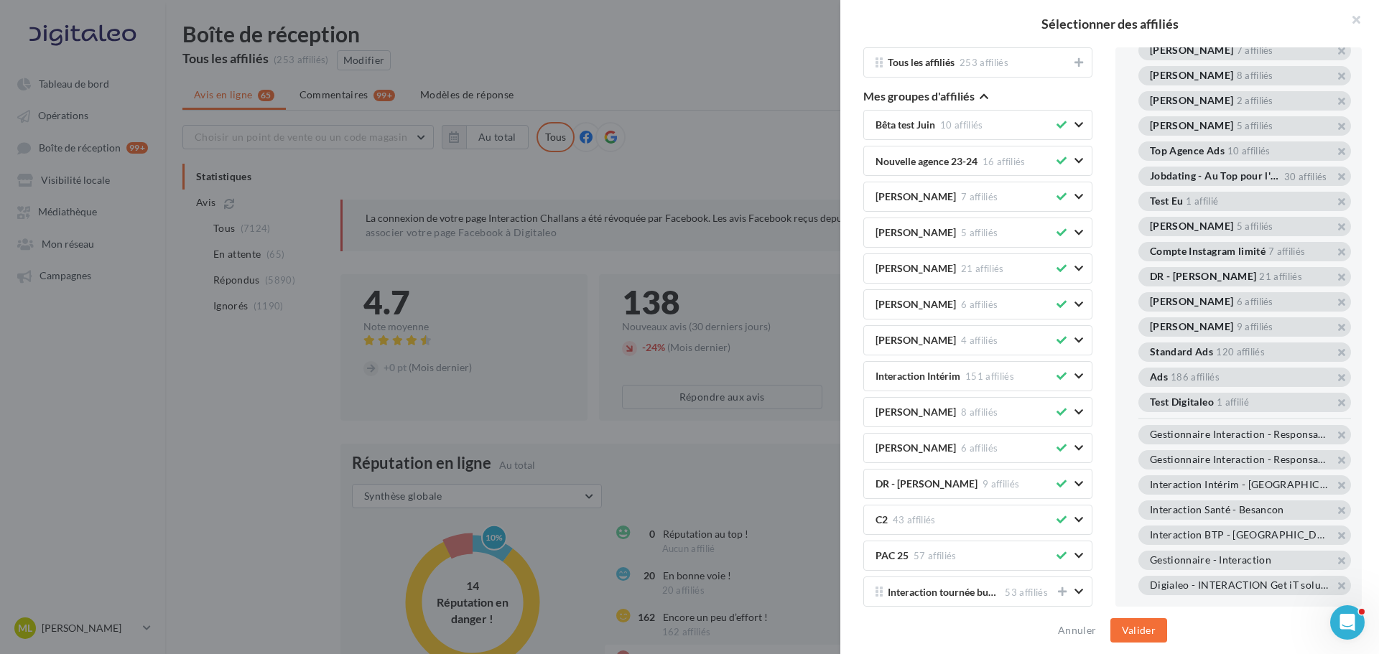
click at [1150, 478] on button "button" at bounding box center [1150, 478] width 0 height 0
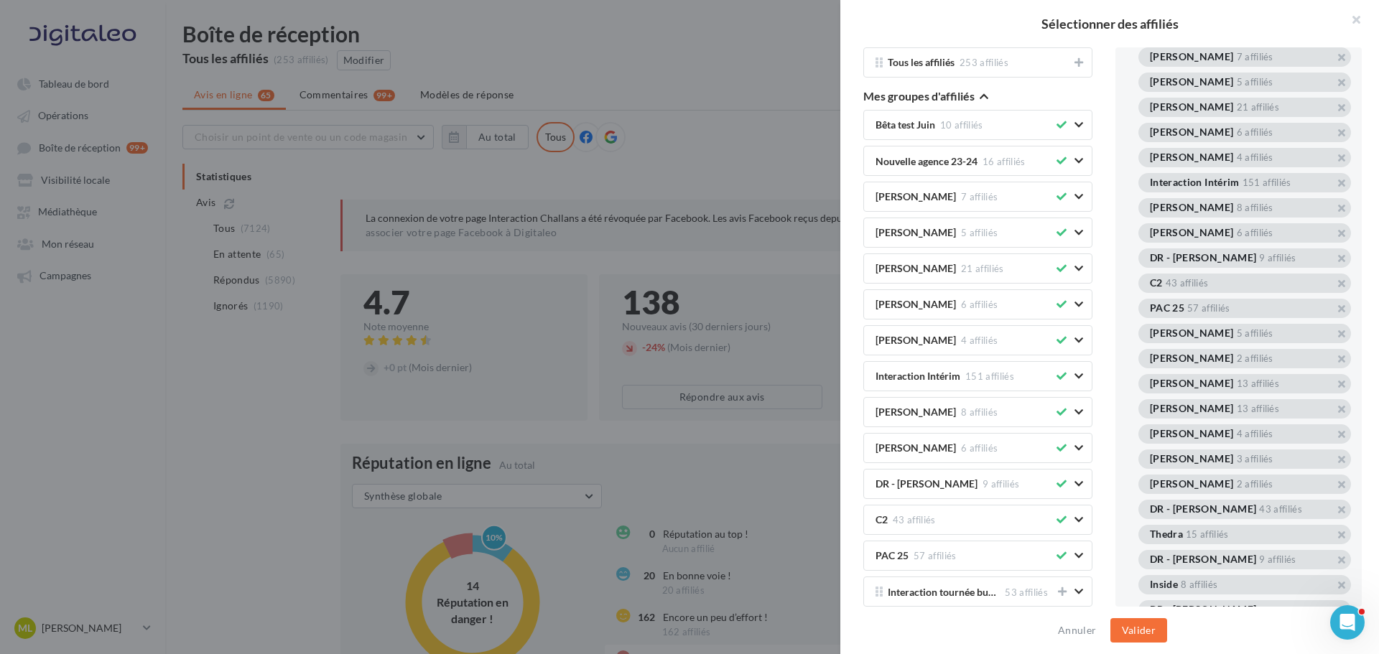
scroll to position [144, 0]
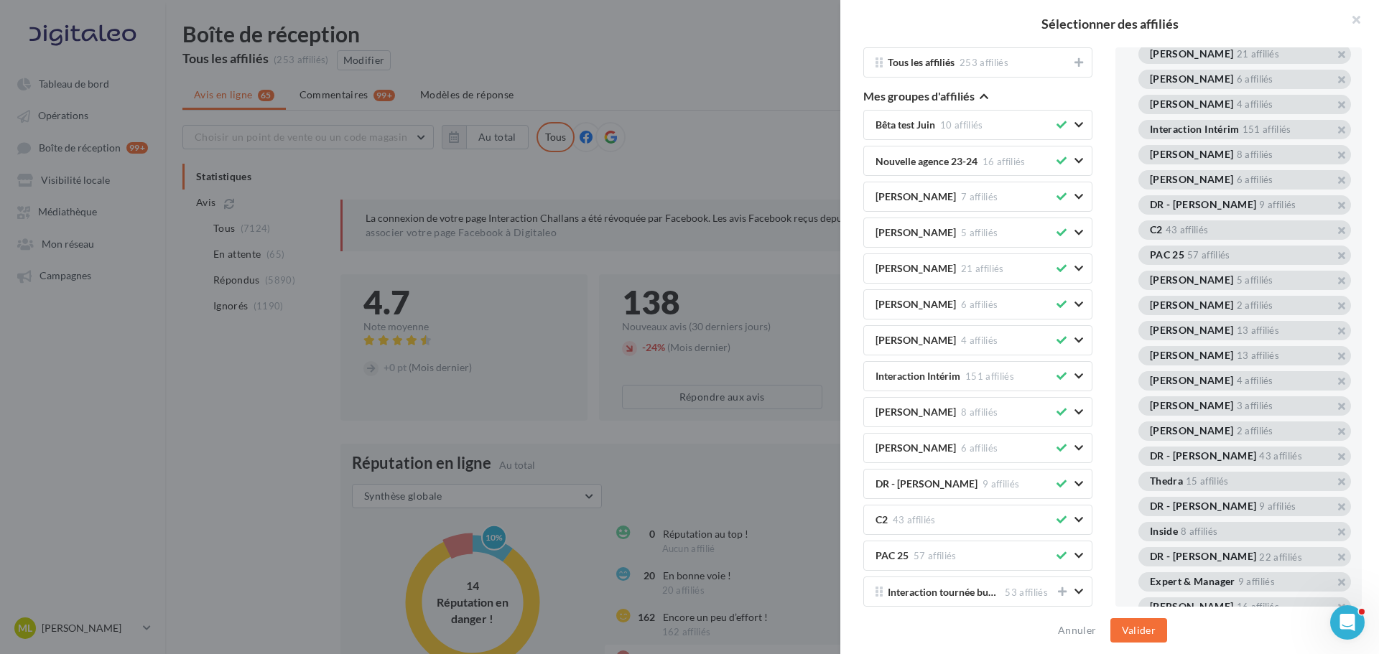
click at [1259, 207] on div "9 affiliés" at bounding box center [1277, 204] width 37 height 9
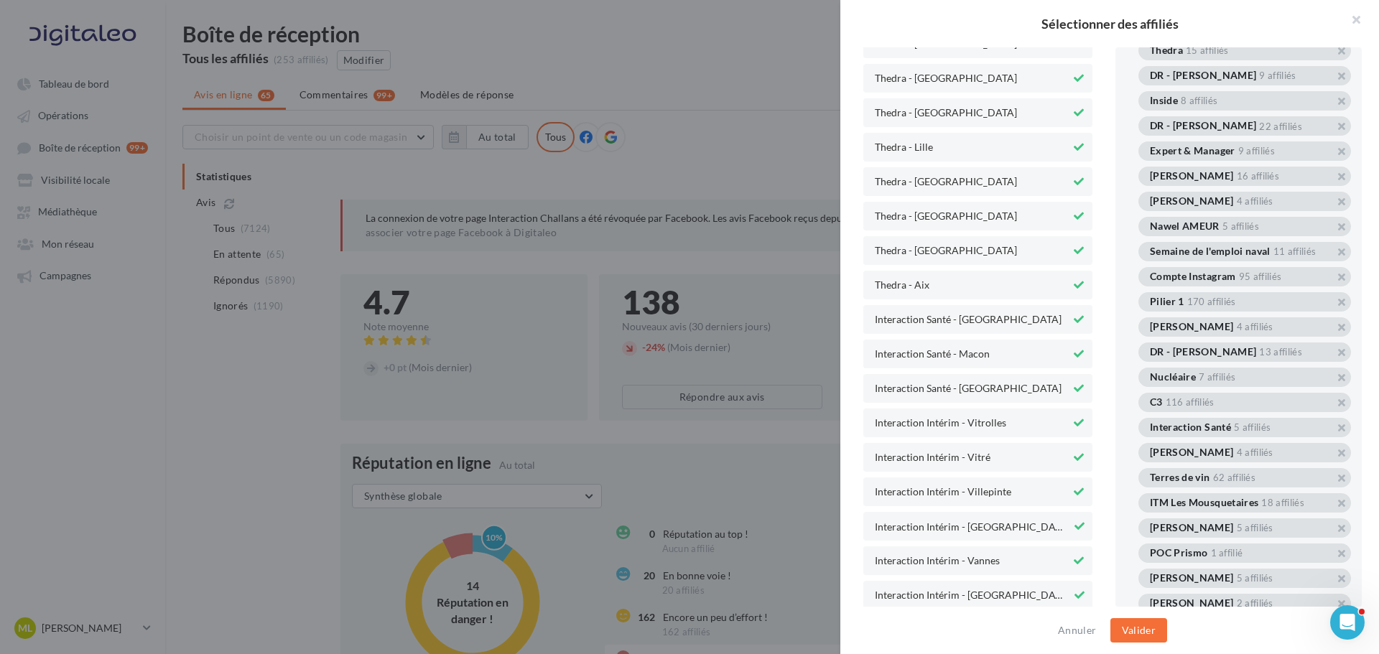
scroll to position [4453, 0]
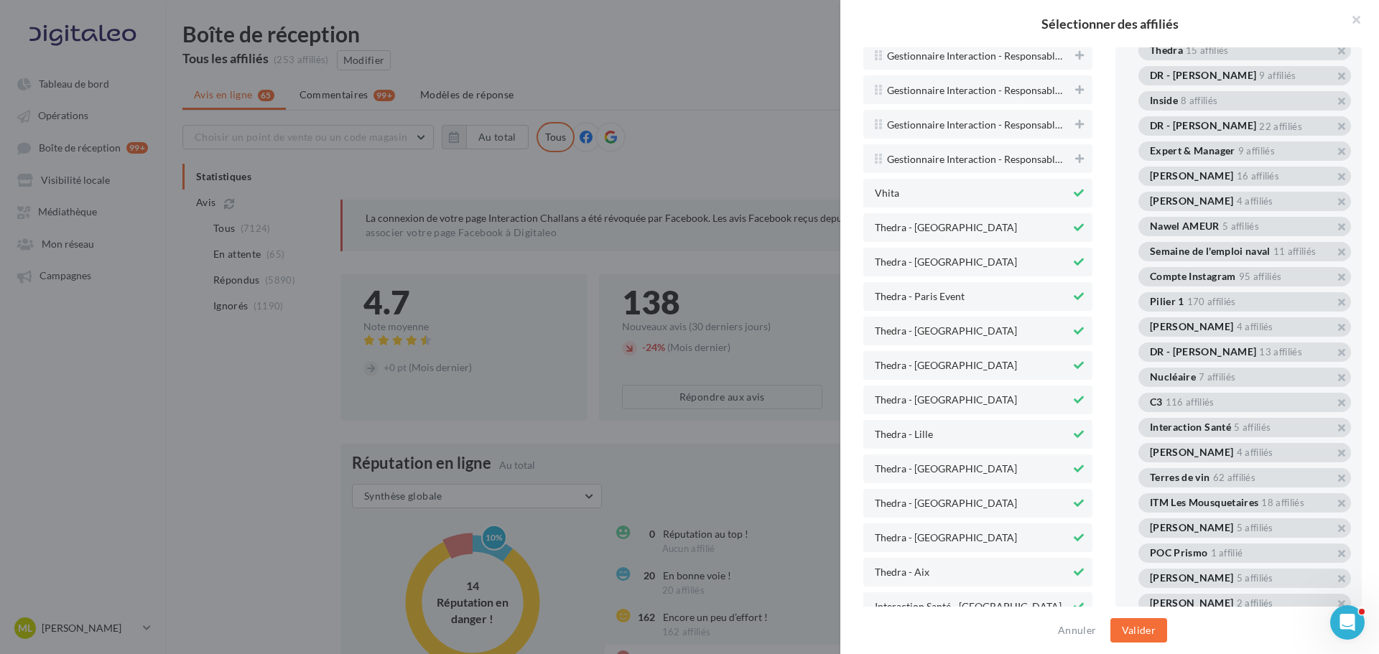
click at [1074, 196] on icon at bounding box center [1079, 193] width 10 height 10
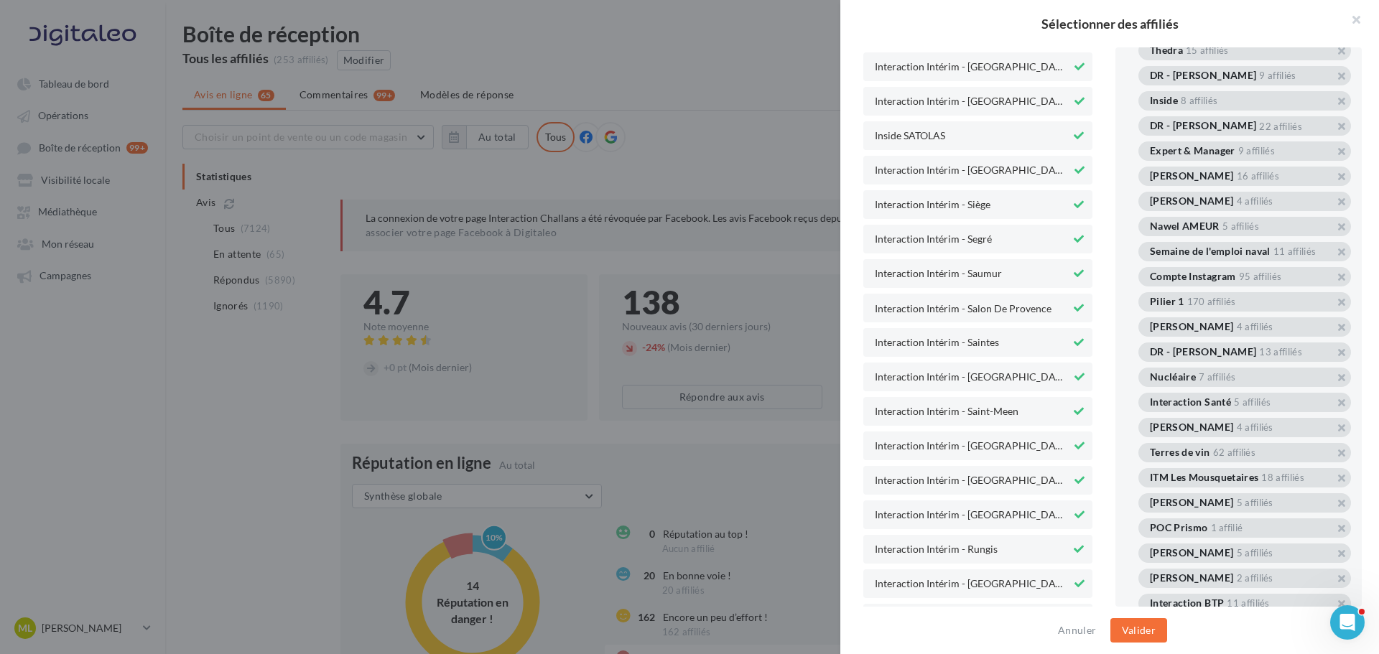
scroll to position [5459, 0]
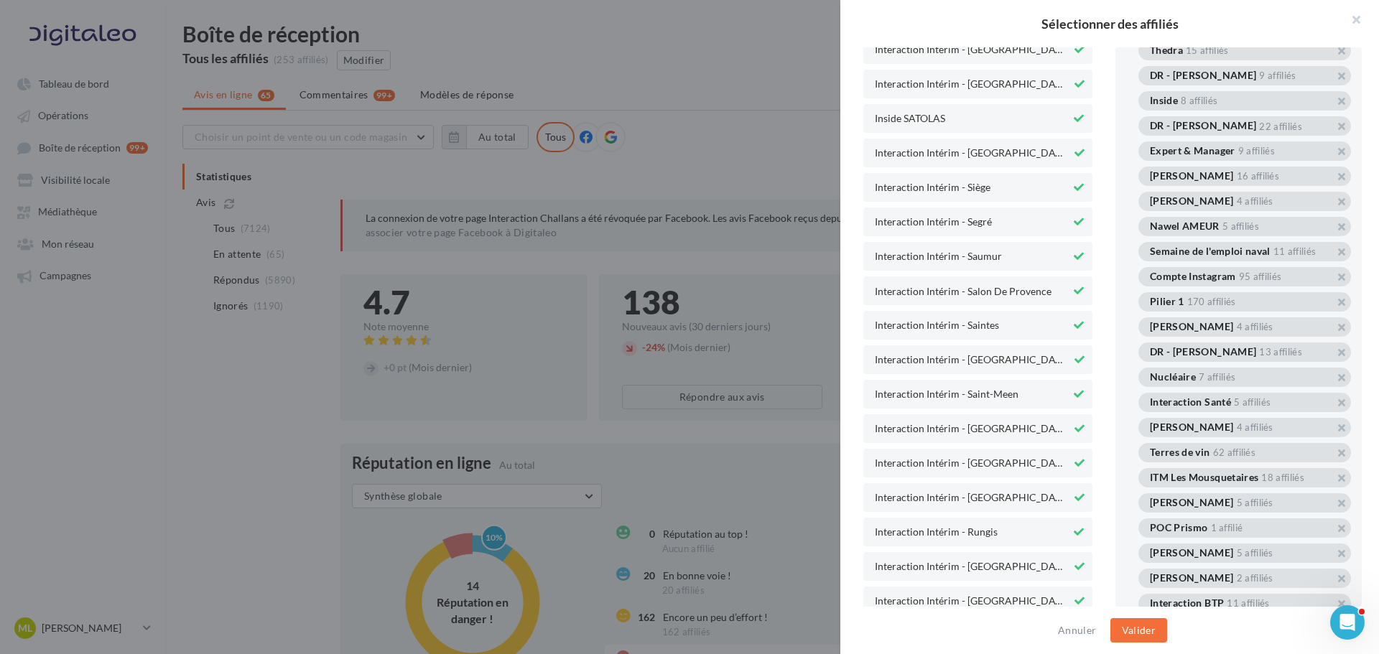
click at [1074, 187] on icon at bounding box center [1079, 187] width 10 height 10
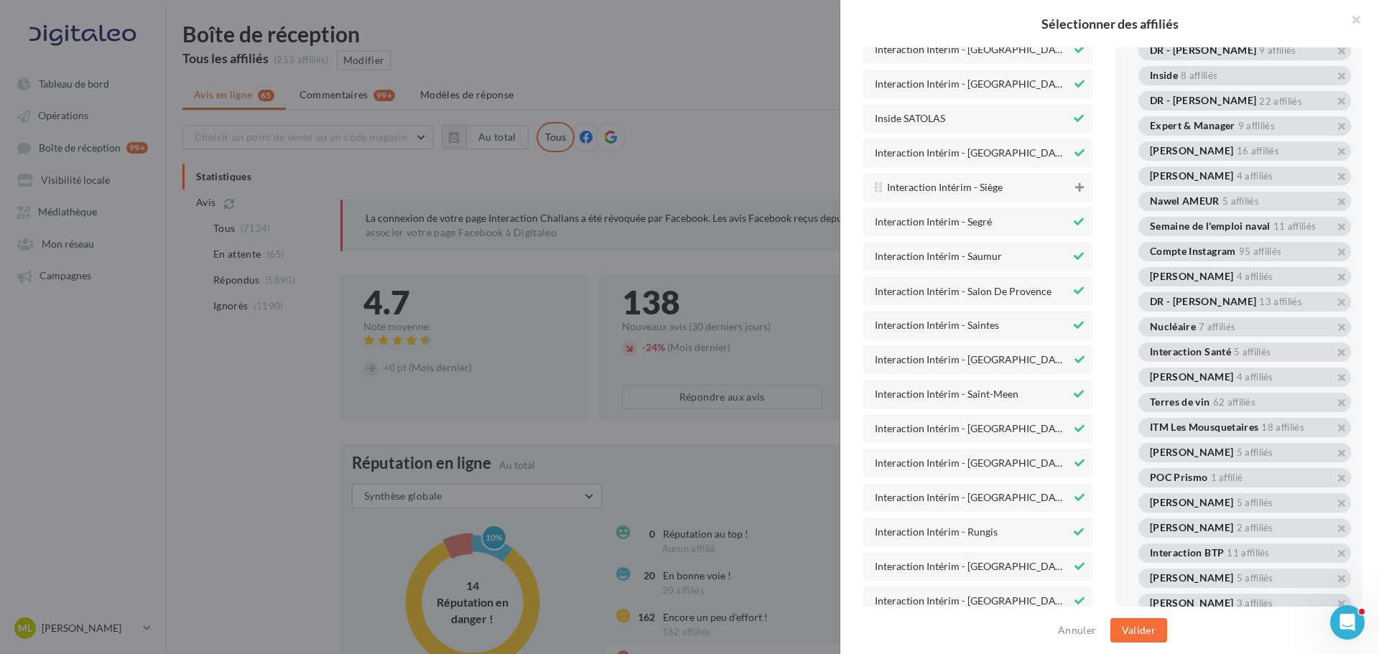
drag, startPoint x: 1064, startPoint y: 187, endPoint x: 1090, endPoint y: 168, distance: 31.9
click at [1097, 168] on div "Tous les affiliés 253 affiliés Mes groupes d'affiliés Bêta test [DATE] affiliés…" at bounding box center [977, 327] width 275 height 560
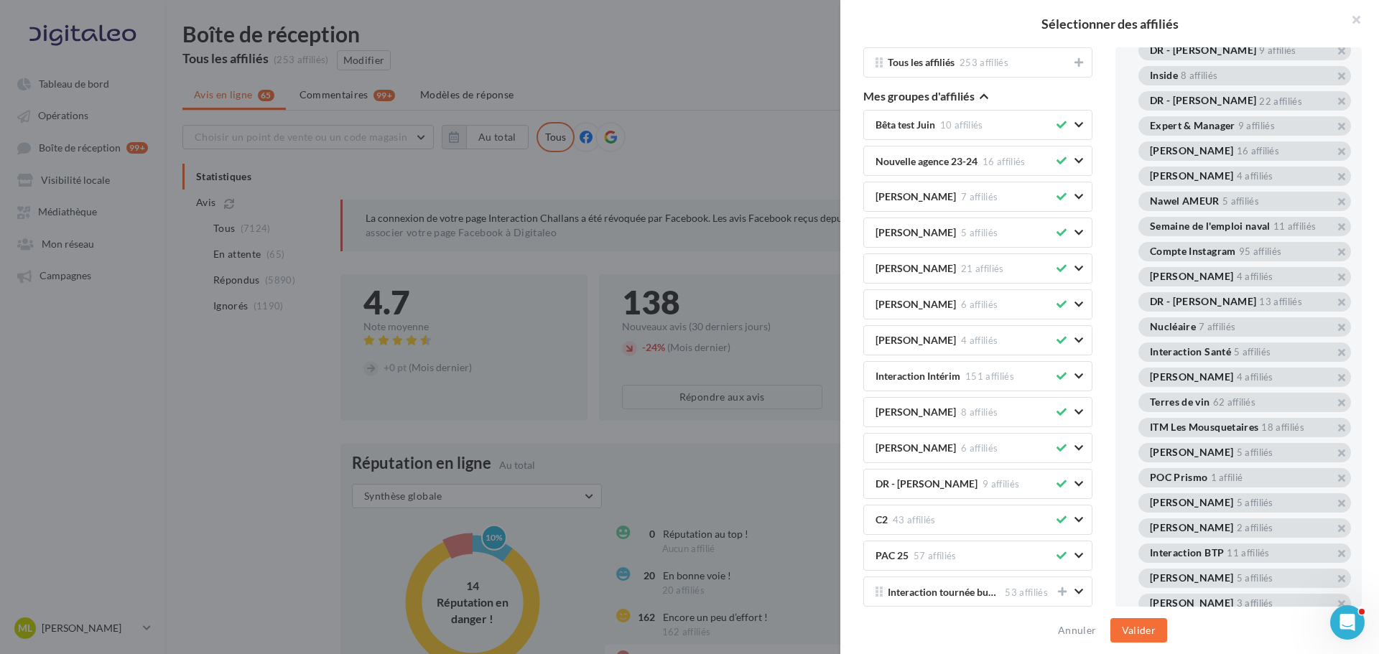
scroll to position [804, 0]
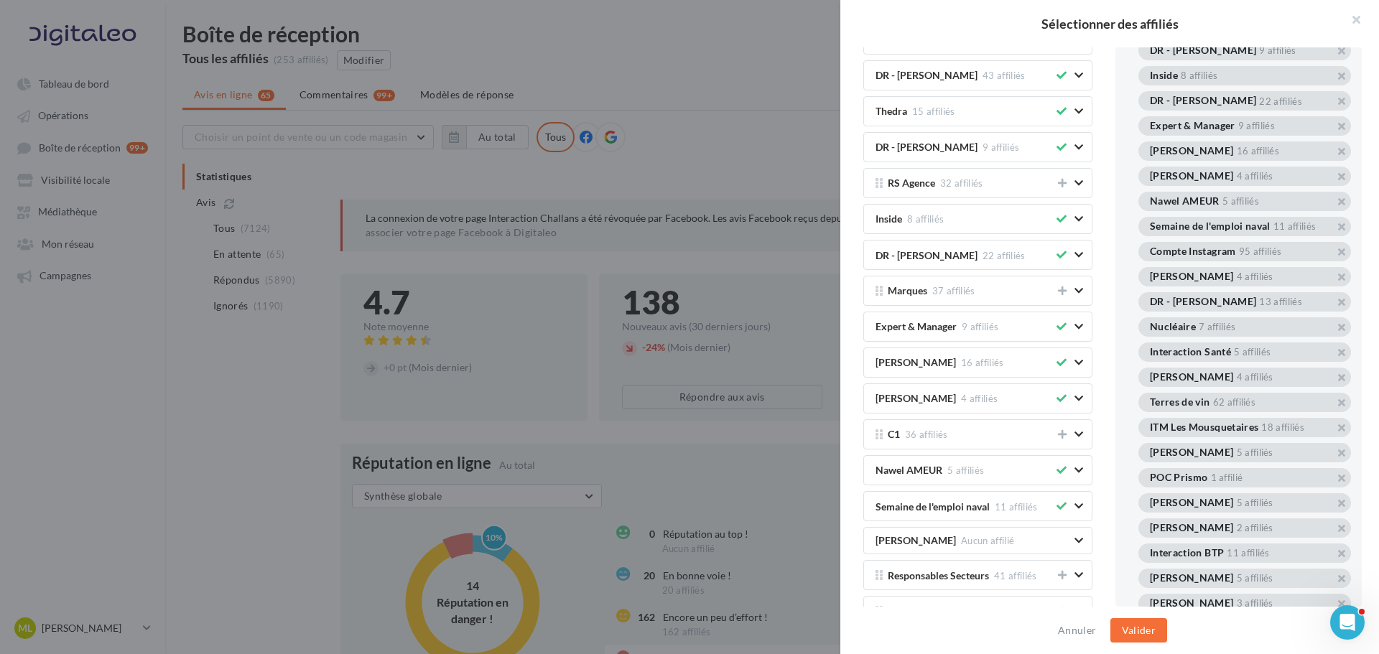
click at [1057, 323] on icon at bounding box center [1062, 327] width 10 height 10
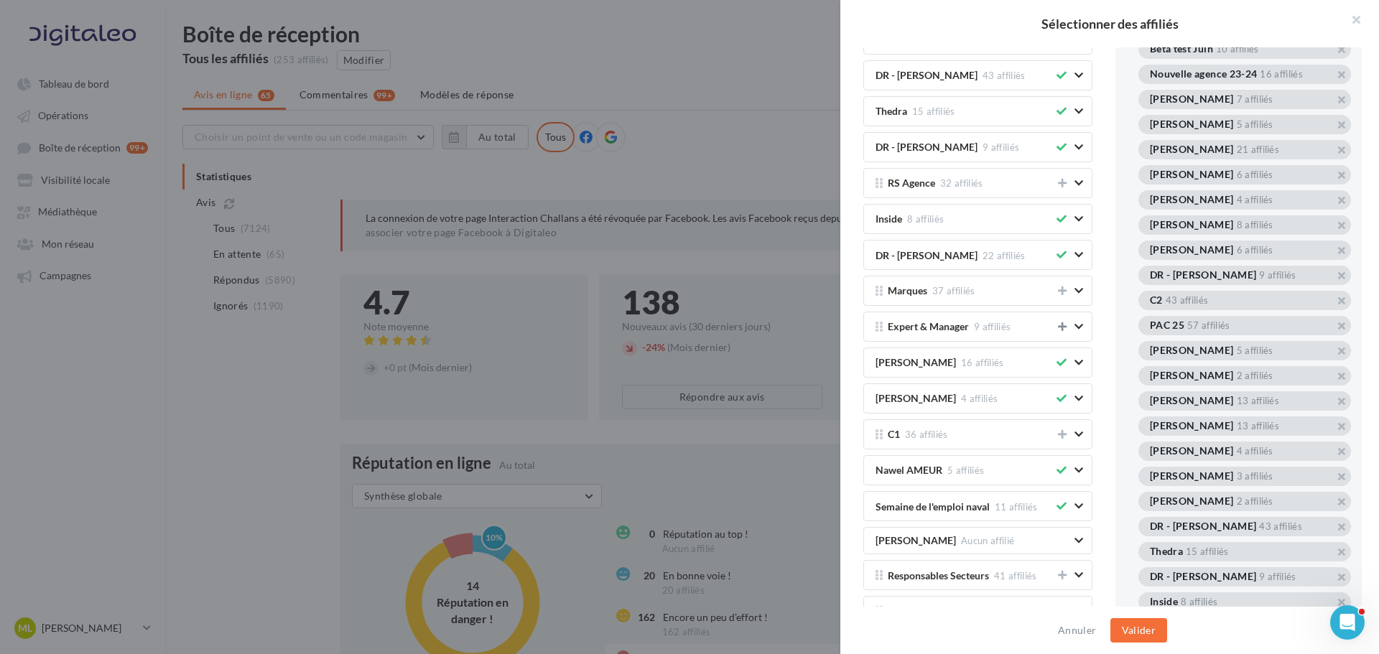
scroll to position [0, 0]
